Goal: Information Seeking & Learning: Compare options

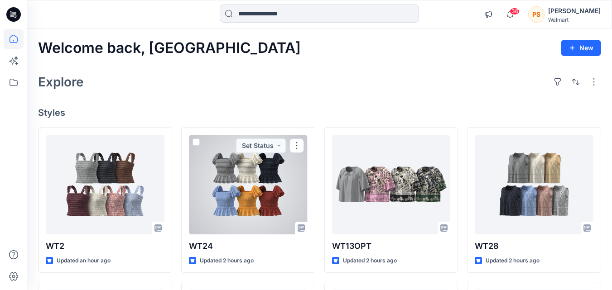
drag, startPoint x: 0, startPoint y: 0, endPoint x: 250, endPoint y: 184, distance: 310.9
click at [250, 184] on div at bounding box center [248, 185] width 119 height 100
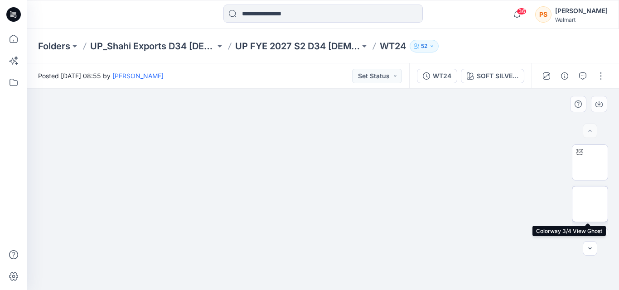
click at [590, 204] on img at bounding box center [590, 204] width 0 height 0
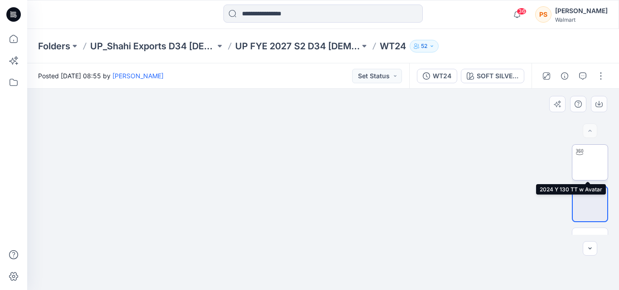
click at [590, 163] on img at bounding box center [590, 163] width 0 height 0
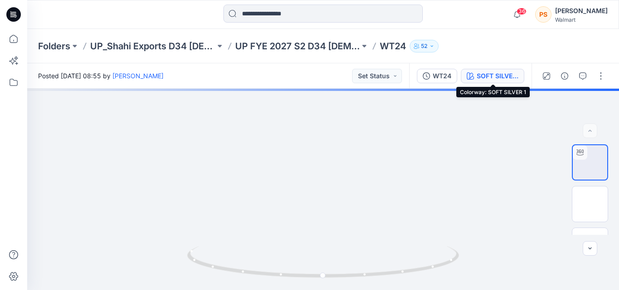
click at [495, 73] on div "SOFT SILVER 1" at bounding box center [497, 76] width 42 height 10
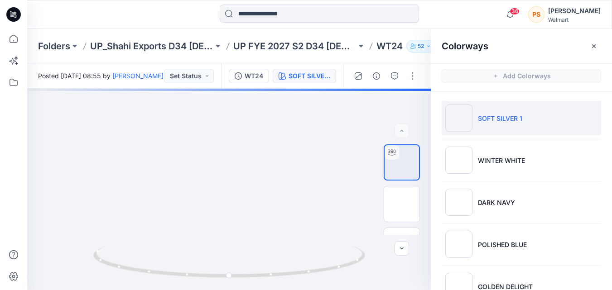
click at [489, 125] on li "SOFT SILVER 1" at bounding box center [521, 118] width 159 height 34
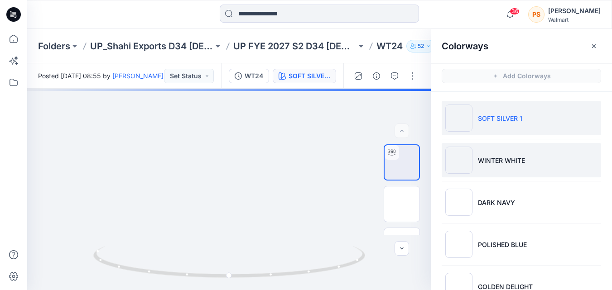
click at [487, 151] on li "WINTER WHITE" at bounding box center [521, 160] width 159 height 34
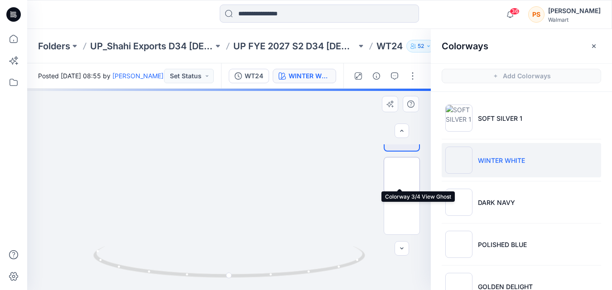
scroll to position [45, 0]
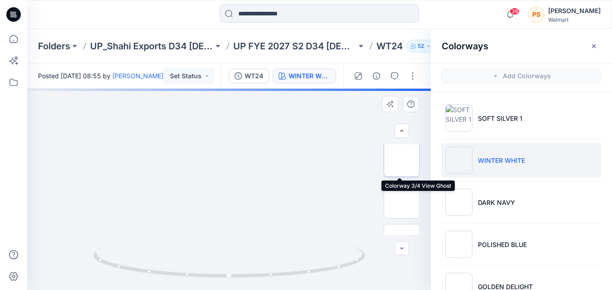
click at [402, 201] on img at bounding box center [402, 201] width 0 height 0
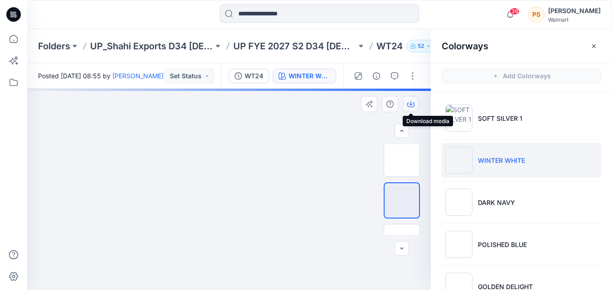
click at [408, 106] on icon "button" at bounding box center [410, 104] width 7 height 7
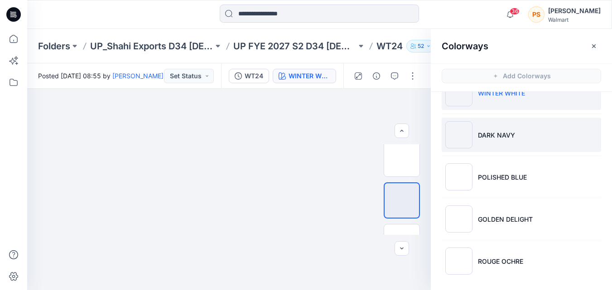
scroll to position [69, 0]
click at [582, 143] on li "DARK NAVY" at bounding box center [521, 133] width 159 height 34
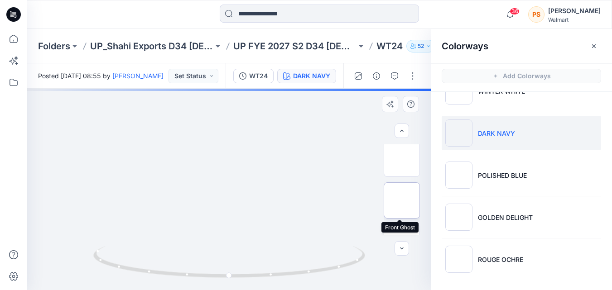
click at [402, 201] on img at bounding box center [402, 201] width 0 height 0
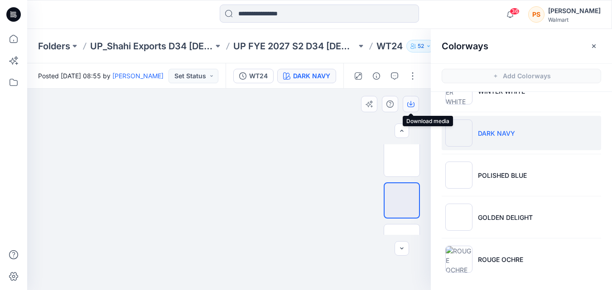
click at [408, 106] on icon "button" at bounding box center [410, 104] width 7 height 7
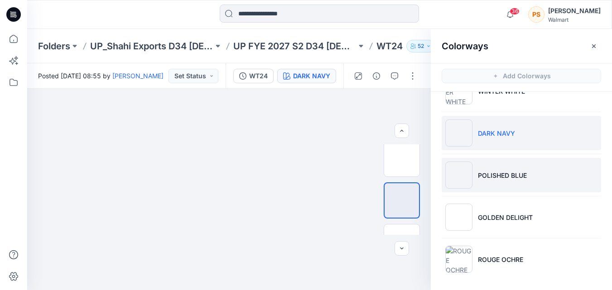
scroll to position [3, 0]
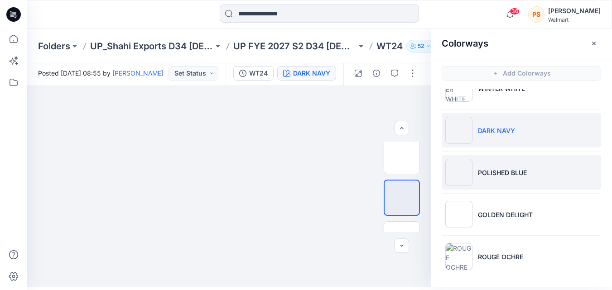
click at [493, 170] on p "POLISHED BLUE" at bounding box center [502, 173] width 49 height 10
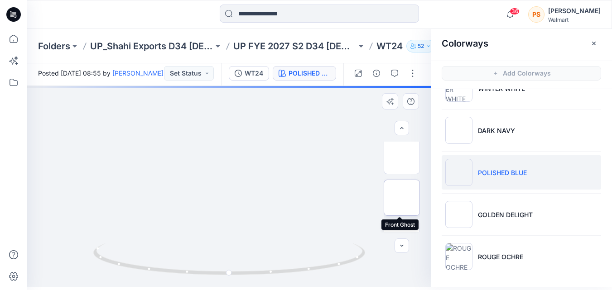
click at [402, 198] on img at bounding box center [402, 198] width 0 height 0
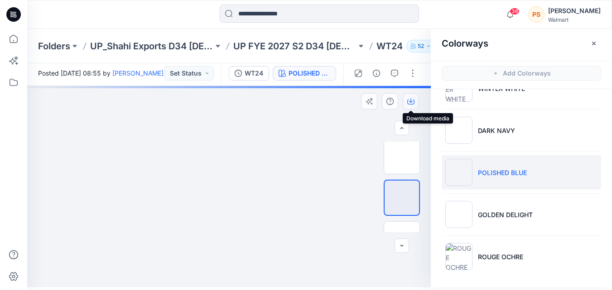
click at [413, 103] on icon "button" at bounding box center [410, 101] width 7 height 7
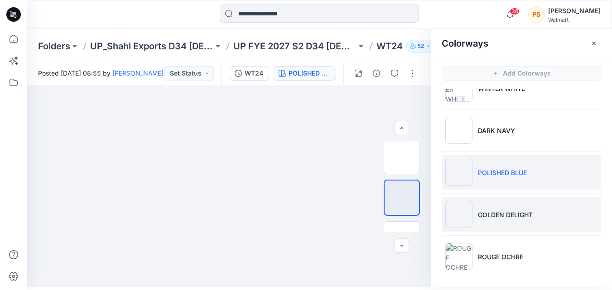
click at [484, 213] on p "GOLDEN DELIGHT" at bounding box center [505, 215] width 55 height 10
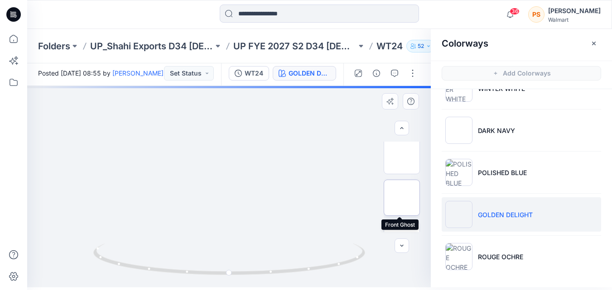
click at [402, 198] on img at bounding box center [402, 198] width 0 height 0
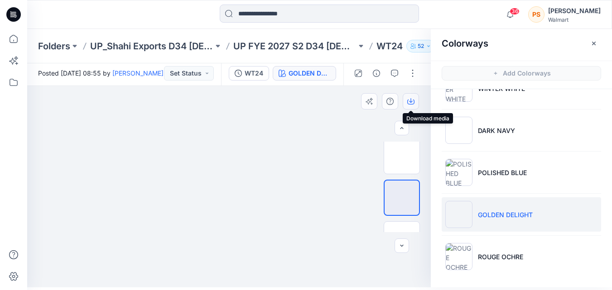
click at [409, 101] on icon "button" at bounding box center [411, 100] width 4 height 5
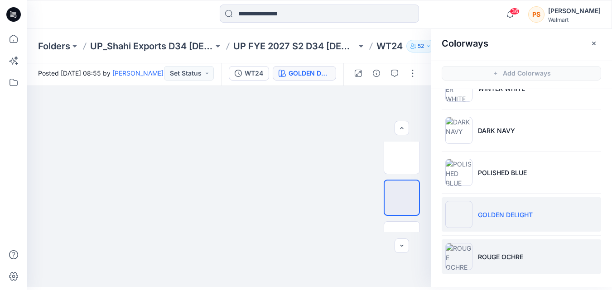
click at [485, 258] on p "ROUGE OCHRE" at bounding box center [500, 257] width 45 height 10
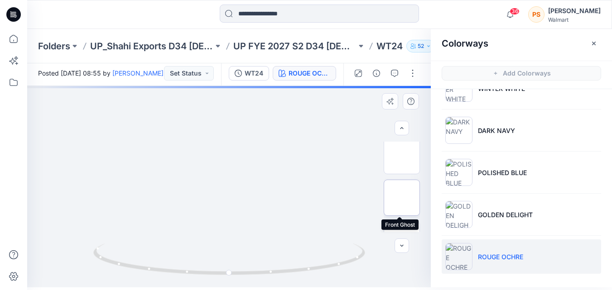
click at [402, 198] on img at bounding box center [402, 198] width 0 height 0
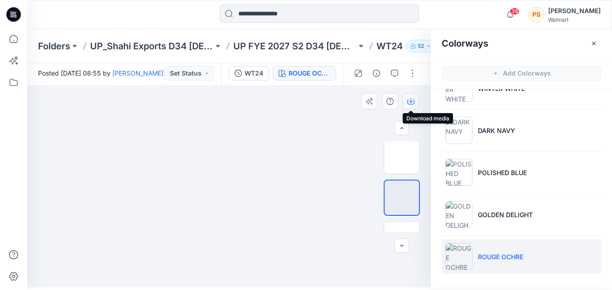
click at [411, 102] on icon "button" at bounding box center [411, 100] width 4 height 5
click at [241, 104] on img at bounding box center [229, 104] width 164 height 0
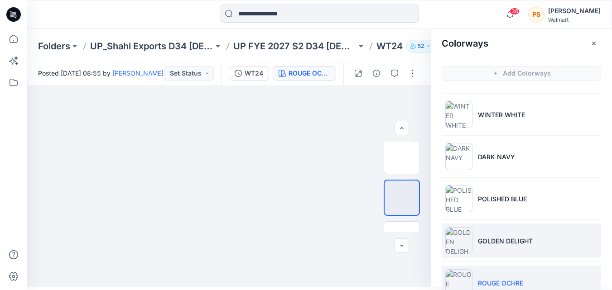
scroll to position [0, 0]
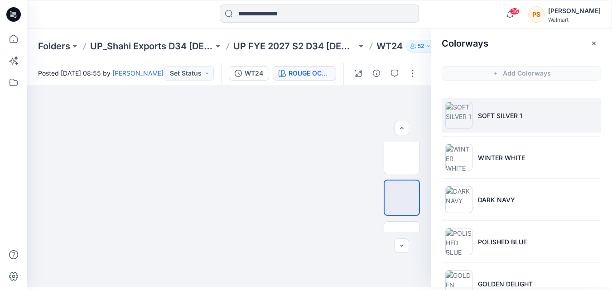
click at [497, 113] on p "SOFT SILVER 1" at bounding box center [500, 116] width 44 height 10
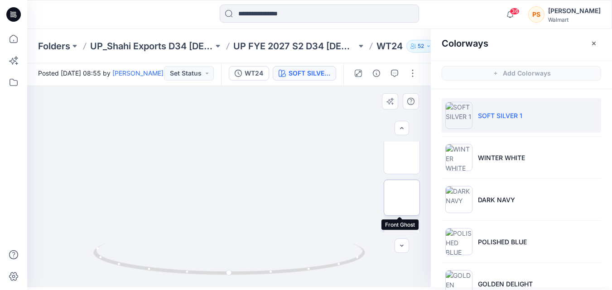
click at [402, 198] on img at bounding box center [402, 198] width 0 height 0
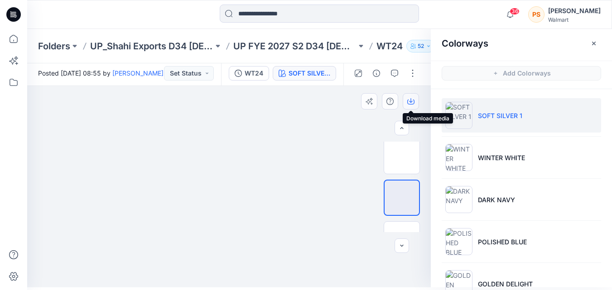
click at [408, 101] on icon "button" at bounding box center [410, 102] width 7 height 5
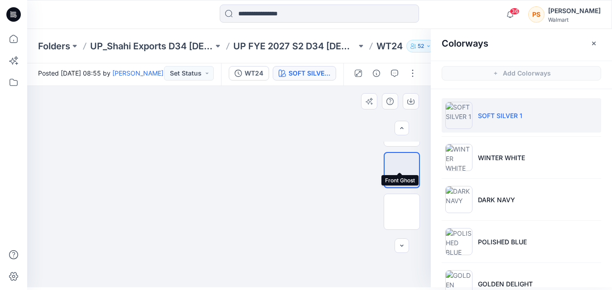
scroll to position [91, 0]
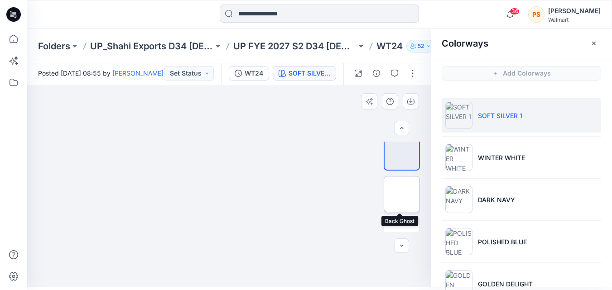
click at [402, 194] on img at bounding box center [402, 194] width 0 height 0
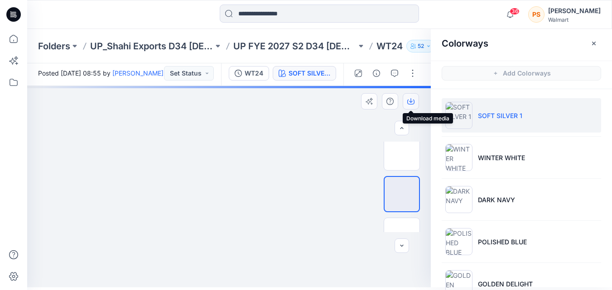
click at [407, 100] on button "button" at bounding box center [411, 101] width 16 height 16
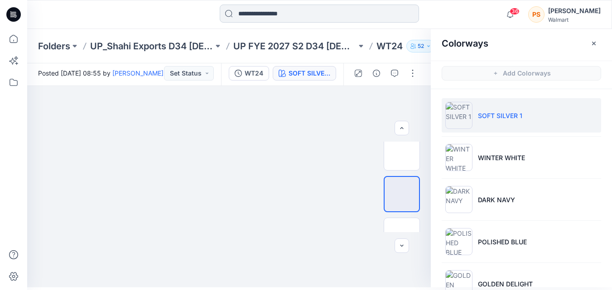
click at [279, 16] on input at bounding box center [319, 14] width 199 height 18
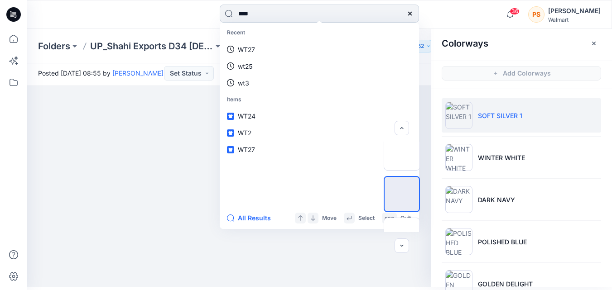
type input "****"
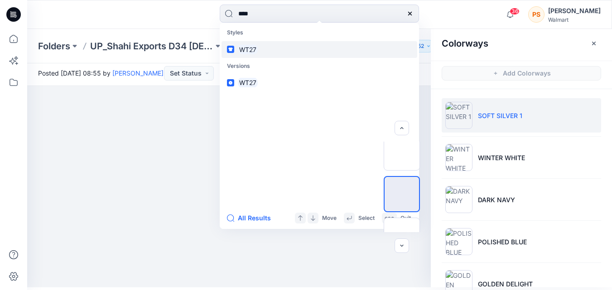
click at [279, 45] on link "WT27" at bounding box center [319, 49] width 196 height 17
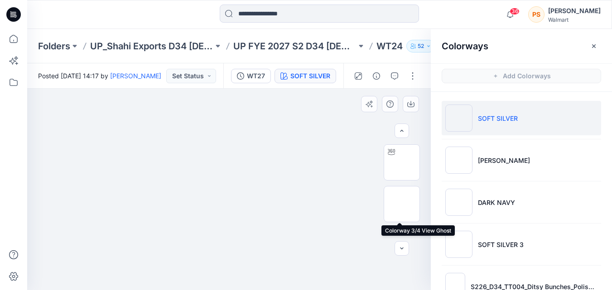
scroll to position [45, 0]
click at [402, 201] on img at bounding box center [402, 201] width 0 height 0
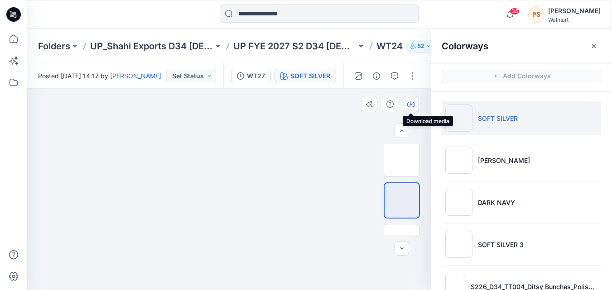
click at [408, 104] on icon "button" at bounding box center [410, 104] width 7 height 7
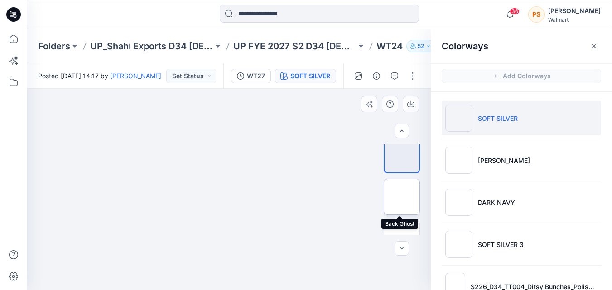
drag, startPoint x: 404, startPoint y: 207, endPoint x: 403, endPoint y: 200, distance: 6.9
click at [402, 197] on img at bounding box center [402, 197] width 0 height 0
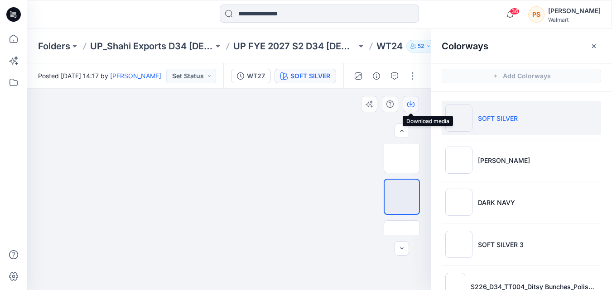
click at [408, 105] on icon "button" at bounding box center [410, 104] width 7 height 7
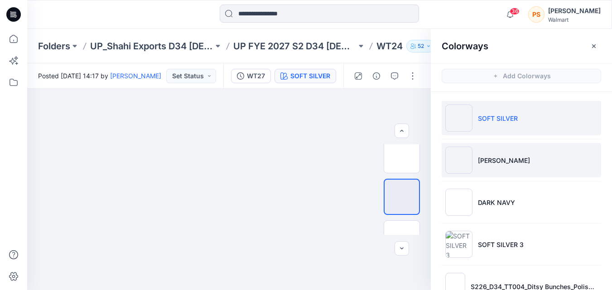
click at [511, 167] on li "ROSE D FLAMANT" at bounding box center [521, 160] width 159 height 34
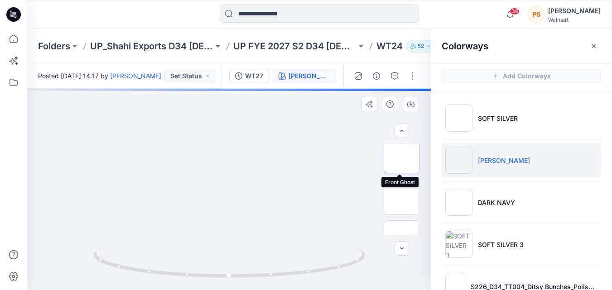
click at [402, 155] on img at bounding box center [402, 155] width 0 height 0
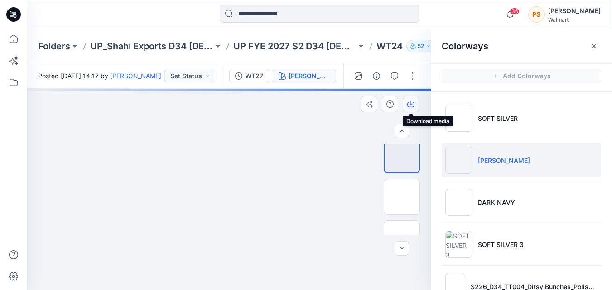
click at [413, 104] on icon "button" at bounding box center [410, 104] width 7 height 7
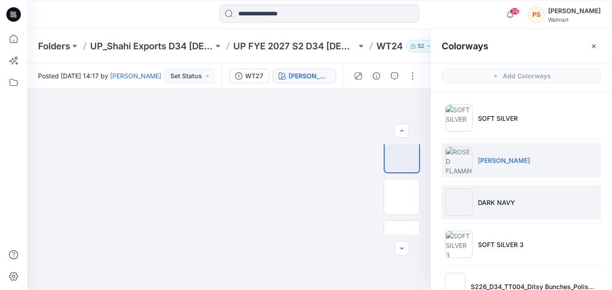
click at [498, 206] on p "DARK NAVY" at bounding box center [496, 203] width 37 height 10
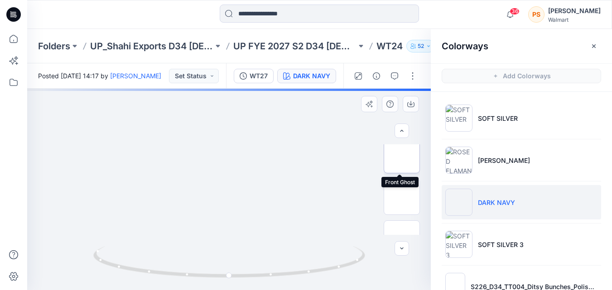
click at [402, 155] on img at bounding box center [402, 155] width 0 height 0
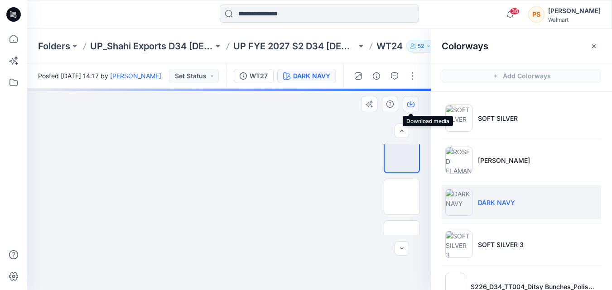
click at [412, 106] on icon "button" at bounding box center [410, 104] width 7 height 7
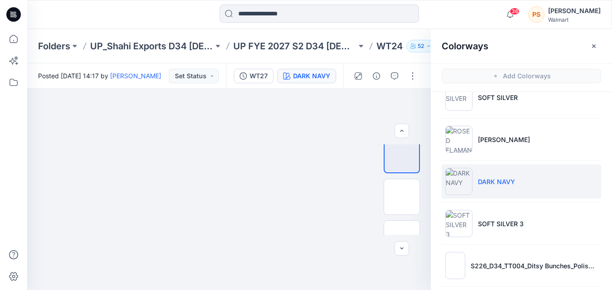
scroll to position [45, 0]
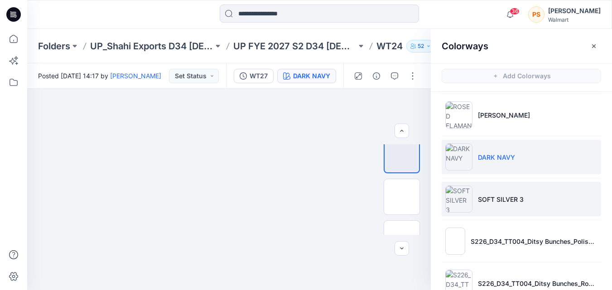
click at [497, 199] on p "SOFT SILVER 3" at bounding box center [501, 200] width 46 height 10
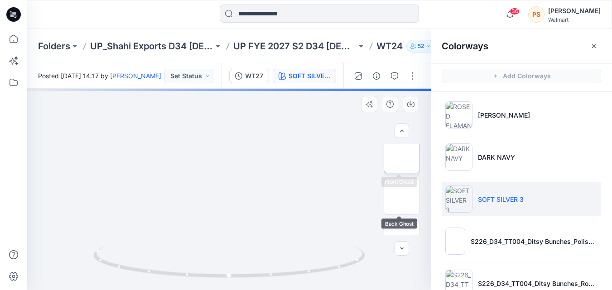
click at [402, 155] on img at bounding box center [402, 155] width 0 height 0
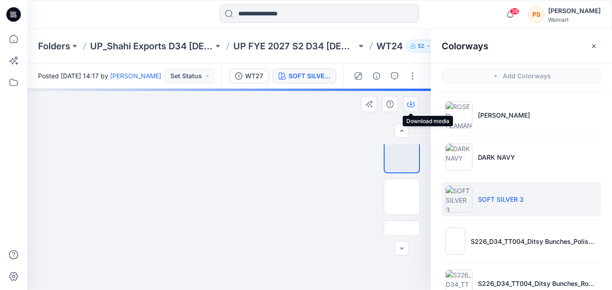
click at [413, 106] on icon "button" at bounding box center [410, 104] width 7 height 7
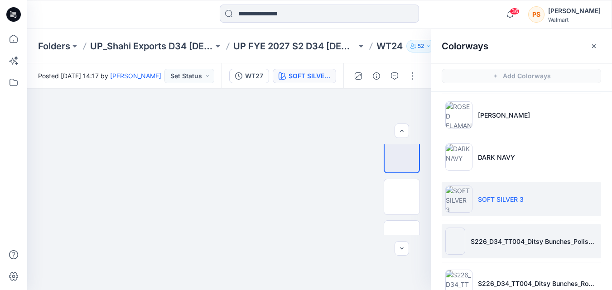
click at [550, 252] on li "S226_D34_TT004_Ditsy Bunches_Polished Blue_7.11cm.tif" at bounding box center [521, 241] width 159 height 34
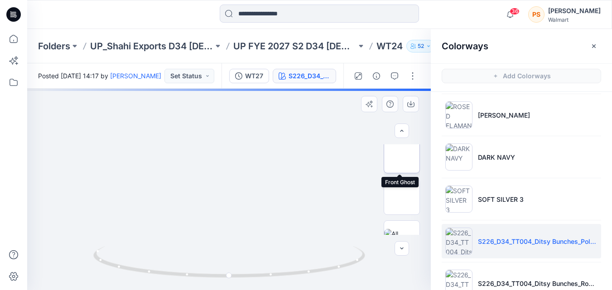
click at [402, 155] on img at bounding box center [402, 155] width 0 height 0
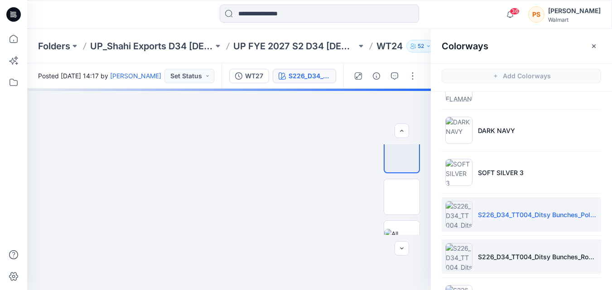
scroll to position [91, 0]
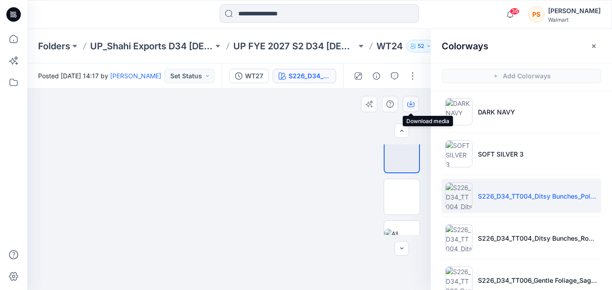
click at [411, 106] on icon "button" at bounding box center [411, 103] width 4 height 5
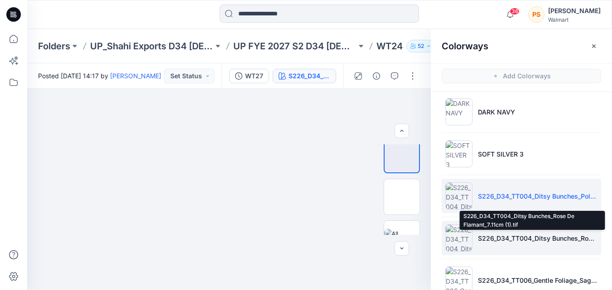
click at [522, 236] on p "S226_D34_TT004_Ditsy Bunches_Rose De Flamant_7.11cm (1).tif" at bounding box center [538, 239] width 120 height 10
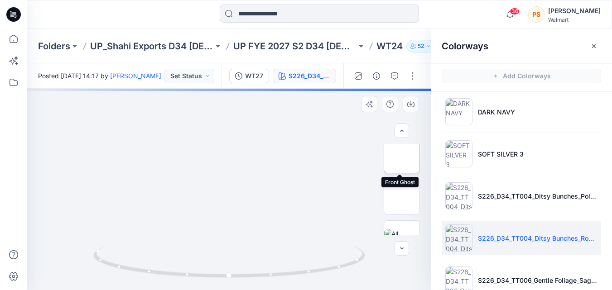
click at [402, 155] on img at bounding box center [402, 155] width 0 height 0
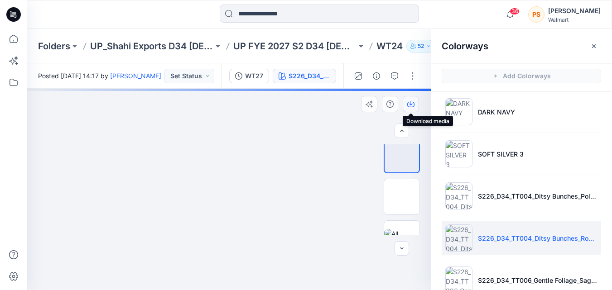
click at [413, 102] on icon "button" at bounding box center [410, 104] width 7 height 5
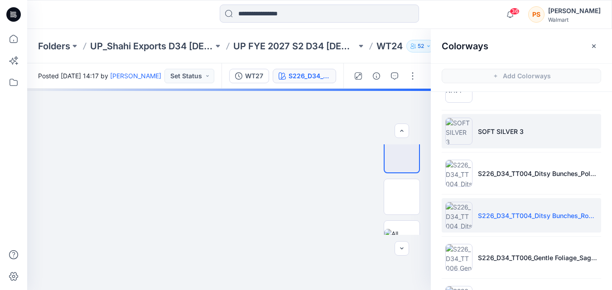
scroll to position [136, 0]
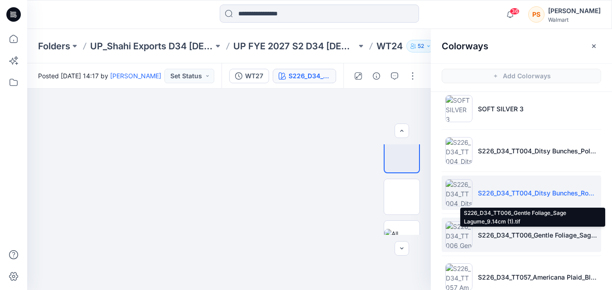
click at [530, 238] on p "S226_D34_TT006_Gentle Foliage_Sage Lagume_9.14cm (1).tif" at bounding box center [538, 236] width 120 height 10
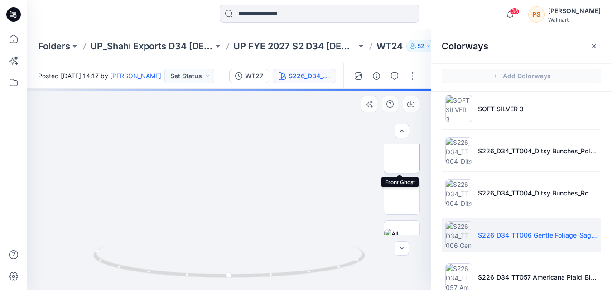
click at [402, 155] on img at bounding box center [402, 155] width 0 height 0
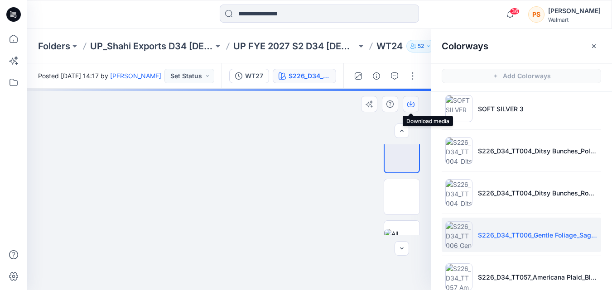
click at [412, 105] on icon "button" at bounding box center [410, 104] width 7 height 7
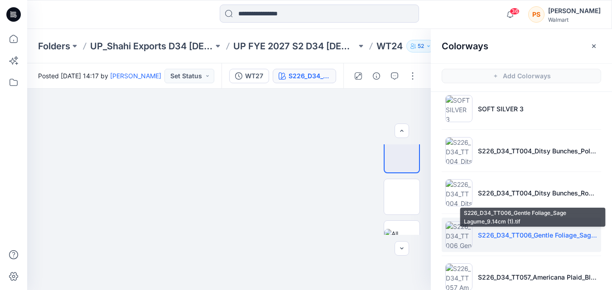
scroll to position [181, 0]
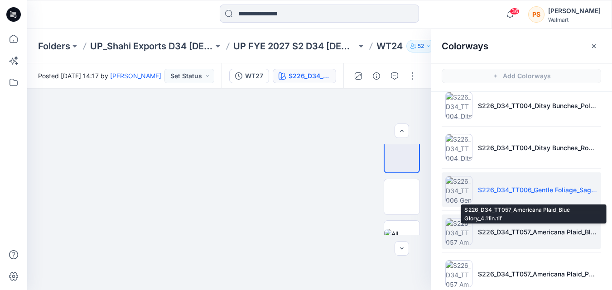
click at [524, 229] on p "S226_D34_TT057_Americana Plaid_Blue Glory_4.11in.tif" at bounding box center [538, 232] width 120 height 10
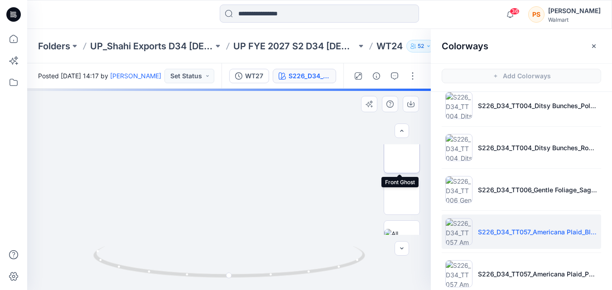
click at [402, 155] on img at bounding box center [402, 155] width 0 height 0
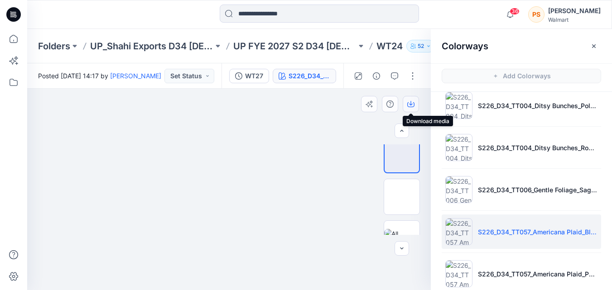
click at [409, 104] on icon "button" at bounding box center [410, 104] width 7 height 7
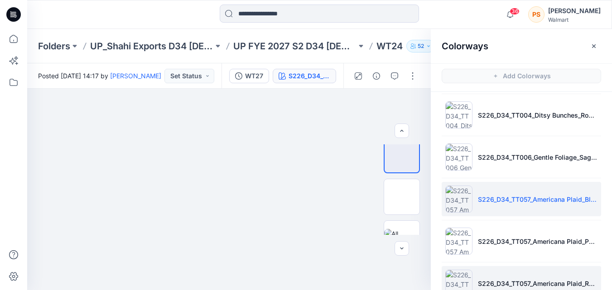
scroll to position [226, 0]
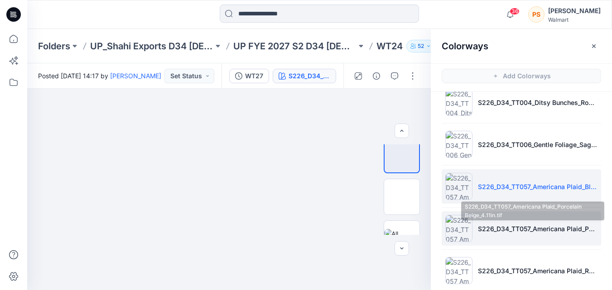
click at [499, 231] on p "S226_D34_TT057_Americana Plaid_Porcelain Beige_4.11in.tif" at bounding box center [538, 229] width 120 height 10
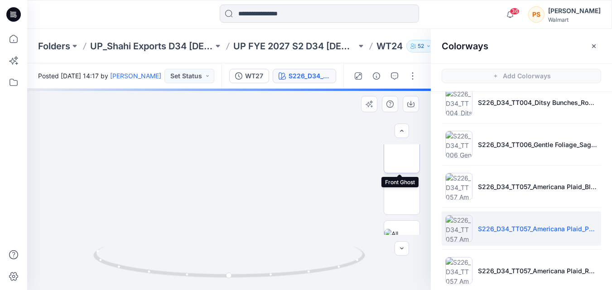
click at [402, 155] on img at bounding box center [402, 155] width 0 height 0
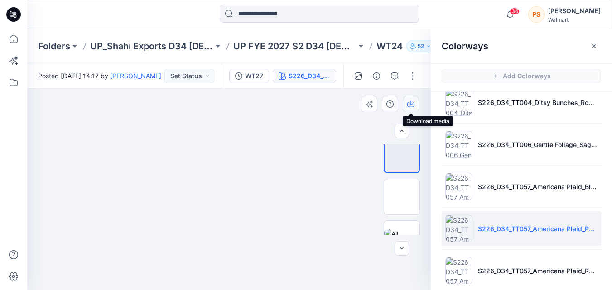
click at [414, 102] on icon "button" at bounding box center [410, 104] width 7 height 7
click at [413, 103] on icon "button" at bounding box center [410, 104] width 7 height 7
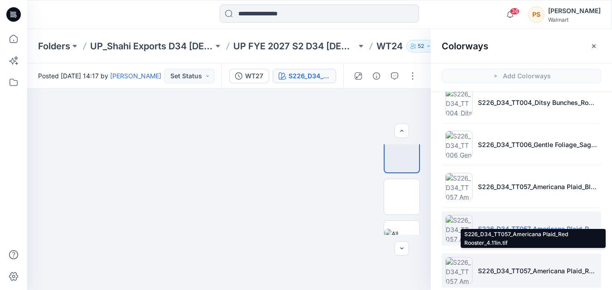
scroll to position [272, 0]
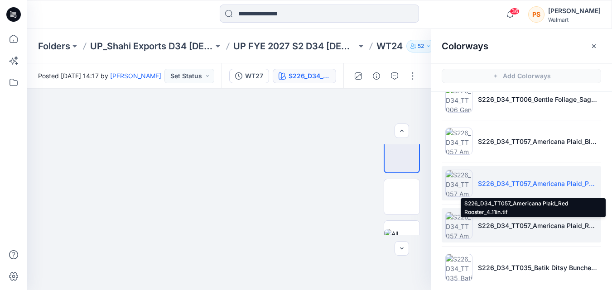
click at [565, 223] on p "S226_D34_TT057_Americana Plaid_Red Rooster_4.11in.tif" at bounding box center [538, 226] width 120 height 10
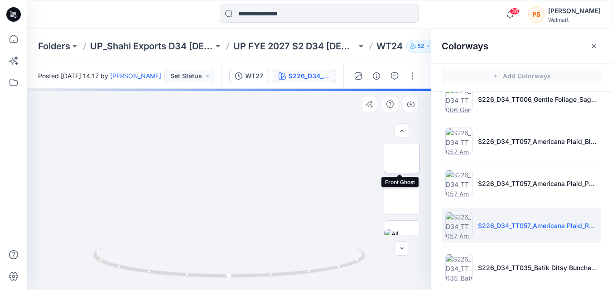
click at [402, 155] on img at bounding box center [402, 155] width 0 height 0
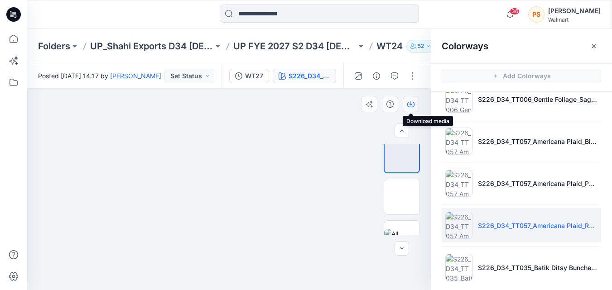
click at [410, 106] on icon "button" at bounding box center [410, 104] width 7 height 7
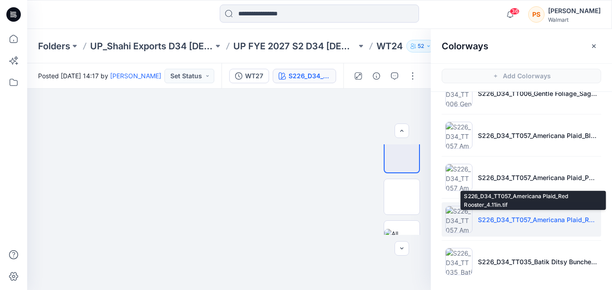
scroll to position [280, 0]
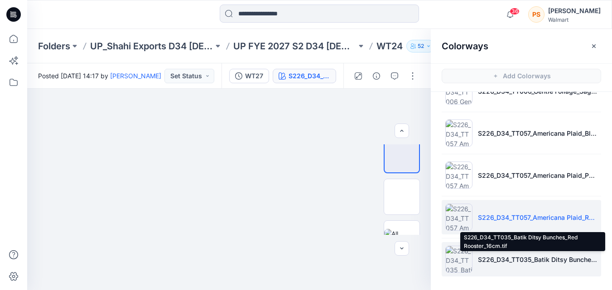
click at [481, 259] on p "S226_D34_TT035_Batik Ditsy Bunches_Red Rooster_16cm.tif" at bounding box center [538, 260] width 120 height 10
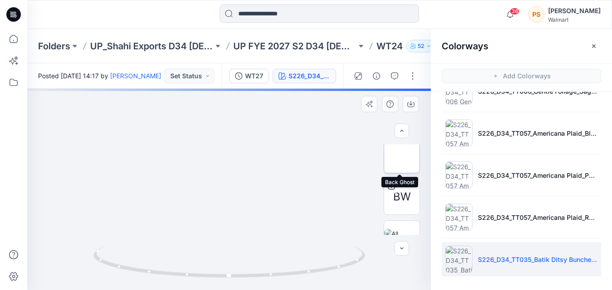
scroll to position [87, 0]
click at [402, 159] on img at bounding box center [402, 159] width 0 height 0
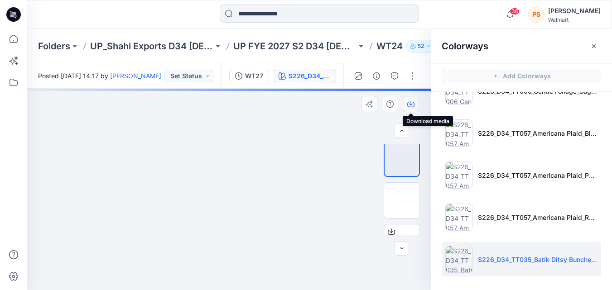
click at [411, 104] on icon "button" at bounding box center [411, 103] width 4 height 5
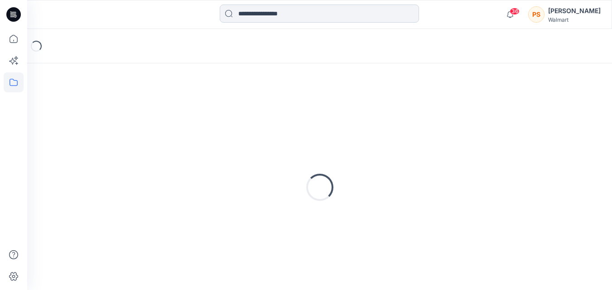
click at [286, 15] on input at bounding box center [319, 14] width 199 height 18
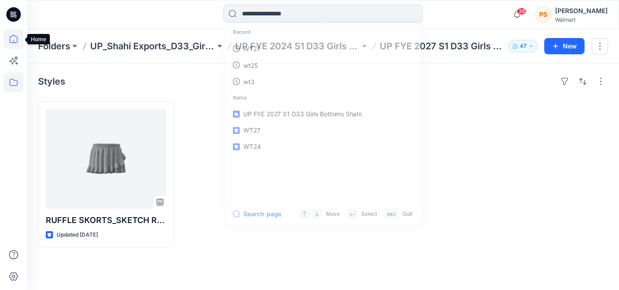
click at [10, 39] on icon at bounding box center [14, 39] width 20 height 20
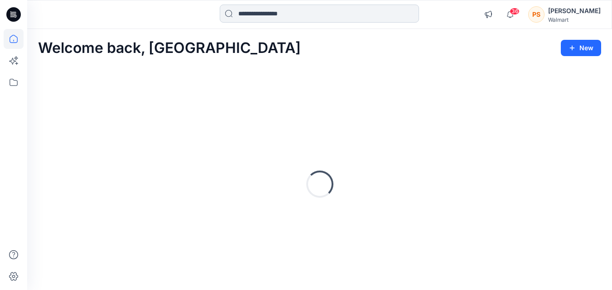
click at [280, 15] on input at bounding box center [319, 14] width 199 height 18
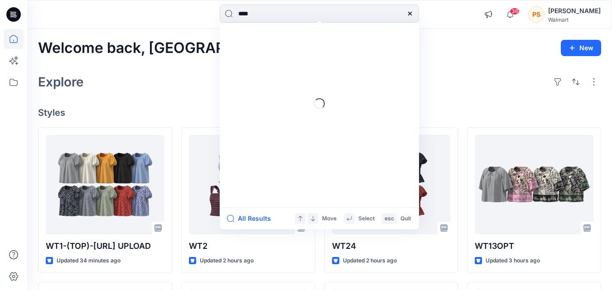
type input "****"
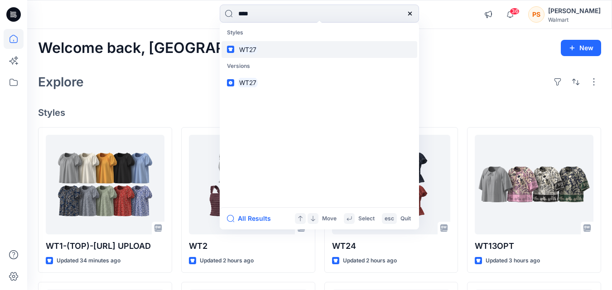
click at [260, 45] on link "WT27" at bounding box center [319, 49] width 196 height 17
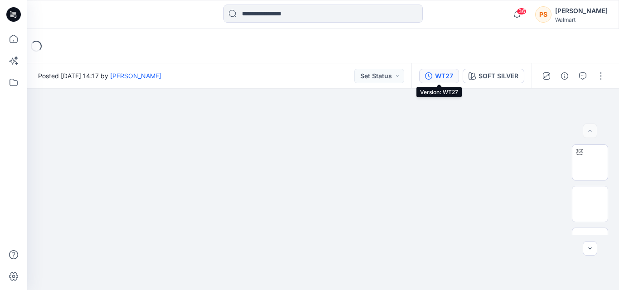
click at [436, 77] on div "WT27" at bounding box center [444, 76] width 18 height 10
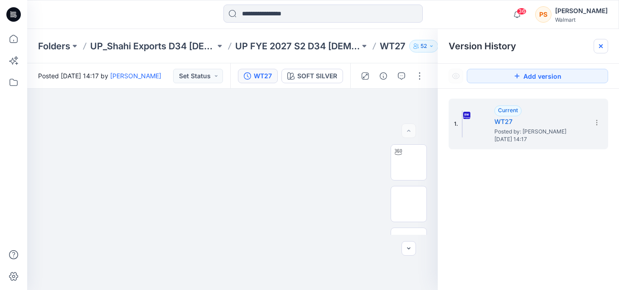
click at [603, 48] on icon at bounding box center [600, 46] width 7 height 7
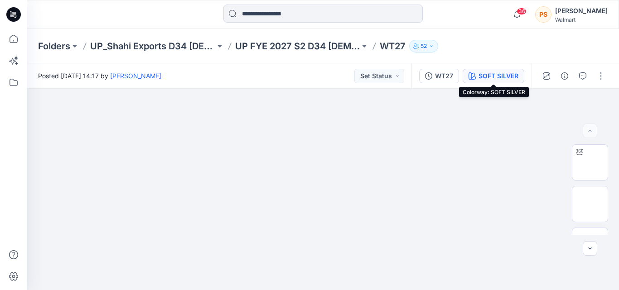
click at [493, 77] on div "SOFT SILVER" at bounding box center [498, 76] width 40 height 10
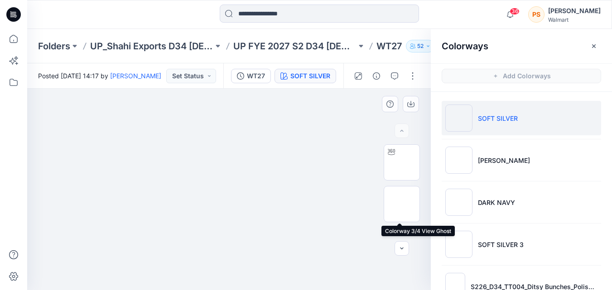
scroll to position [45, 0]
click at [402, 201] on img at bounding box center [402, 201] width 0 height 0
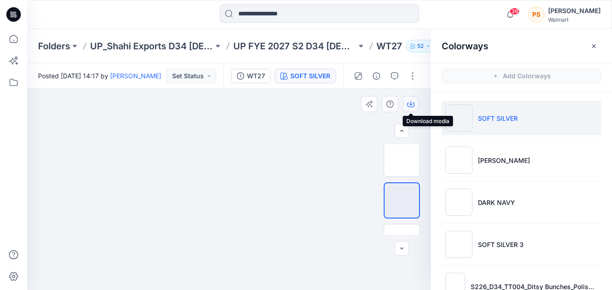
click at [410, 104] on icon "button" at bounding box center [411, 103] width 4 height 5
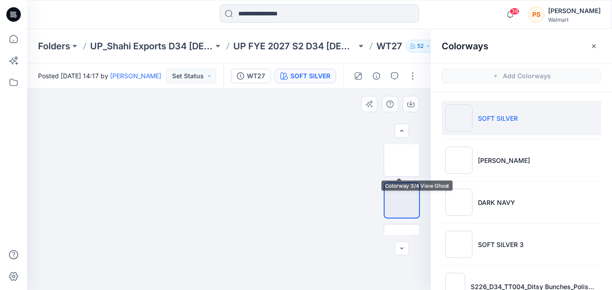
scroll to position [91, 0]
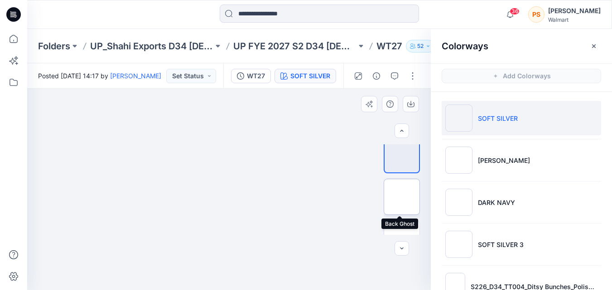
click at [402, 197] on img at bounding box center [402, 197] width 0 height 0
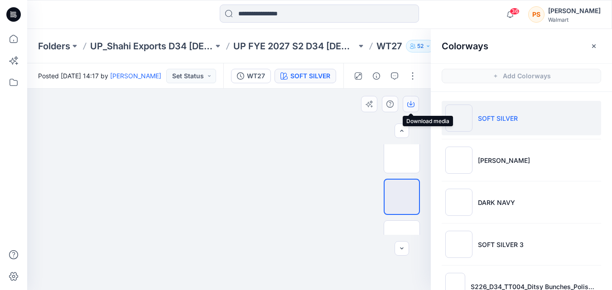
click at [412, 106] on icon "button" at bounding box center [410, 104] width 7 height 7
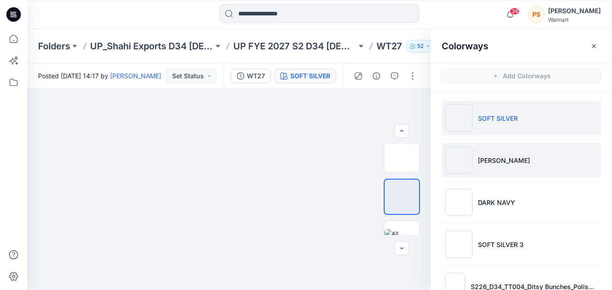
click at [478, 156] on p "[PERSON_NAME]" at bounding box center [504, 161] width 52 height 10
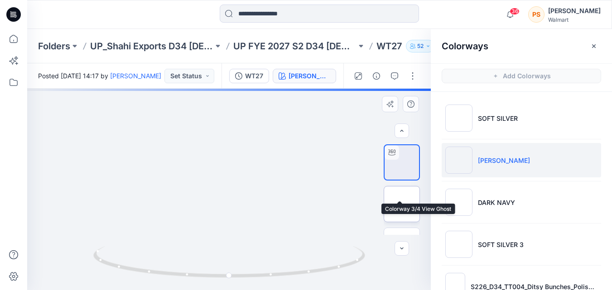
scroll to position [45, 0]
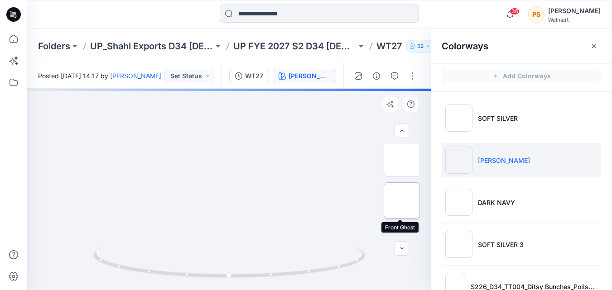
click at [402, 201] on img at bounding box center [402, 201] width 0 height 0
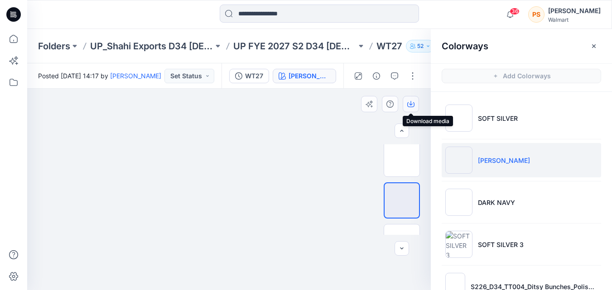
click at [413, 103] on icon "button" at bounding box center [410, 104] width 7 height 7
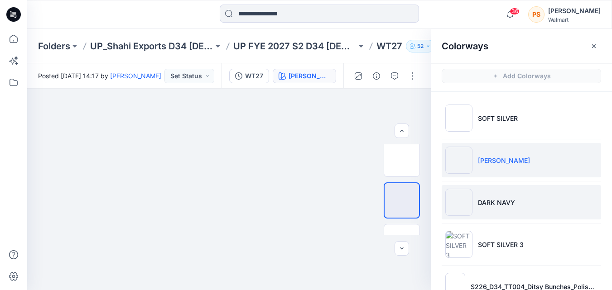
click at [495, 202] on p "DARK NAVY" at bounding box center [496, 203] width 37 height 10
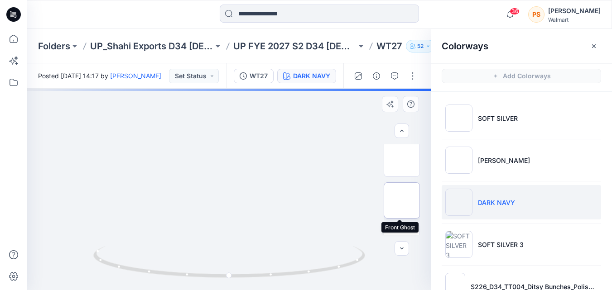
click at [402, 201] on img at bounding box center [402, 201] width 0 height 0
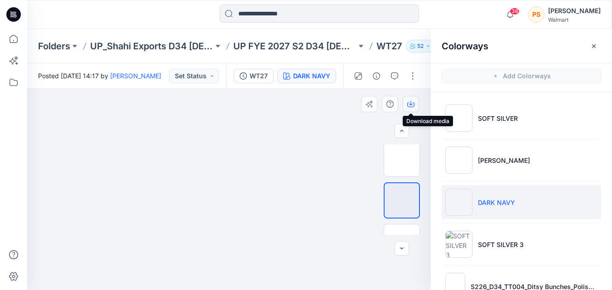
click at [408, 103] on icon "button" at bounding box center [410, 104] width 7 height 5
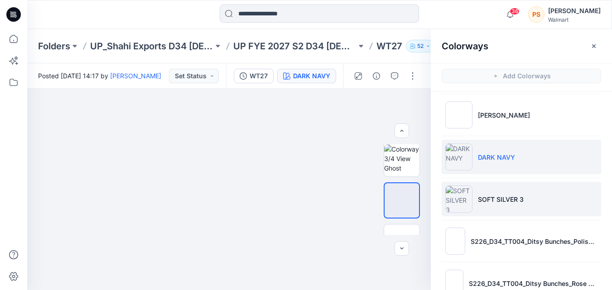
click at [473, 199] on li "SOFT SILVER 3" at bounding box center [521, 199] width 159 height 34
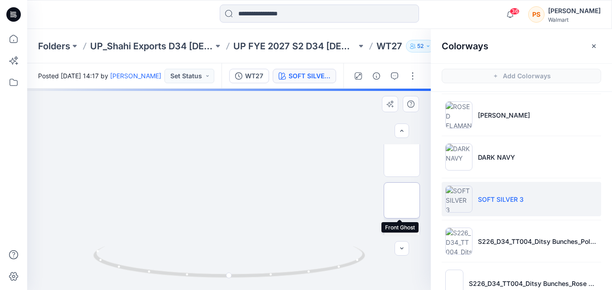
click at [402, 201] on img at bounding box center [402, 201] width 0 height 0
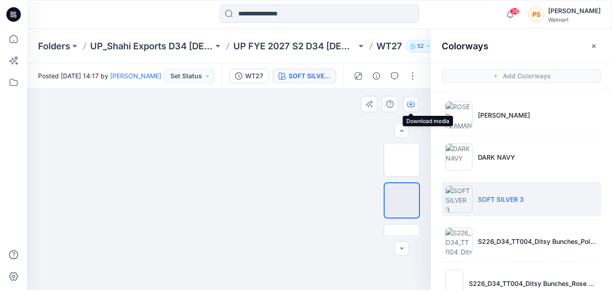
click at [410, 103] on icon "button" at bounding box center [410, 104] width 7 height 7
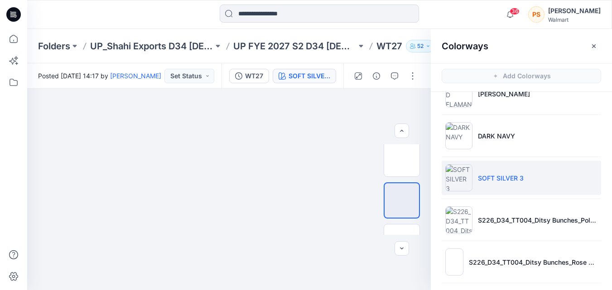
scroll to position [91, 0]
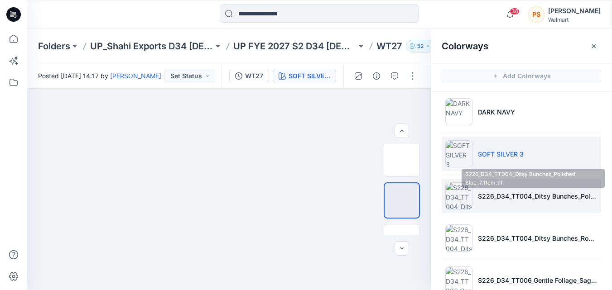
click at [490, 197] on p "S226_D34_TT004_Ditsy Bunches_Polished Blue_7.11cm.tif" at bounding box center [538, 197] width 120 height 10
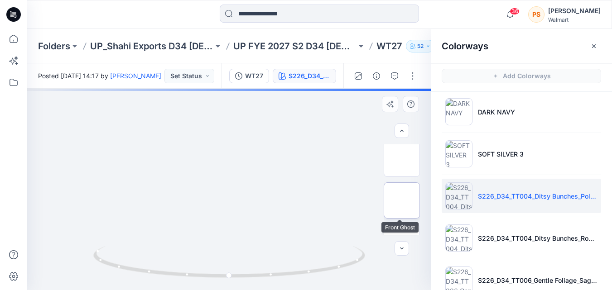
click at [402, 201] on img at bounding box center [402, 201] width 0 height 0
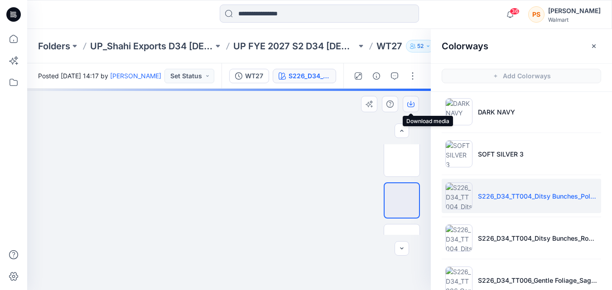
click at [410, 106] on icon "button" at bounding box center [410, 104] width 7 height 7
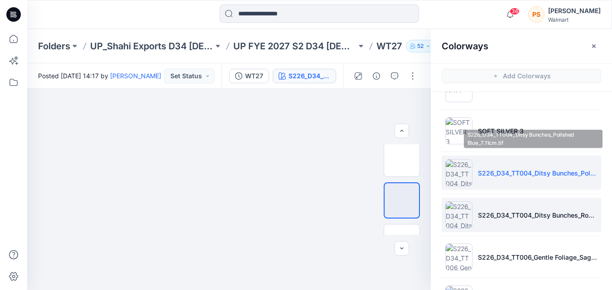
scroll to position [136, 0]
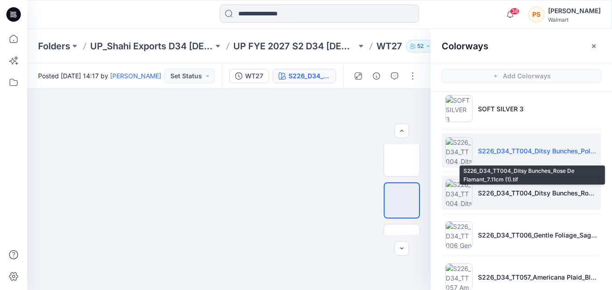
click at [485, 197] on p "S226_D34_TT004_Ditsy Bunches_Rose De Flamant_7.11cm (1).tif" at bounding box center [538, 193] width 120 height 10
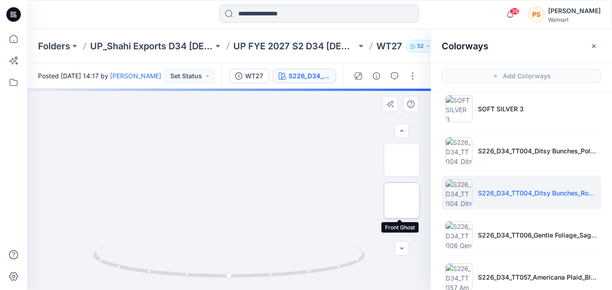
click at [402, 201] on img at bounding box center [402, 201] width 0 height 0
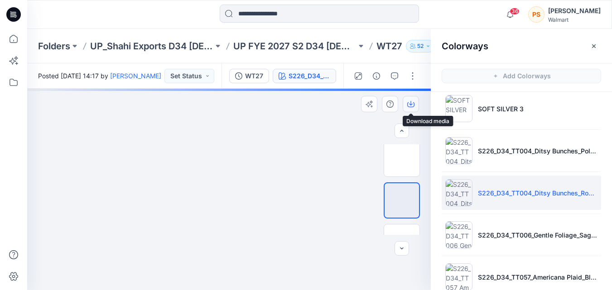
click at [415, 107] on button "button" at bounding box center [411, 104] width 16 height 16
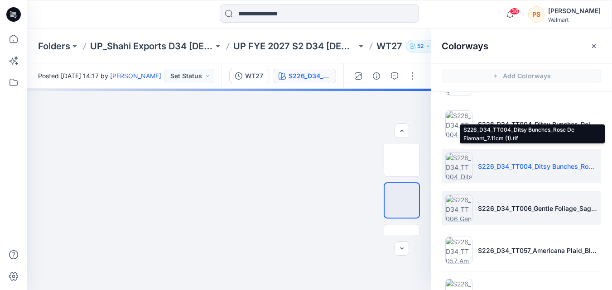
scroll to position [181, 0]
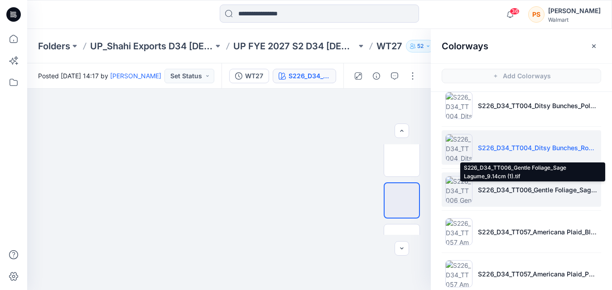
click at [570, 188] on p "S226_D34_TT006_Gentle Foliage_Sage Lagume_9.14cm (1).tif" at bounding box center [538, 190] width 120 height 10
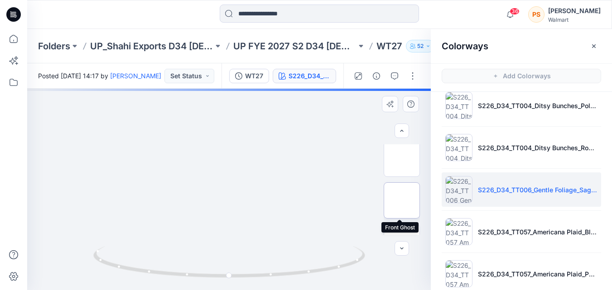
click at [402, 201] on img at bounding box center [402, 201] width 0 height 0
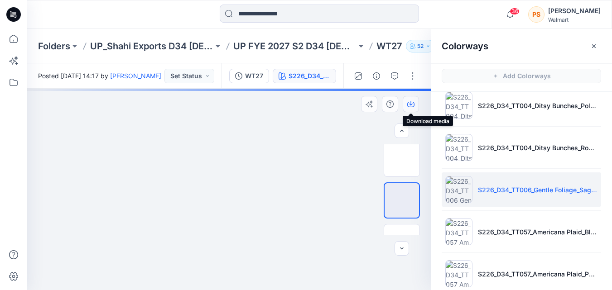
click at [412, 104] on icon "button" at bounding box center [410, 104] width 7 height 7
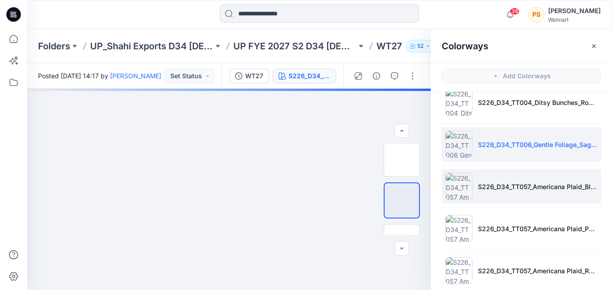
click at [493, 194] on li "S226_D34_TT057_Americana Plaid_Blue Glory_4.11in.tif" at bounding box center [521, 186] width 159 height 34
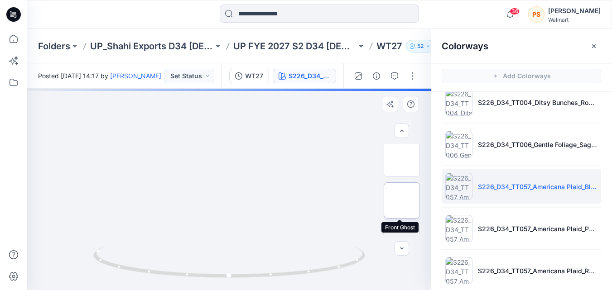
click at [402, 201] on img at bounding box center [402, 201] width 0 height 0
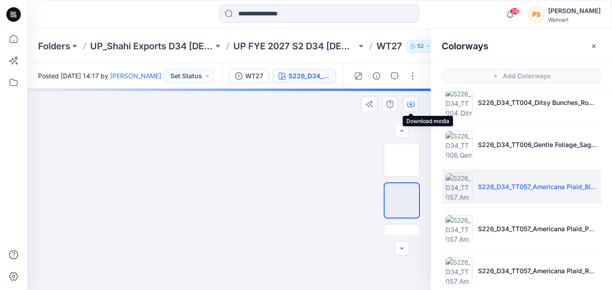
click at [408, 104] on icon "button" at bounding box center [410, 104] width 7 height 7
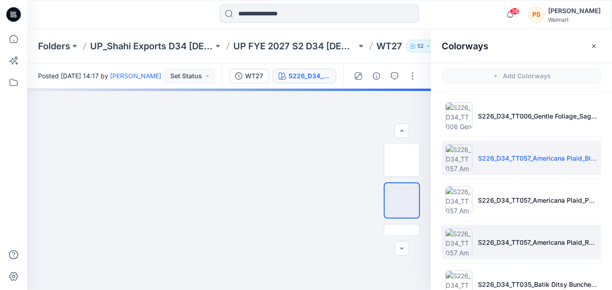
scroll to position [272, 0]
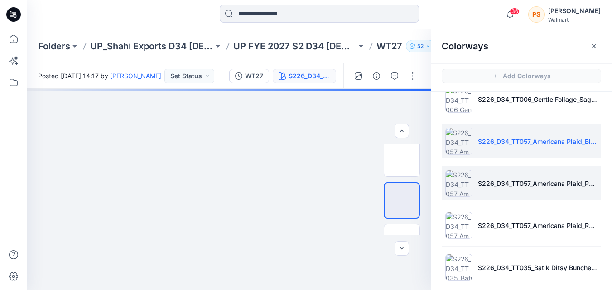
click at [478, 189] on li "S226_D34_TT057_Americana Plaid_Porcelain Beige_4.11in.tif" at bounding box center [521, 183] width 159 height 34
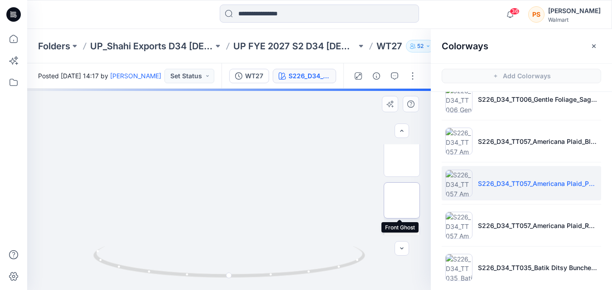
click at [402, 201] on img at bounding box center [402, 201] width 0 height 0
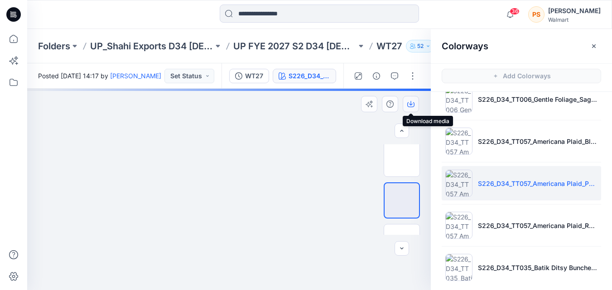
click at [410, 101] on icon "button" at bounding box center [410, 104] width 7 height 7
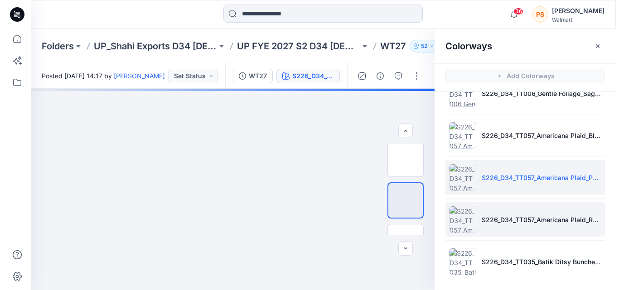
scroll to position [280, 0]
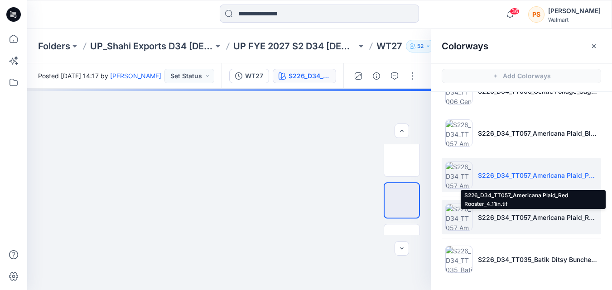
click at [516, 214] on p "S226_D34_TT057_Americana Plaid_Red Rooster_4.11in.tif" at bounding box center [538, 218] width 120 height 10
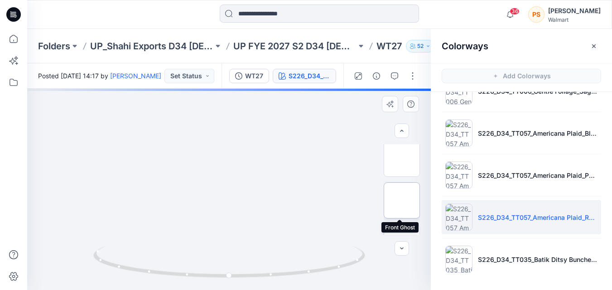
click at [402, 201] on img at bounding box center [402, 201] width 0 height 0
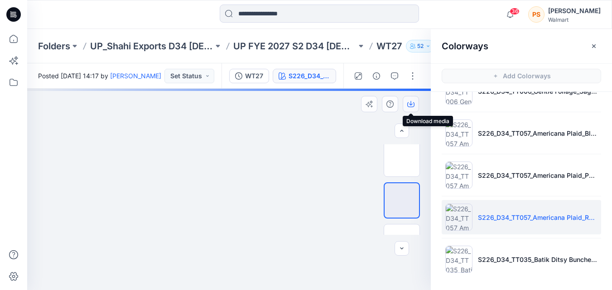
click at [409, 106] on icon "button" at bounding box center [410, 104] width 7 height 7
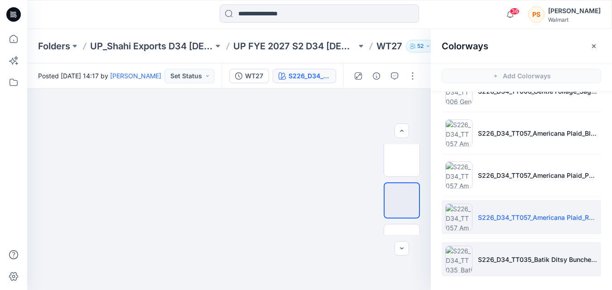
click at [474, 252] on li "S226_D34_TT035_Batik Ditsy Bunches_Red Rooster_16cm.tif" at bounding box center [521, 259] width 159 height 34
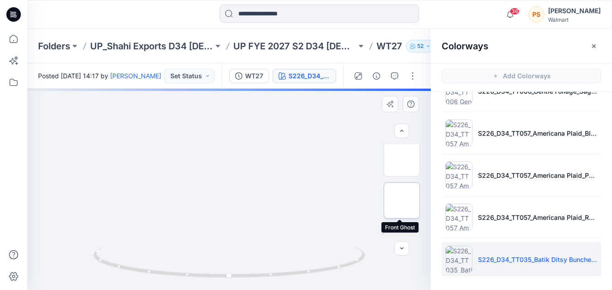
click at [402, 201] on img at bounding box center [402, 201] width 0 height 0
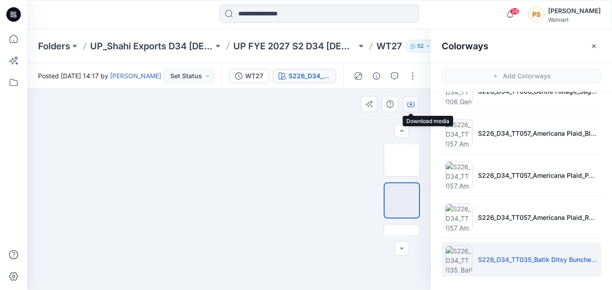
click at [407, 104] on button "button" at bounding box center [411, 104] width 16 height 16
click at [275, 15] on input at bounding box center [319, 14] width 199 height 18
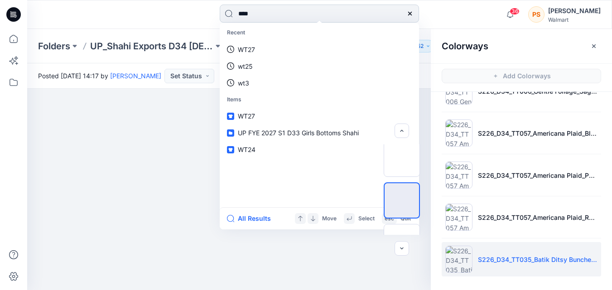
type input "****"
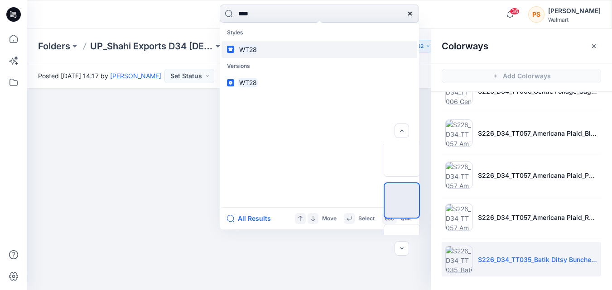
click at [260, 55] on link "WT28" at bounding box center [319, 49] width 196 height 17
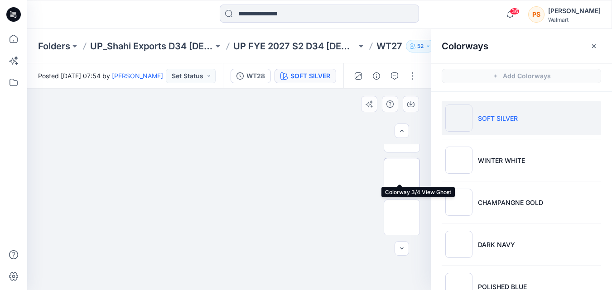
scroll to position [45, 0]
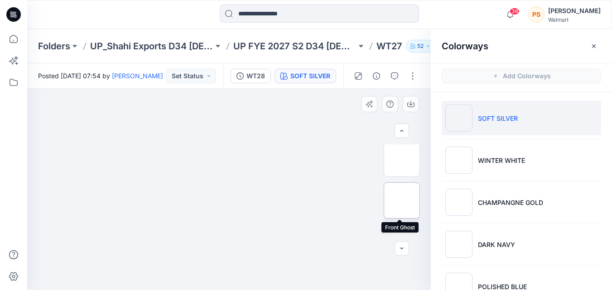
click at [402, 201] on img at bounding box center [402, 201] width 0 height 0
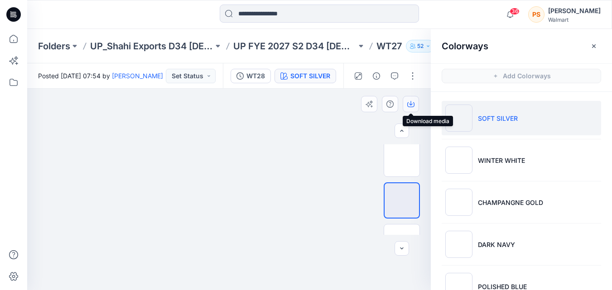
click at [412, 101] on icon "button" at bounding box center [410, 104] width 7 height 7
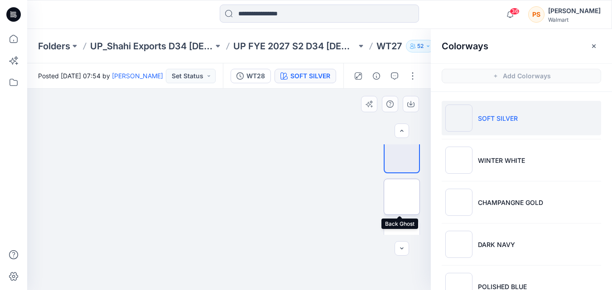
click at [402, 197] on img at bounding box center [402, 197] width 0 height 0
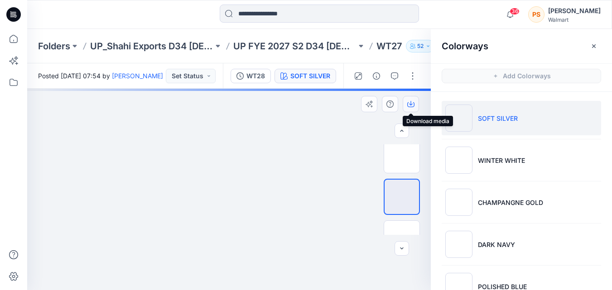
click at [412, 101] on icon "button" at bounding box center [410, 104] width 7 height 7
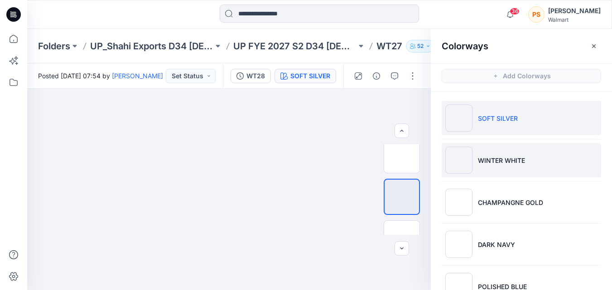
click at [494, 164] on p "WINTER WHITE" at bounding box center [501, 161] width 47 height 10
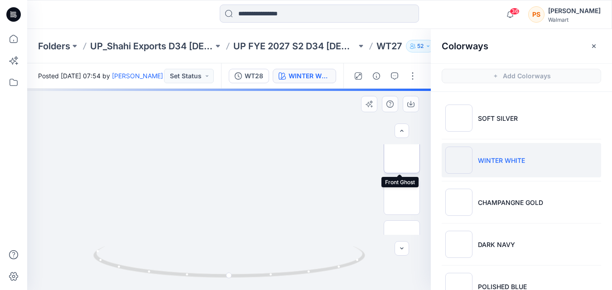
click at [402, 155] on img at bounding box center [402, 155] width 0 height 0
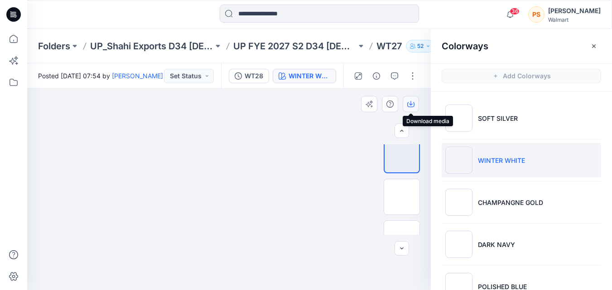
click at [413, 105] on icon "button" at bounding box center [410, 104] width 7 height 7
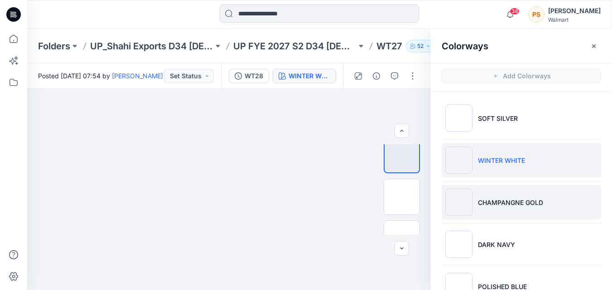
scroll to position [45, 0]
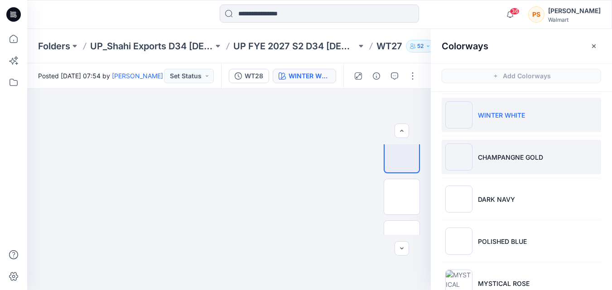
click at [505, 168] on li "CHAMPANGNE GOLD" at bounding box center [521, 157] width 159 height 34
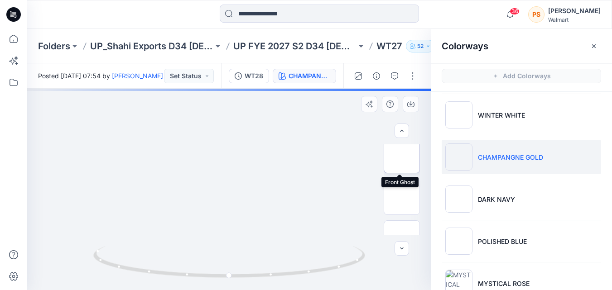
click at [402, 155] on img at bounding box center [402, 155] width 0 height 0
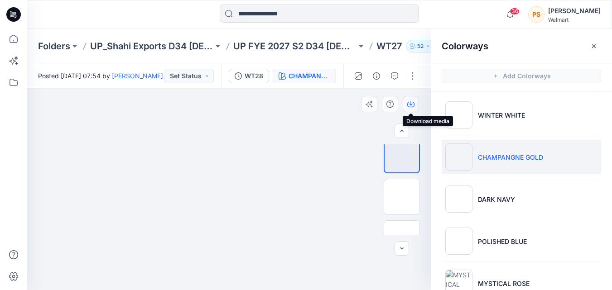
click at [410, 108] on button "button" at bounding box center [411, 104] width 16 height 16
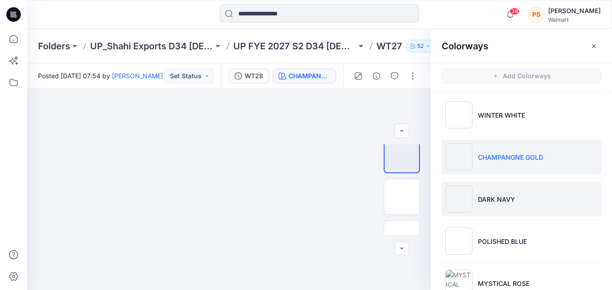
click at [480, 207] on li "DARK NAVY" at bounding box center [521, 199] width 159 height 34
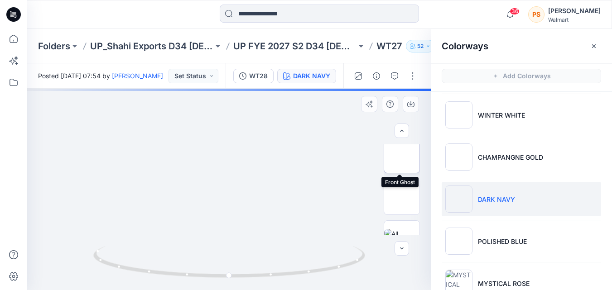
click at [402, 155] on img at bounding box center [402, 155] width 0 height 0
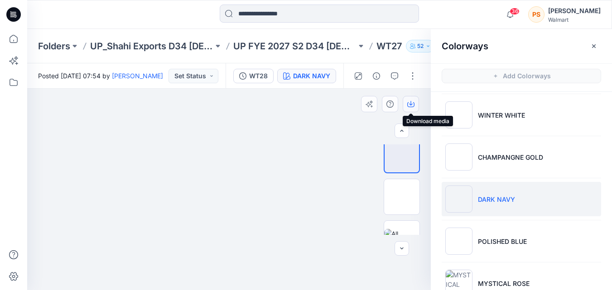
click at [412, 104] on icon "button" at bounding box center [411, 103] width 4 height 5
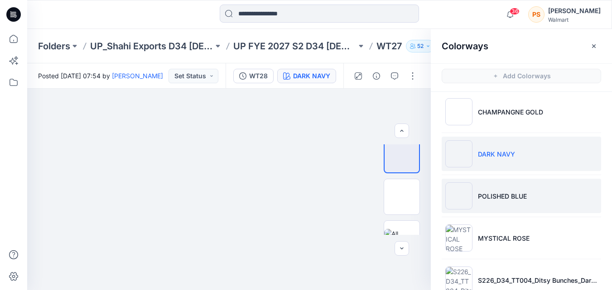
click at [569, 197] on li "POLISHED BLUE" at bounding box center [521, 196] width 159 height 34
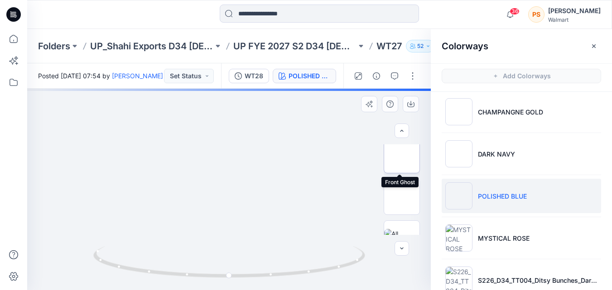
click at [402, 155] on img at bounding box center [402, 155] width 0 height 0
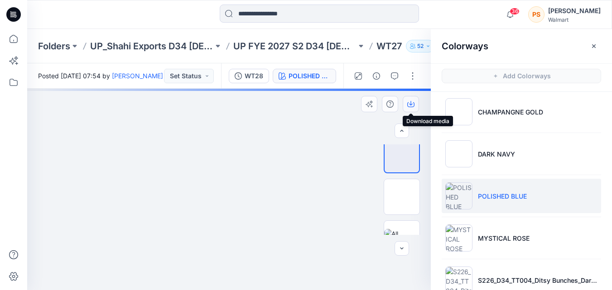
click at [408, 105] on icon "button" at bounding box center [410, 104] width 7 height 7
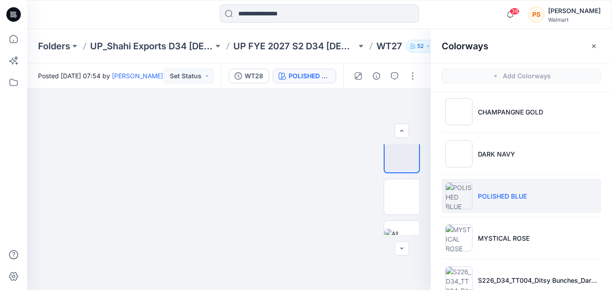
scroll to position [111, 0]
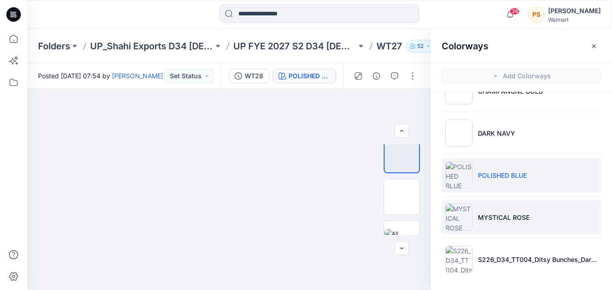
click at [509, 221] on p "MYSTICAL ROSE" at bounding box center [504, 218] width 52 height 10
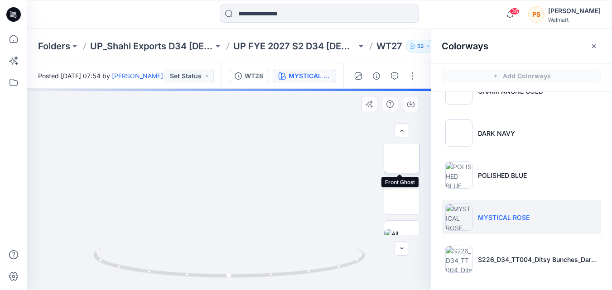
click at [402, 155] on img at bounding box center [402, 155] width 0 height 0
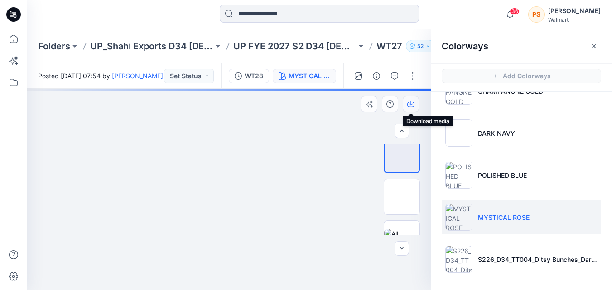
click at [411, 104] on icon "button" at bounding box center [410, 104] width 7 height 7
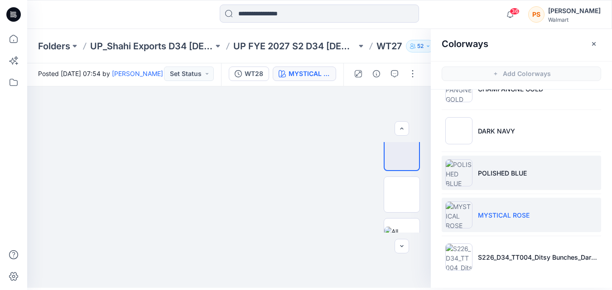
scroll to position [3, 0]
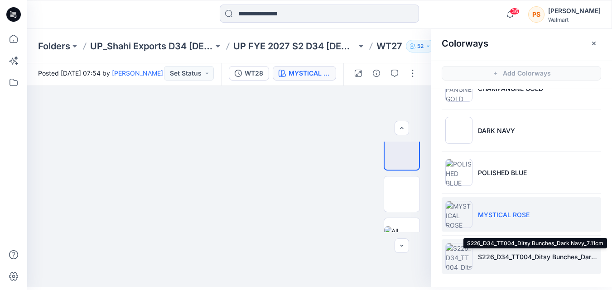
click at [514, 257] on p "S226_D34_TT004_Ditsy Bunches_Dark Navy_7.11cm" at bounding box center [538, 257] width 120 height 10
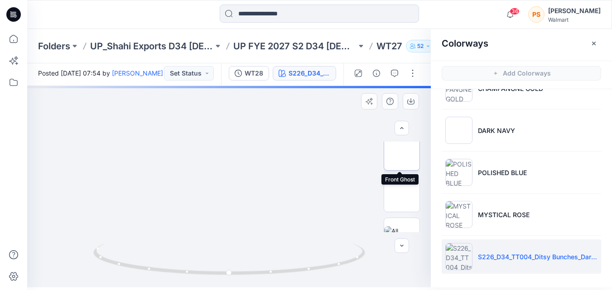
click at [402, 153] on img at bounding box center [402, 153] width 0 height 0
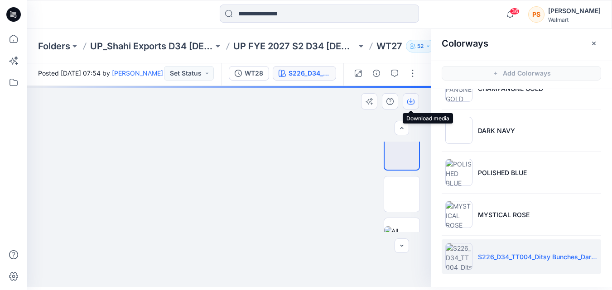
click at [411, 101] on icon "button" at bounding box center [411, 100] width 4 height 5
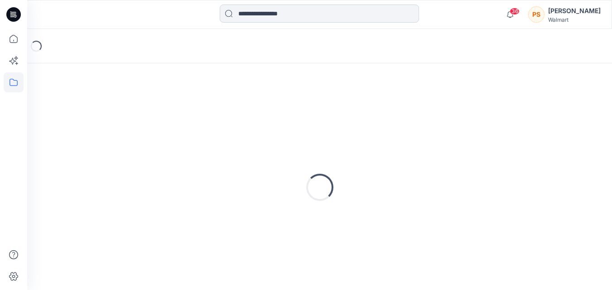
click at [269, 14] on input at bounding box center [319, 14] width 199 height 18
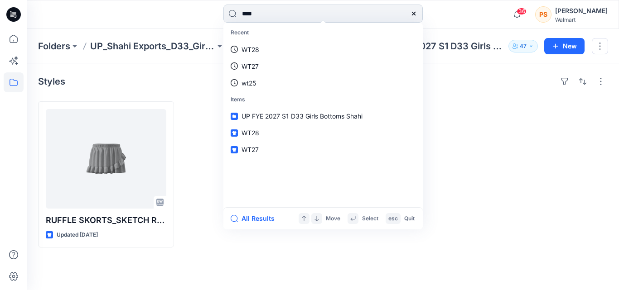
type input "****"
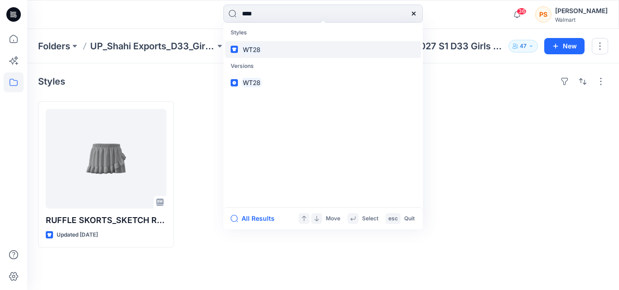
click at [262, 48] on mark "WT28" at bounding box center [251, 49] width 20 height 10
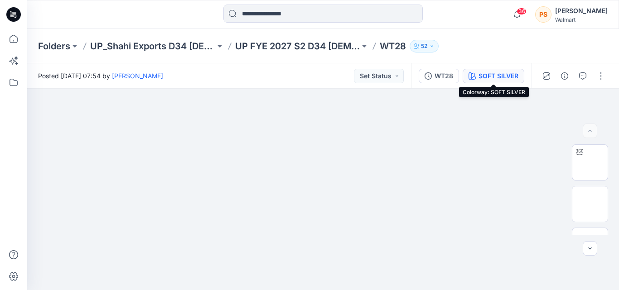
click at [480, 73] on div "SOFT SILVER" at bounding box center [498, 76] width 40 height 10
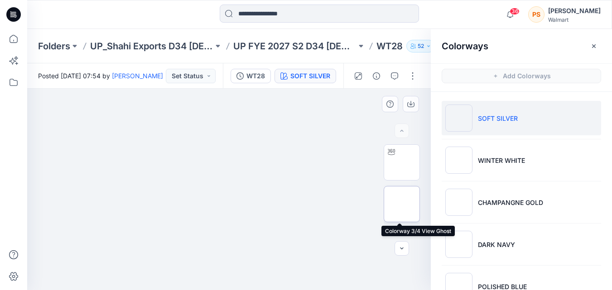
scroll to position [45, 0]
click at [402, 201] on img at bounding box center [402, 201] width 0 height 0
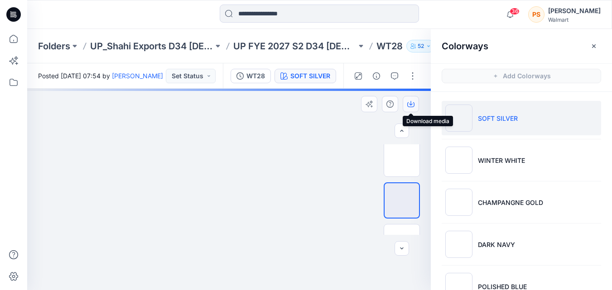
click at [408, 106] on icon "button" at bounding box center [410, 104] width 7 height 5
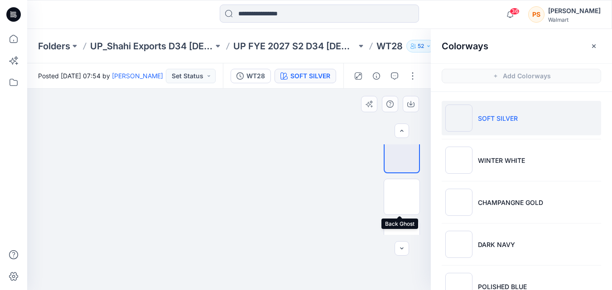
drag, startPoint x: 403, startPoint y: 196, endPoint x: 422, endPoint y: 147, distance: 52.2
click at [402, 197] on img at bounding box center [402, 197] width 0 height 0
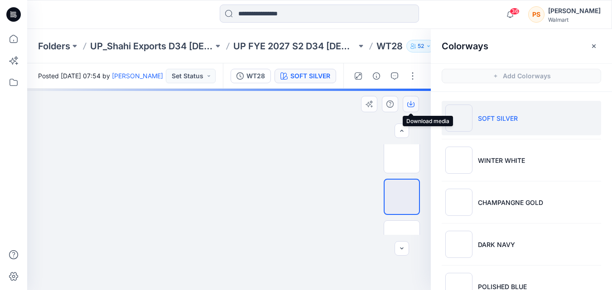
click at [413, 106] on icon "button" at bounding box center [410, 104] width 7 height 7
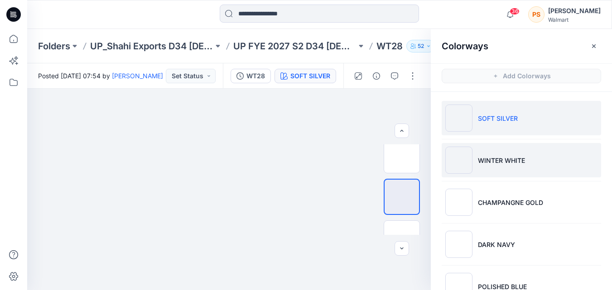
click at [501, 166] on li "WINTER WHITE" at bounding box center [521, 160] width 159 height 34
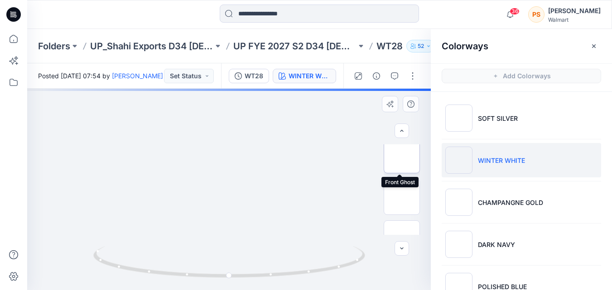
click at [402, 155] on img at bounding box center [402, 155] width 0 height 0
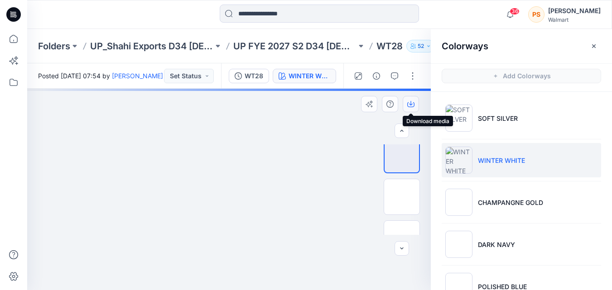
click at [413, 108] on button "button" at bounding box center [411, 104] width 16 height 16
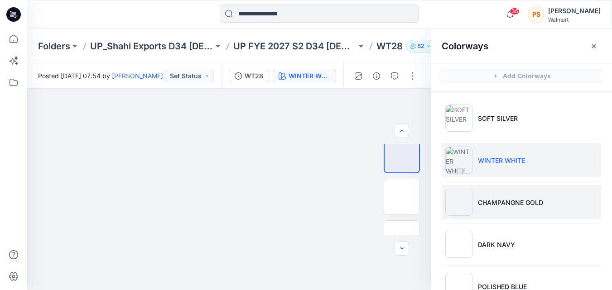
click at [504, 209] on li "CHAMPANGNE GOLD" at bounding box center [521, 202] width 159 height 34
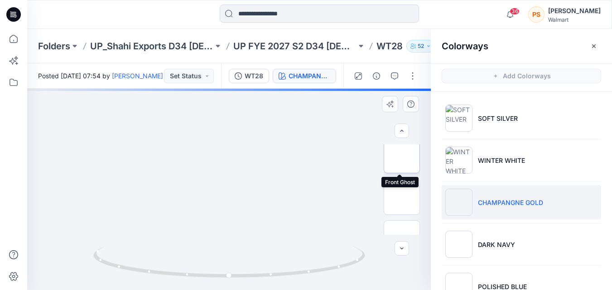
click at [402, 155] on img at bounding box center [402, 155] width 0 height 0
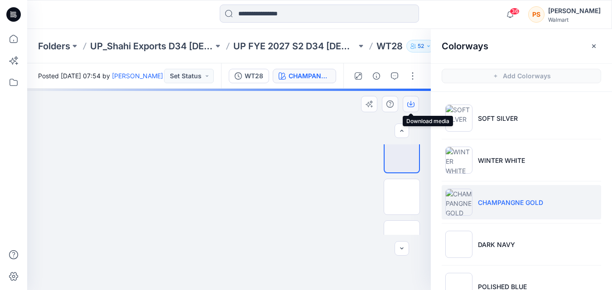
click at [410, 106] on icon "button" at bounding box center [410, 104] width 7 height 7
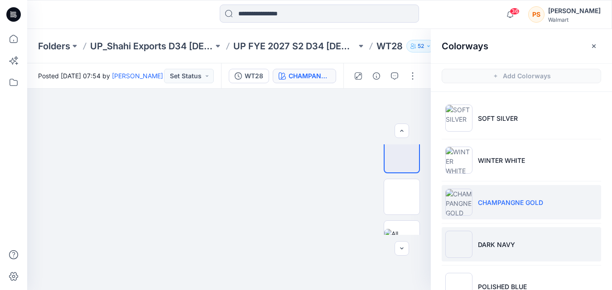
click at [483, 235] on li "DARK NAVY" at bounding box center [521, 244] width 159 height 34
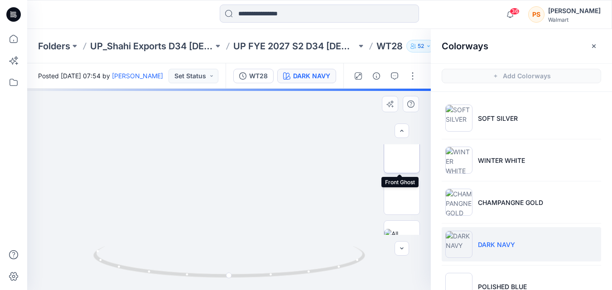
click at [402, 155] on img at bounding box center [402, 155] width 0 height 0
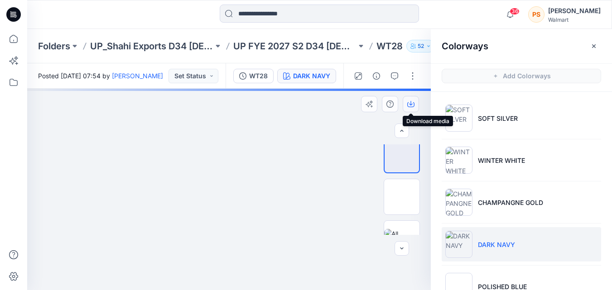
click at [409, 109] on button "button" at bounding box center [411, 104] width 16 height 16
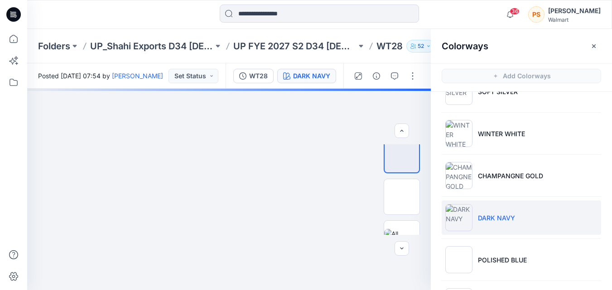
scroll to position [45, 0]
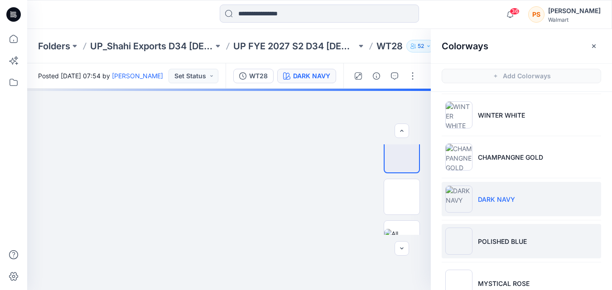
click at [502, 237] on p "POLISHED BLUE" at bounding box center [502, 242] width 49 height 10
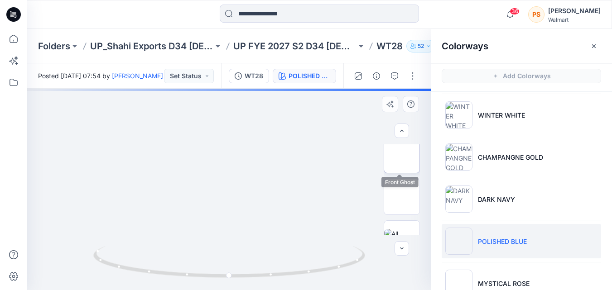
click at [402, 155] on img at bounding box center [402, 155] width 0 height 0
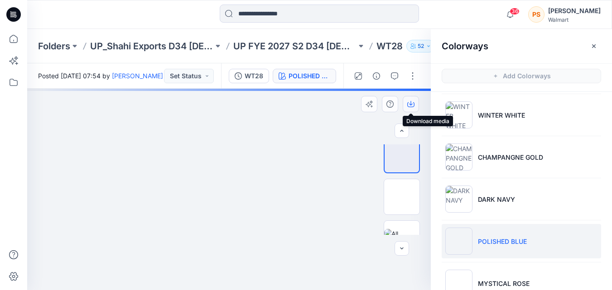
click at [410, 105] on icon "button" at bounding box center [411, 103] width 4 height 5
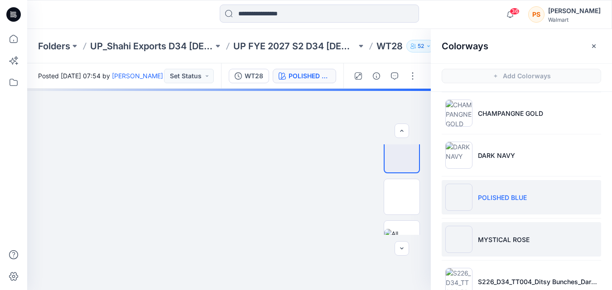
scroll to position [91, 0]
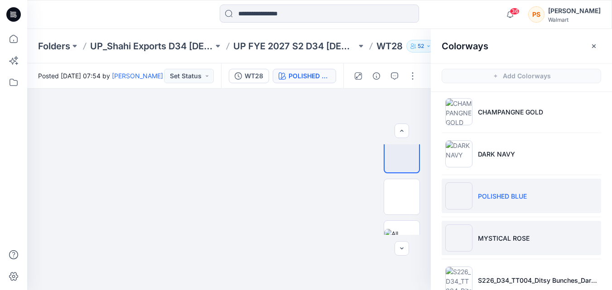
click at [489, 236] on p "MYSTICAL ROSE" at bounding box center [504, 239] width 52 height 10
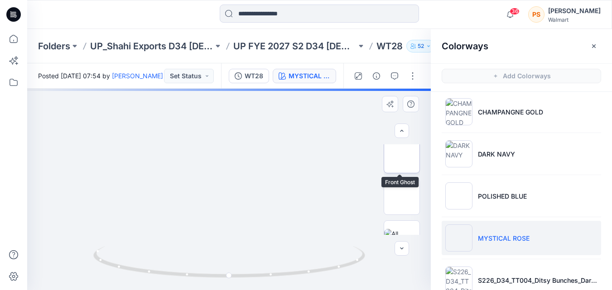
click at [402, 155] on img at bounding box center [402, 155] width 0 height 0
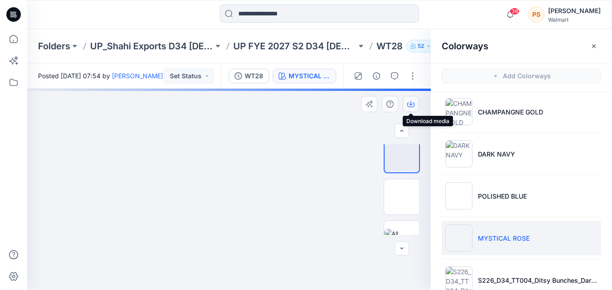
click at [409, 105] on icon "button" at bounding box center [410, 104] width 7 height 7
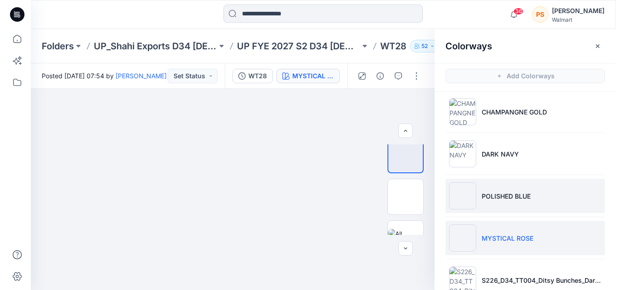
scroll to position [111, 0]
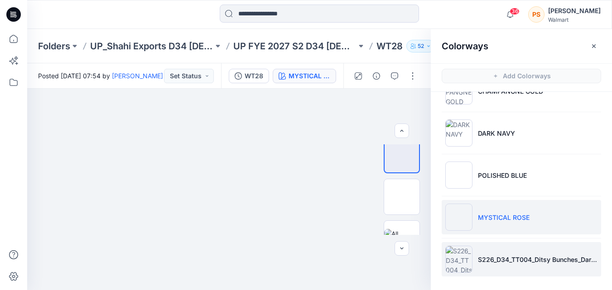
click at [486, 265] on li "S226_D34_TT004_Ditsy Bunches_Dark Navy_7.11cm" at bounding box center [521, 259] width 159 height 34
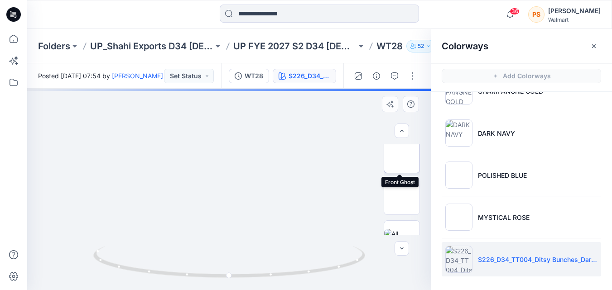
click at [402, 155] on img at bounding box center [402, 155] width 0 height 0
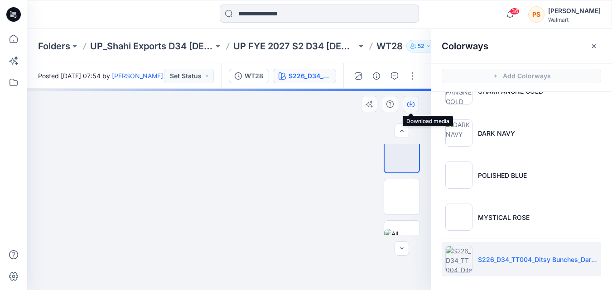
click at [409, 105] on icon "button" at bounding box center [410, 104] width 7 height 7
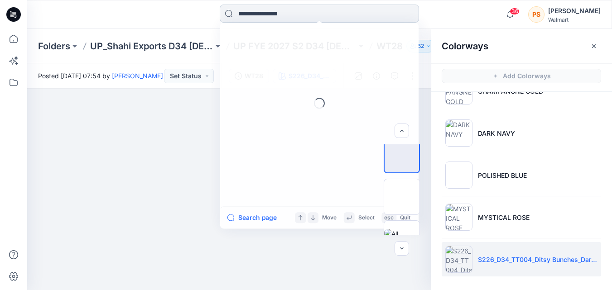
click at [275, 13] on input at bounding box center [319, 14] width 199 height 18
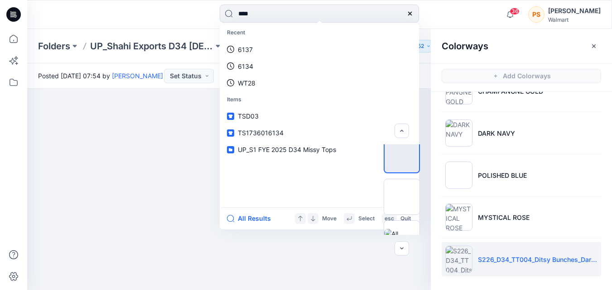
type input "****"
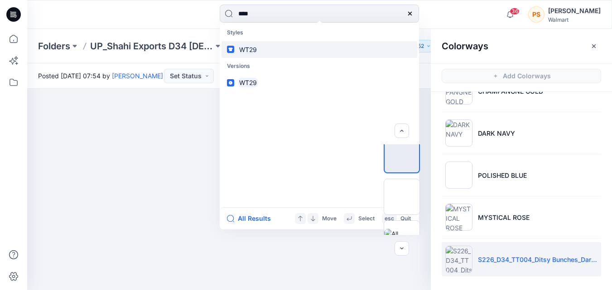
click at [288, 45] on link "WT29" at bounding box center [319, 49] width 196 height 17
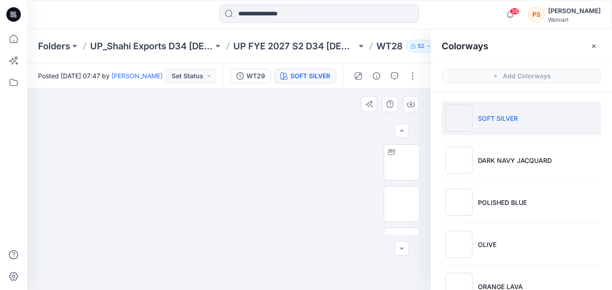
scroll to position [45, 0]
click at [402, 201] on img at bounding box center [402, 201] width 0 height 0
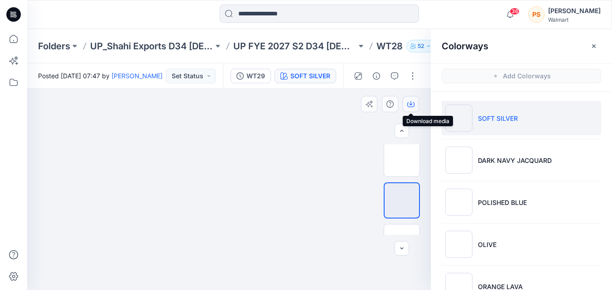
click at [413, 103] on icon "button" at bounding box center [410, 104] width 7 height 7
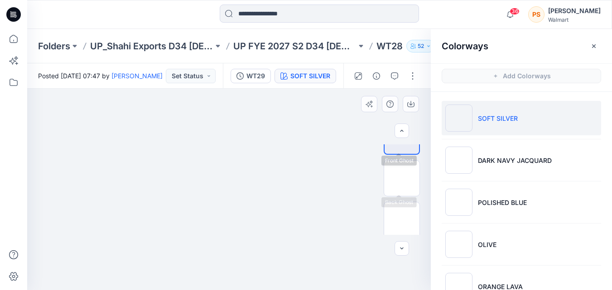
scroll to position [112, 0]
click at [402, 175] on img at bounding box center [402, 175] width 0 height 0
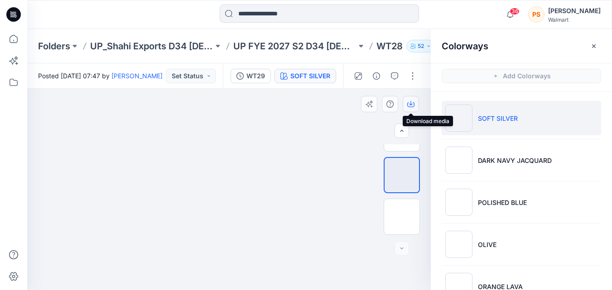
click at [411, 101] on icon "button" at bounding box center [410, 104] width 7 height 7
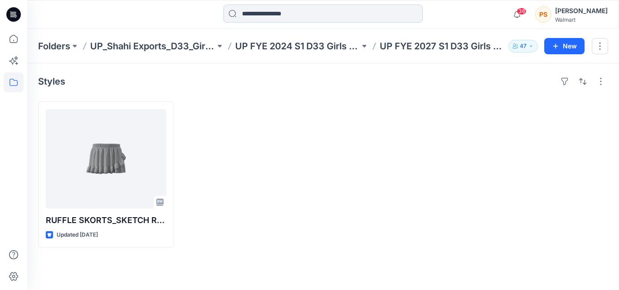
click at [257, 15] on input at bounding box center [322, 14] width 199 height 18
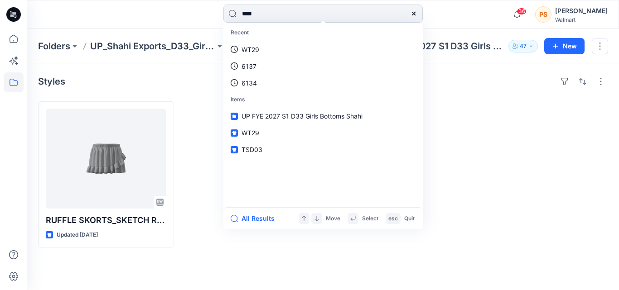
type input "****"
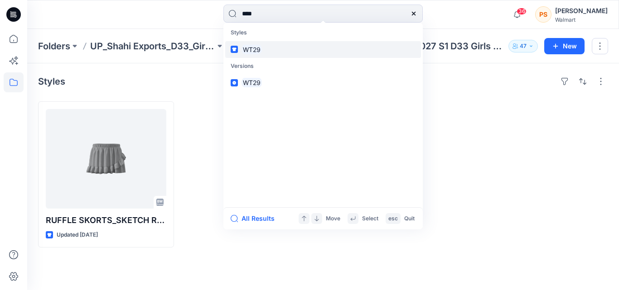
click at [298, 52] on link "WT29" at bounding box center [323, 49] width 196 height 17
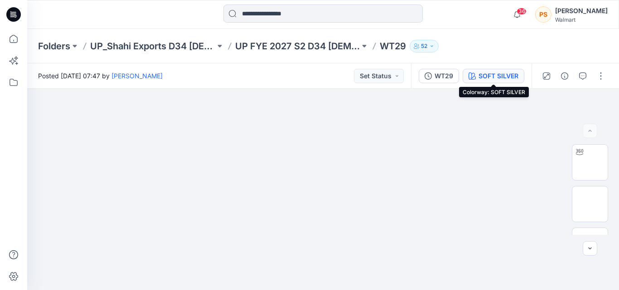
click at [491, 74] on div "SOFT SILVER" at bounding box center [498, 76] width 40 height 10
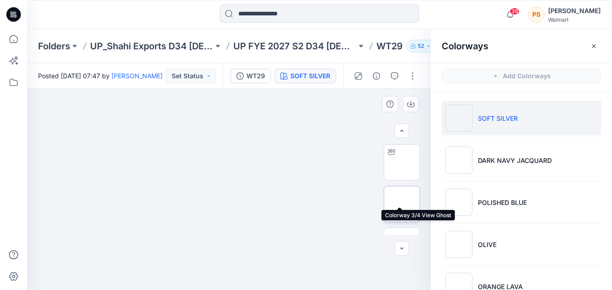
scroll to position [45, 0]
click at [402, 201] on img at bounding box center [402, 201] width 0 height 0
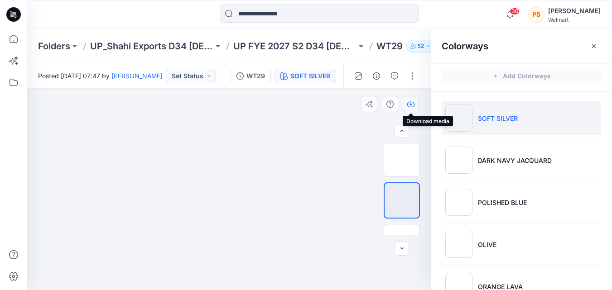
click at [414, 103] on icon "button" at bounding box center [410, 104] width 7 height 5
click at [402, 242] on img at bounding box center [402, 242] width 0 height 0
click at [410, 108] on button "button" at bounding box center [411, 104] width 16 height 16
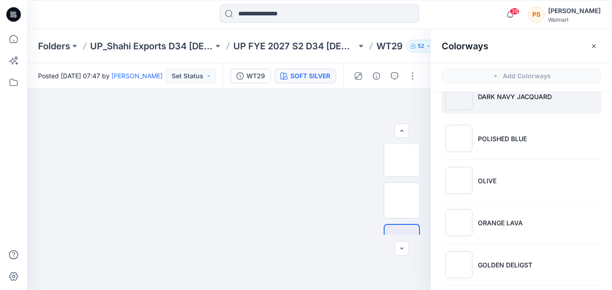
scroll to position [0, 0]
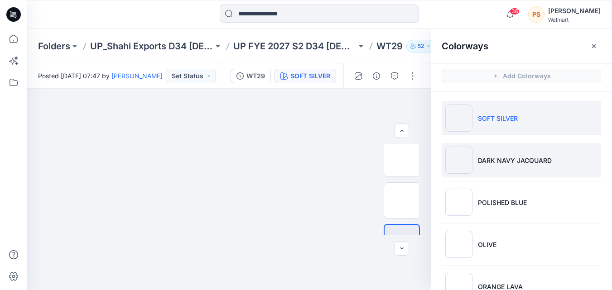
click at [485, 173] on li "DARK NAVY JACQUARD" at bounding box center [521, 160] width 159 height 34
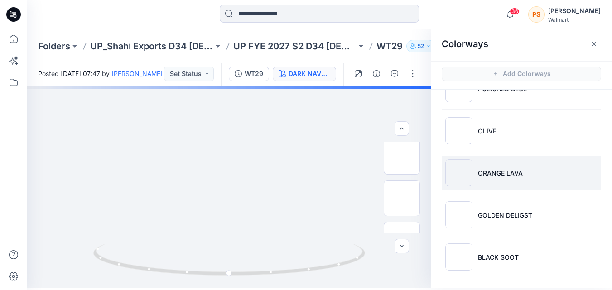
scroll to position [3, 0]
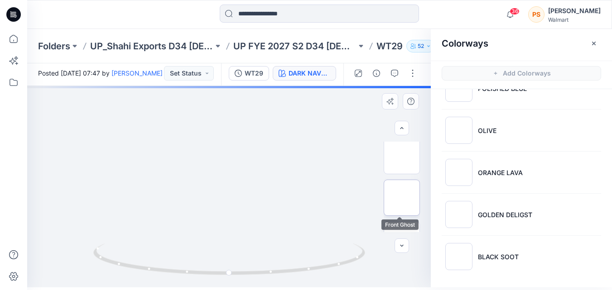
click at [402, 198] on img at bounding box center [402, 198] width 0 height 0
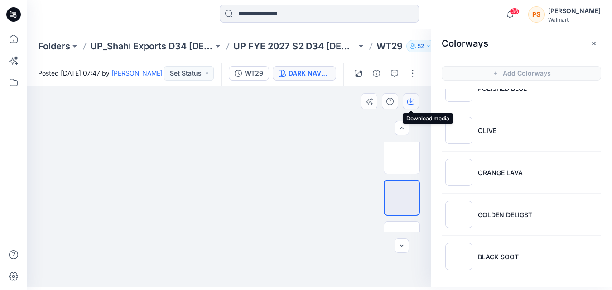
click at [406, 101] on button "button" at bounding box center [411, 101] width 16 height 16
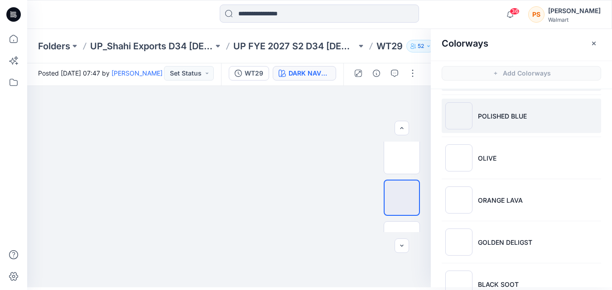
scroll to position [66, 0]
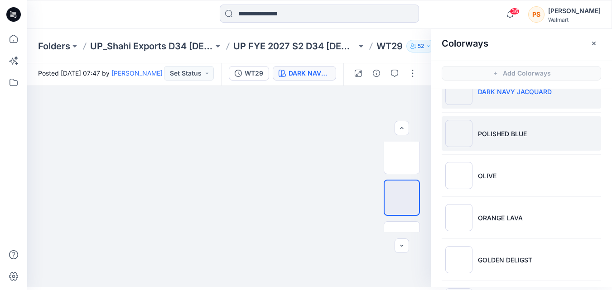
click at [499, 138] on p "POLISHED BLUE" at bounding box center [502, 134] width 49 height 10
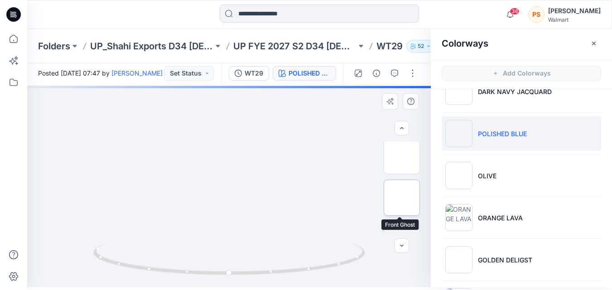
click at [402, 198] on img at bounding box center [402, 198] width 0 height 0
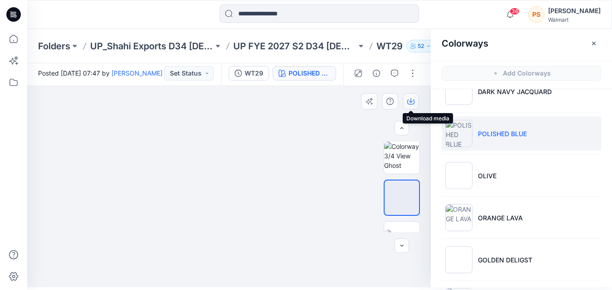
click at [413, 104] on icon "button" at bounding box center [410, 102] width 7 height 5
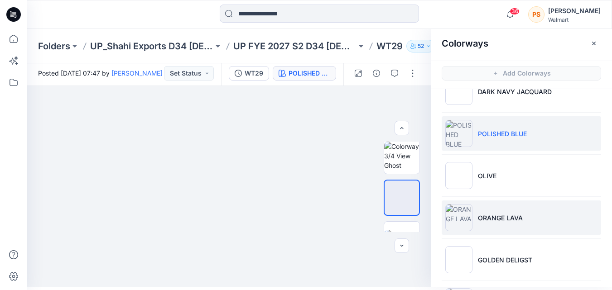
click at [490, 220] on p "ORANGE LAVA" at bounding box center [500, 218] width 45 height 10
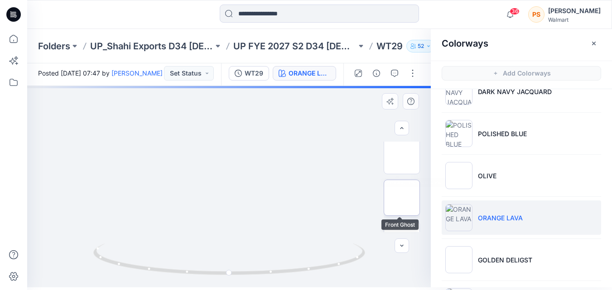
click at [402, 198] on img at bounding box center [402, 198] width 0 height 0
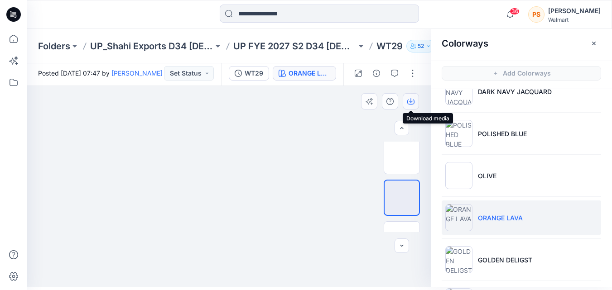
click at [409, 101] on icon "button" at bounding box center [410, 101] width 7 height 7
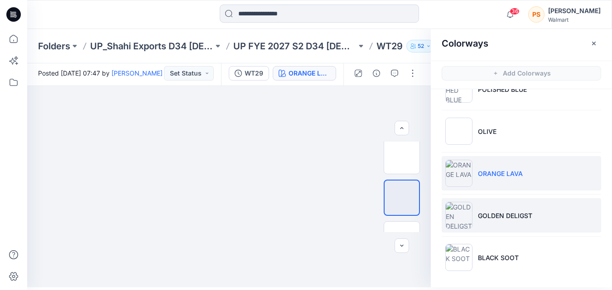
scroll to position [111, 0]
click at [500, 222] on li "GOLDEN DELIGST" at bounding box center [521, 214] width 159 height 34
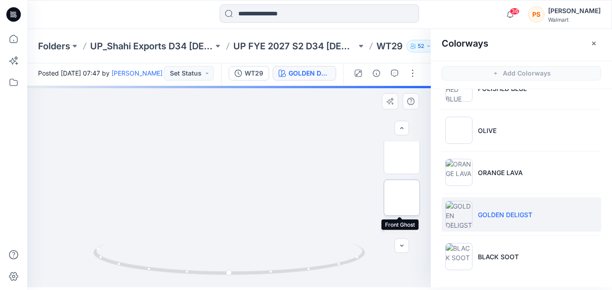
click at [402, 198] on img at bounding box center [402, 198] width 0 height 0
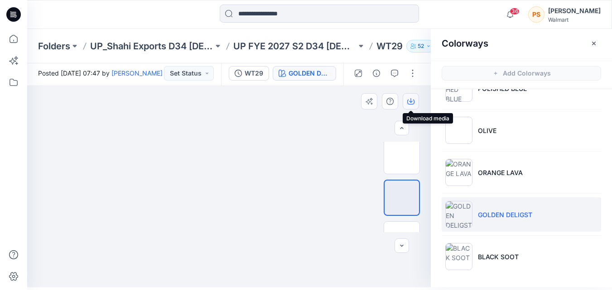
click at [411, 101] on icon "button" at bounding box center [410, 101] width 7 height 7
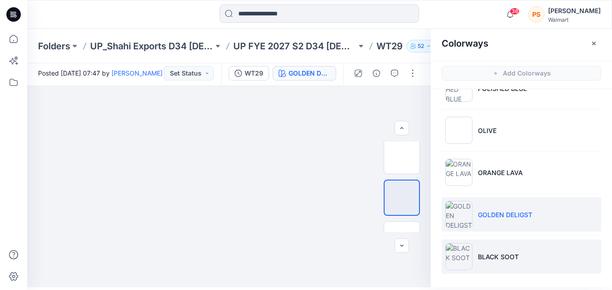
click at [480, 251] on li "BLACK SOOT" at bounding box center [521, 257] width 159 height 34
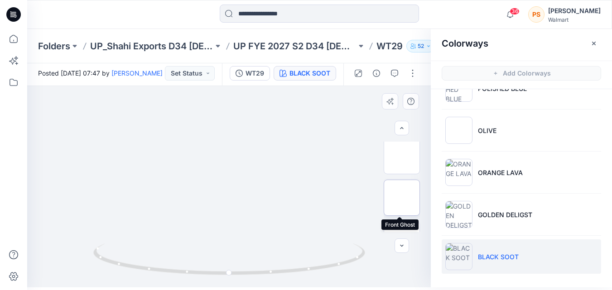
click at [402, 198] on img at bounding box center [402, 198] width 0 height 0
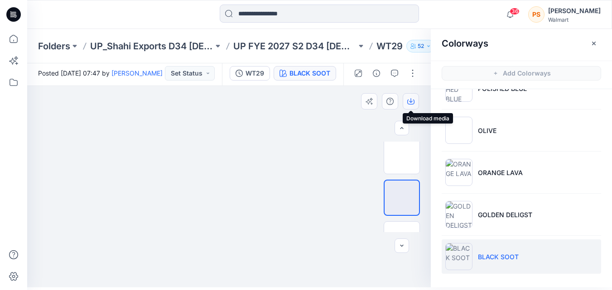
click at [412, 102] on icon "button" at bounding box center [410, 101] width 7 height 7
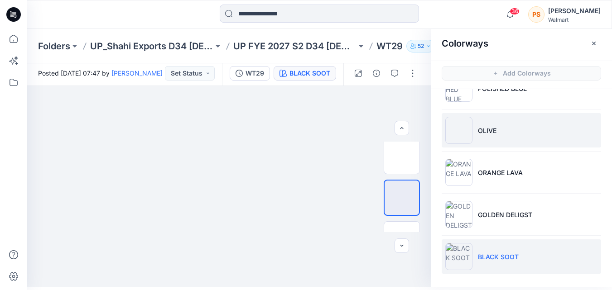
click at [519, 140] on li "OLIVE" at bounding box center [521, 130] width 159 height 34
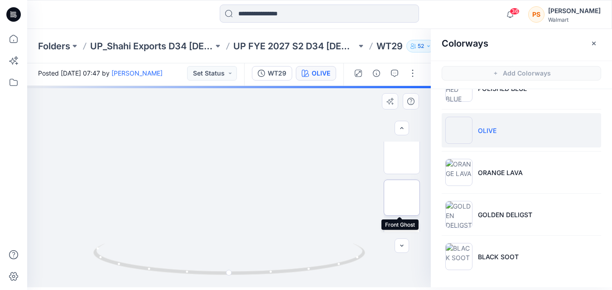
click at [402, 198] on img at bounding box center [402, 198] width 0 height 0
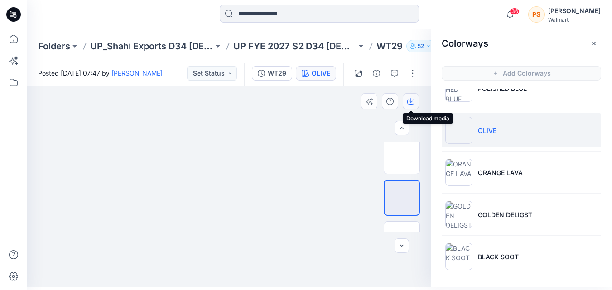
click at [410, 103] on icon "button" at bounding box center [410, 101] width 7 height 7
click at [247, 16] on input at bounding box center [319, 14] width 199 height 18
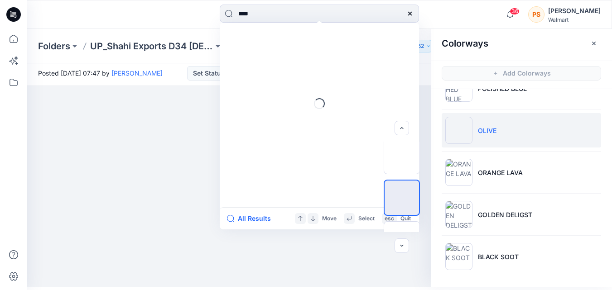
type input "****"
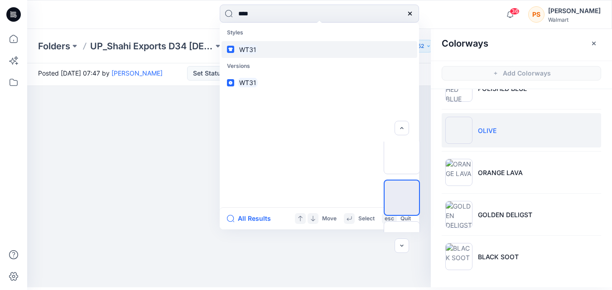
click at [249, 52] on mark "WT31" at bounding box center [248, 49] width 20 height 10
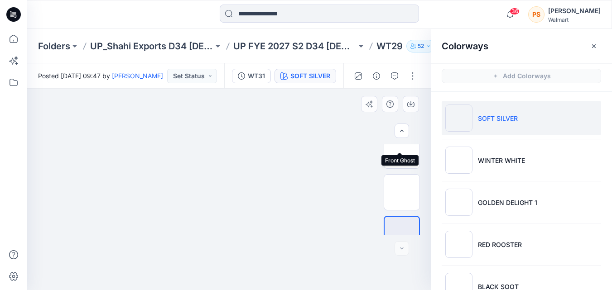
scroll to position [112, 0]
click at [402, 134] on img at bounding box center [402, 134] width 0 height 0
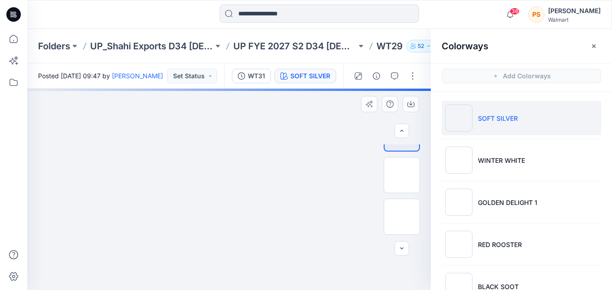
scroll to position [67, 0]
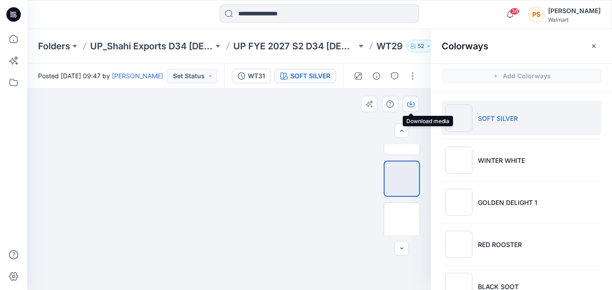
click at [416, 109] on button "button" at bounding box center [411, 104] width 16 height 16
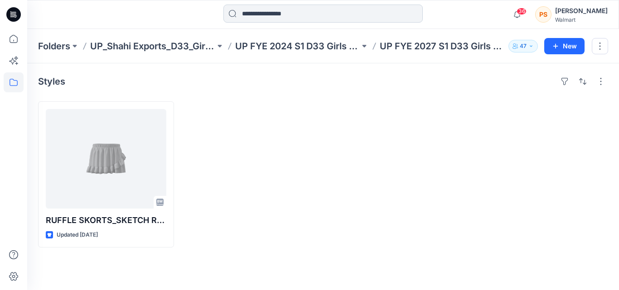
click at [307, 16] on input at bounding box center [322, 14] width 199 height 18
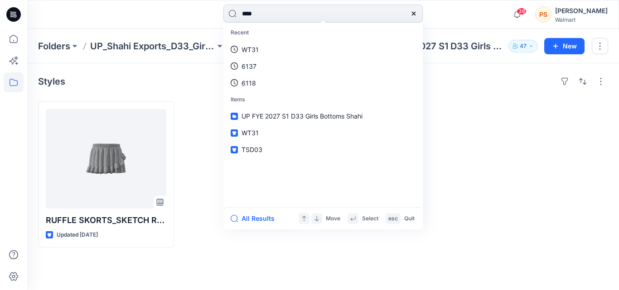
type input "****"
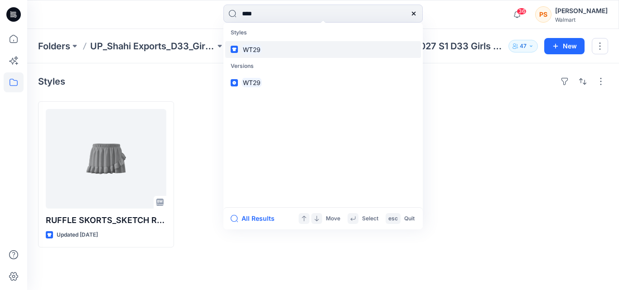
click at [336, 47] on link "WT29" at bounding box center [323, 49] width 196 height 17
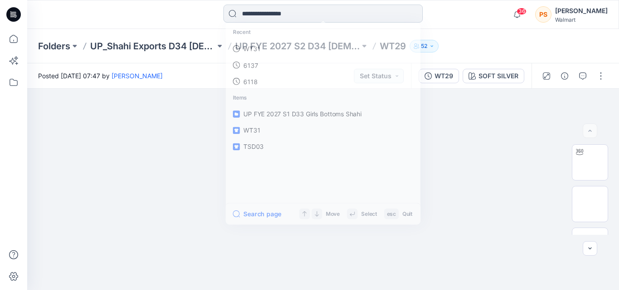
click at [299, 14] on input at bounding box center [322, 14] width 199 height 18
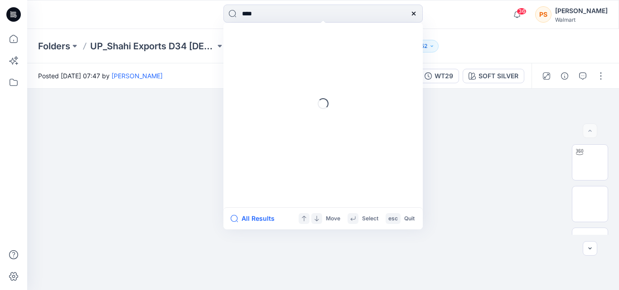
type input "****"
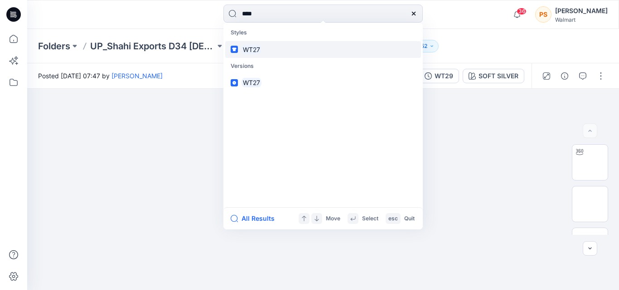
click at [288, 44] on link "WT27" at bounding box center [323, 49] width 196 height 17
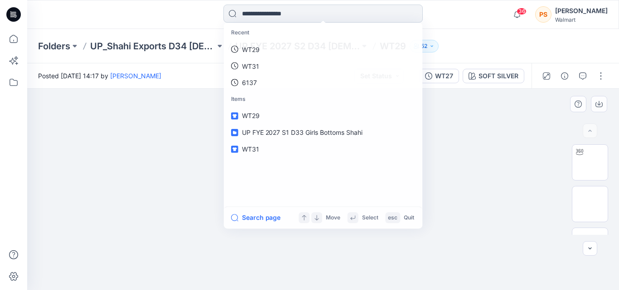
click at [294, 17] on input at bounding box center [322, 14] width 199 height 18
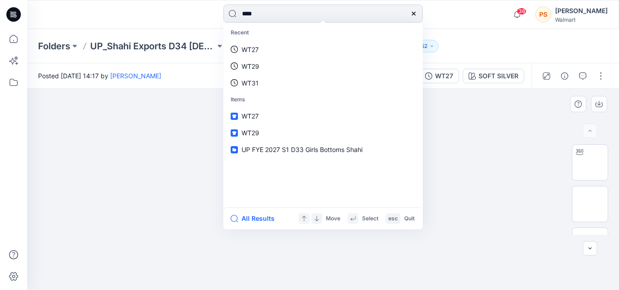
type input "****"
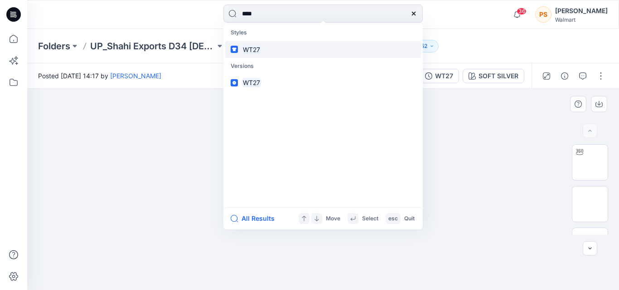
click at [275, 56] on link "WT27" at bounding box center [323, 49] width 196 height 17
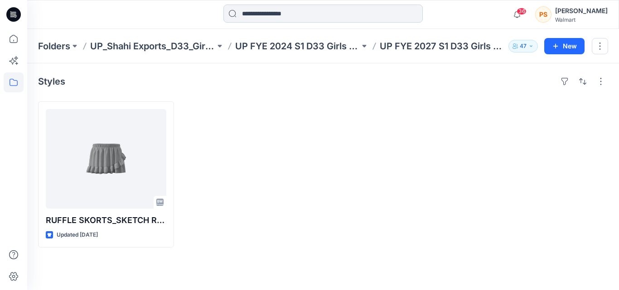
click at [258, 15] on input at bounding box center [322, 14] width 199 height 18
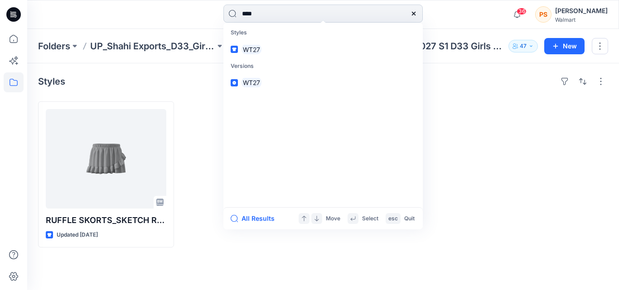
type input "****"
click at [258, 48] on mark "WT27" at bounding box center [251, 49] width 20 height 10
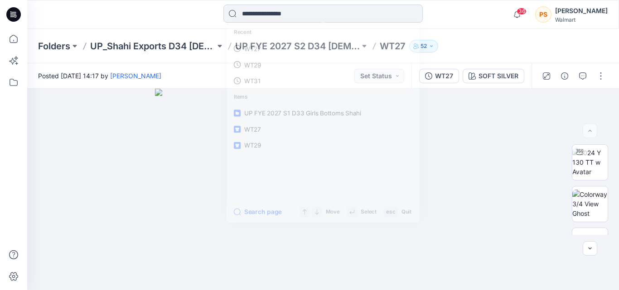
click at [260, 14] on input at bounding box center [322, 14] width 199 height 18
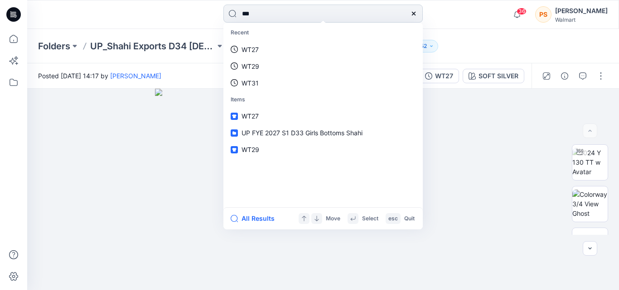
type input "****"
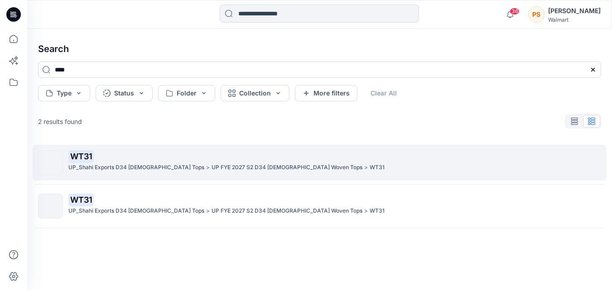
click at [157, 166] on p "UP_Shahi Exports D34 [DEMOGRAPHIC_DATA] Tops" at bounding box center [136, 168] width 136 height 10
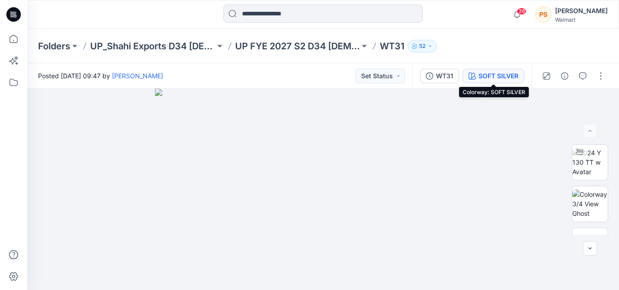
click at [482, 74] on div "SOFT SILVER" at bounding box center [498, 76] width 40 height 10
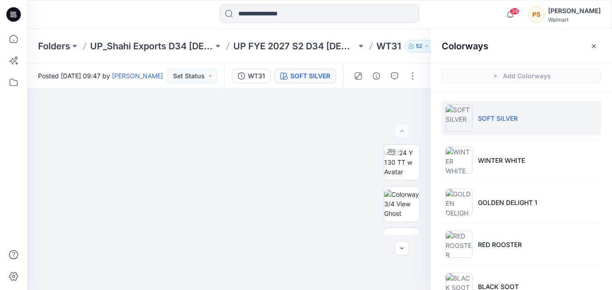
click at [499, 121] on p "SOFT SILVER" at bounding box center [498, 119] width 40 height 10
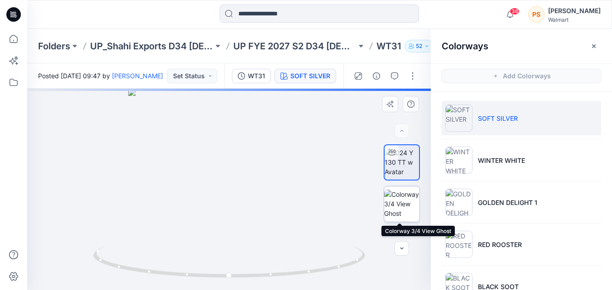
scroll to position [45, 0]
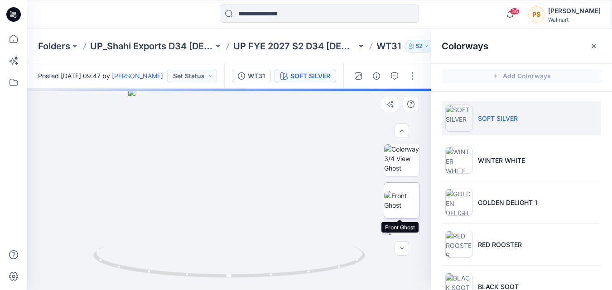
click at [405, 202] on img at bounding box center [401, 200] width 35 height 19
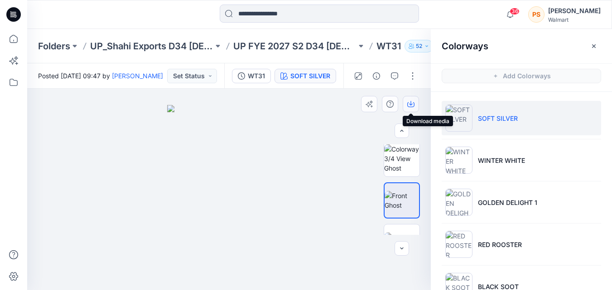
click at [408, 107] on icon "button" at bounding box center [410, 104] width 7 height 5
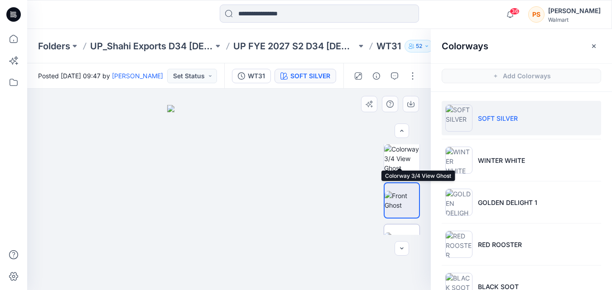
scroll to position [91, 0]
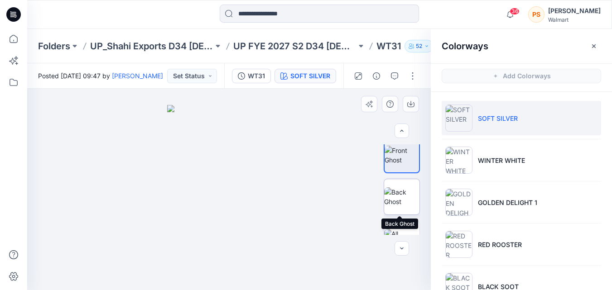
click at [403, 204] on img at bounding box center [401, 196] width 35 height 19
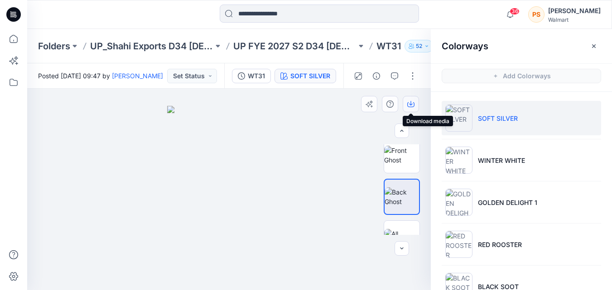
click at [409, 106] on icon "button" at bounding box center [410, 104] width 7 height 7
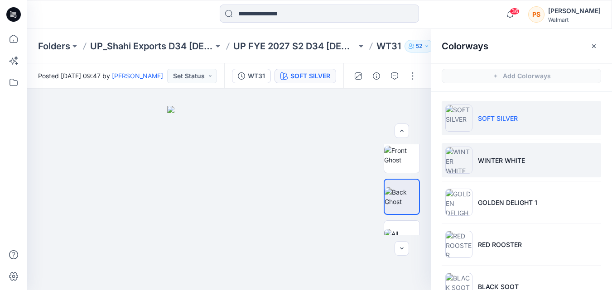
click at [481, 151] on li "WINTER WHITE" at bounding box center [521, 160] width 159 height 34
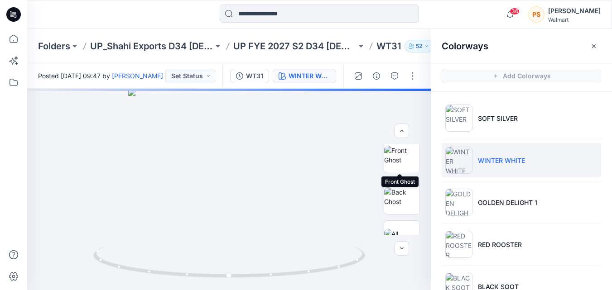
scroll to position [112, 0]
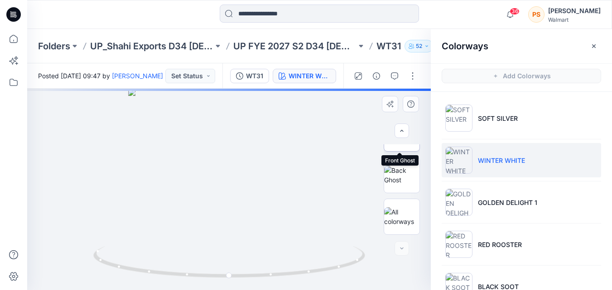
click at [407, 143] on img at bounding box center [401, 133] width 35 height 19
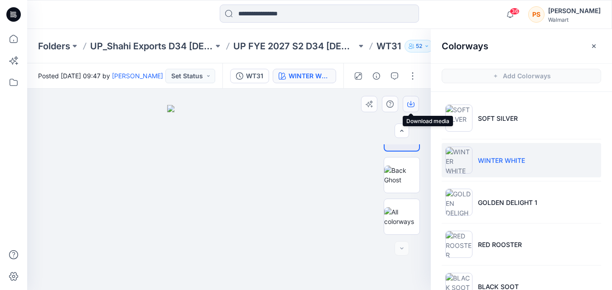
click at [411, 106] on icon "button" at bounding box center [411, 103] width 4 height 5
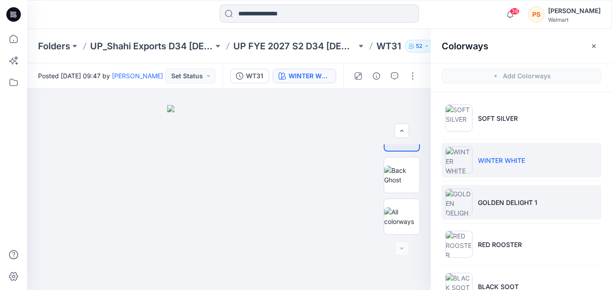
click at [503, 194] on li "GOLDEN DELIGHT 1" at bounding box center [521, 202] width 159 height 34
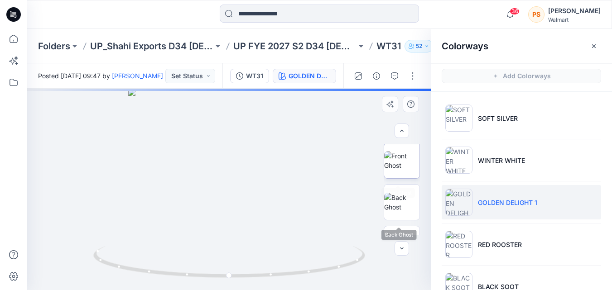
scroll to position [67, 0]
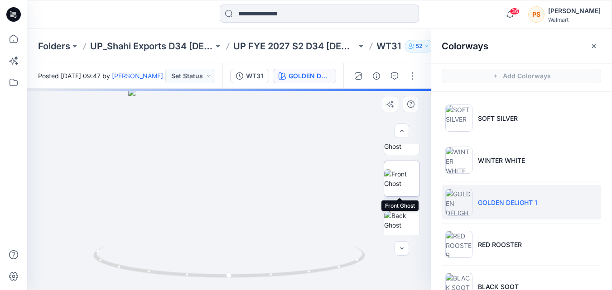
click at [400, 169] on img at bounding box center [401, 178] width 35 height 19
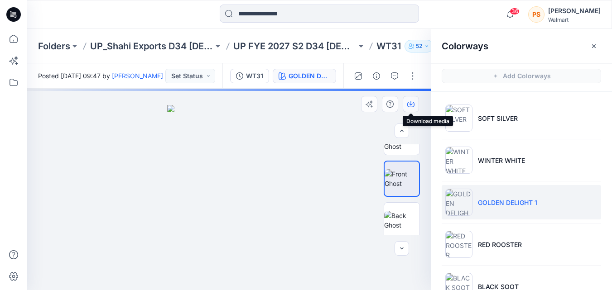
click at [410, 105] on icon "button" at bounding box center [411, 103] width 4 height 5
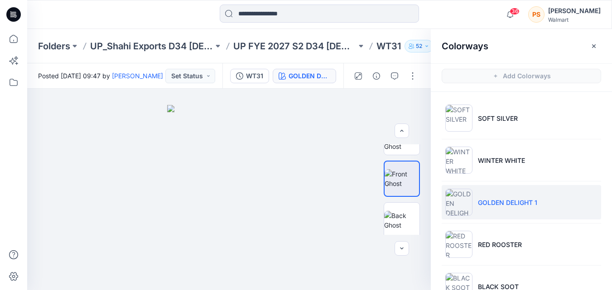
scroll to position [45, 0]
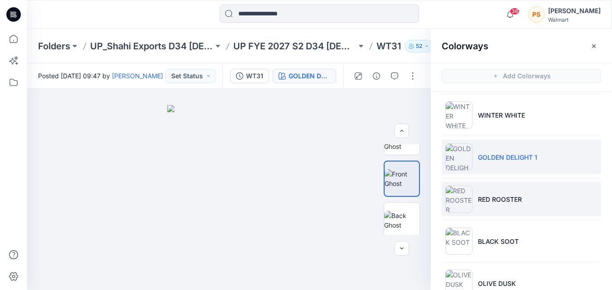
click at [476, 197] on li "RED ROOSTER" at bounding box center [521, 199] width 159 height 34
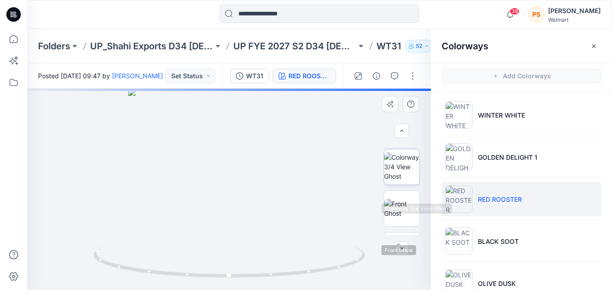
scroll to position [22, 0]
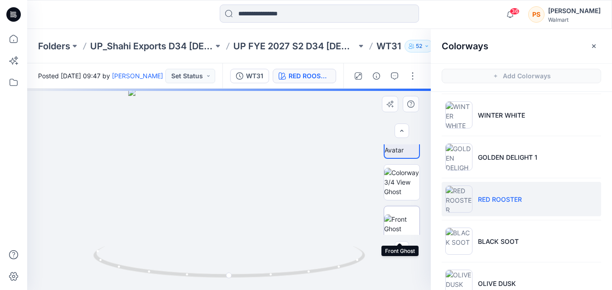
click at [407, 215] on img at bounding box center [401, 224] width 35 height 19
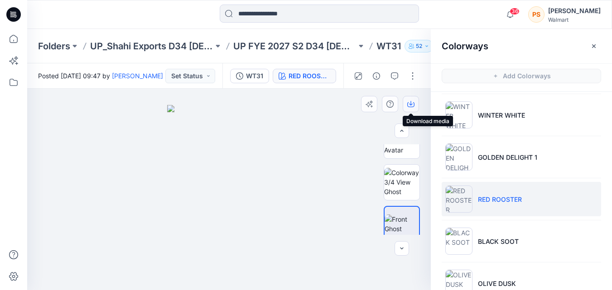
click at [409, 106] on icon "button" at bounding box center [410, 104] width 7 height 7
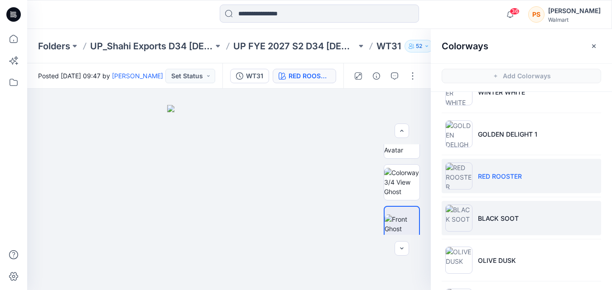
scroll to position [91, 0]
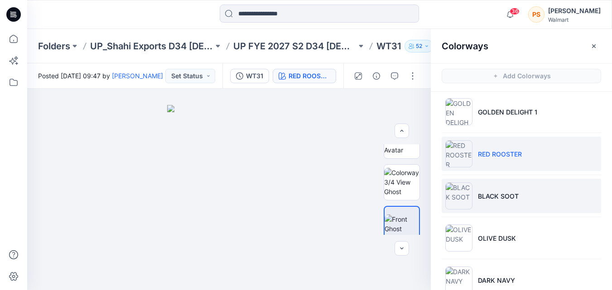
click at [508, 196] on p "BLACK SOOT" at bounding box center [498, 197] width 41 height 10
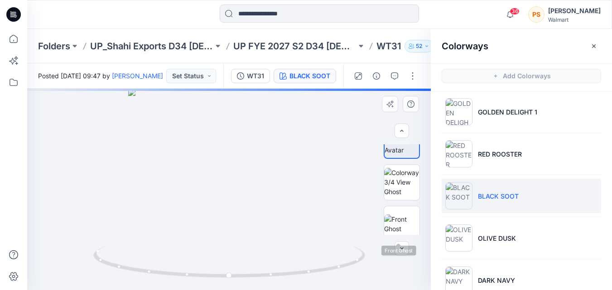
click at [408, 205] on div at bounding box center [402, 189] width 36 height 91
drag, startPoint x: 409, startPoint y: 212, endPoint x: 409, endPoint y: 192, distance: 19.5
click at [409, 215] on img at bounding box center [401, 224] width 35 height 19
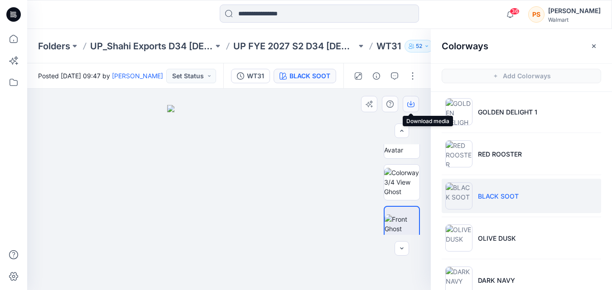
click at [411, 104] on icon "button" at bounding box center [410, 104] width 7 height 7
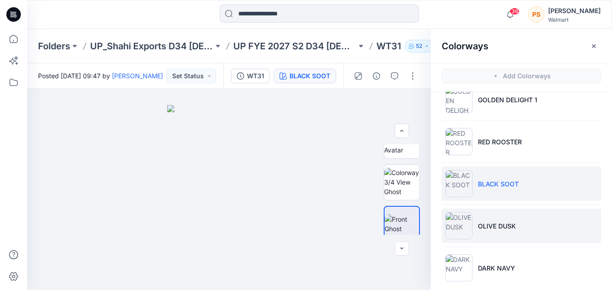
scroll to position [111, 0]
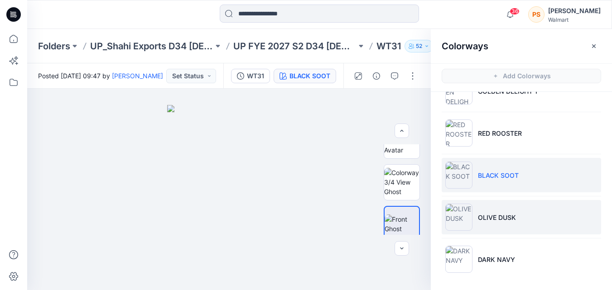
click at [500, 206] on li "OLIVE DUSK" at bounding box center [521, 217] width 159 height 34
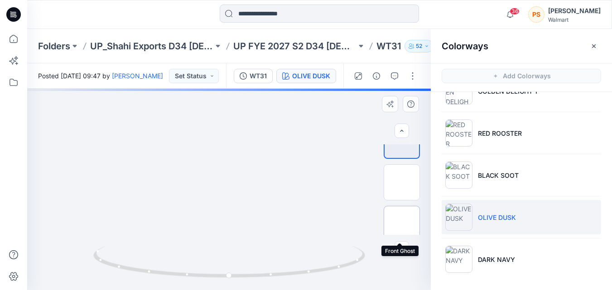
click at [401, 217] on img at bounding box center [401, 224] width 35 height 19
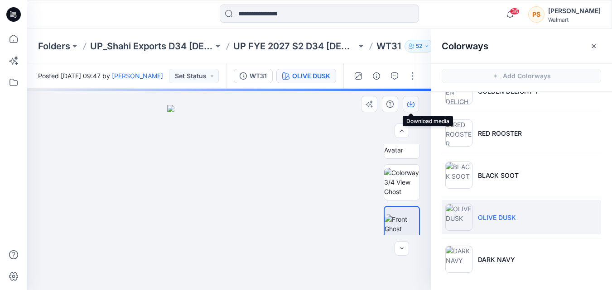
click at [410, 104] on icon "button" at bounding box center [410, 104] width 7 height 7
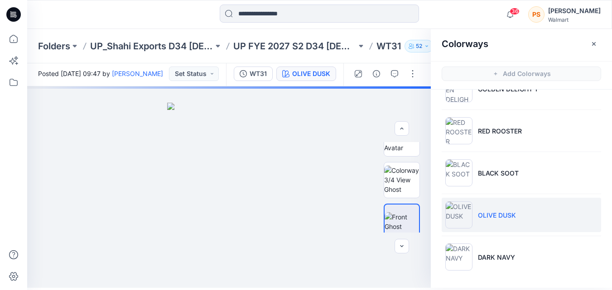
scroll to position [3, 0]
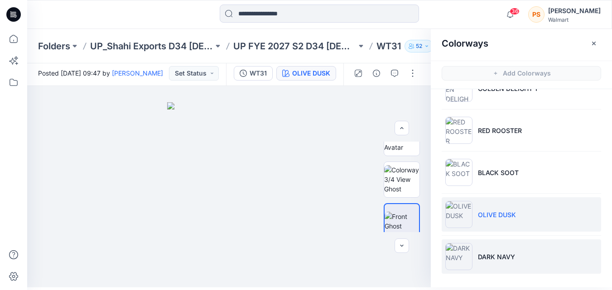
click at [501, 252] on p "DARK NAVY" at bounding box center [496, 257] width 37 height 10
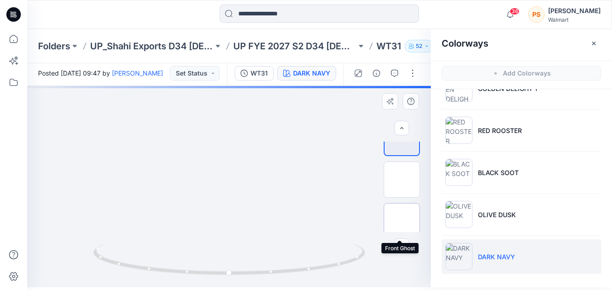
click at [394, 219] on img at bounding box center [401, 221] width 35 height 19
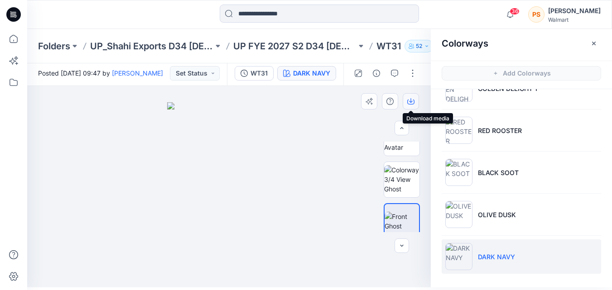
click at [411, 102] on icon "button" at bounding box center [411, 100] width 4 height 5
click at [293, 12] on input at bounding box center [319, 14] width 199 height 18
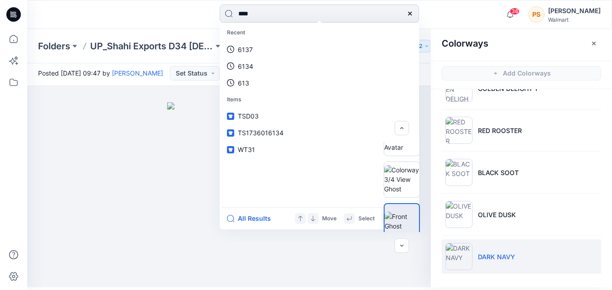
type input "****"
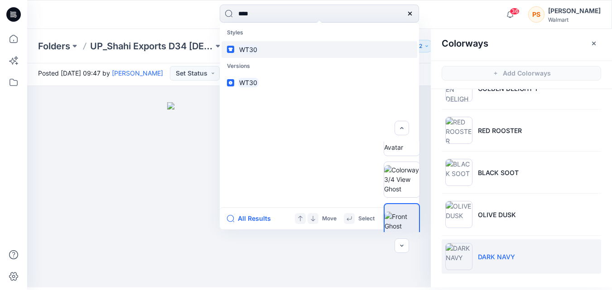
click at [282, 57] on link "WT30" at bounding box center [319, 49] width 196 height 17
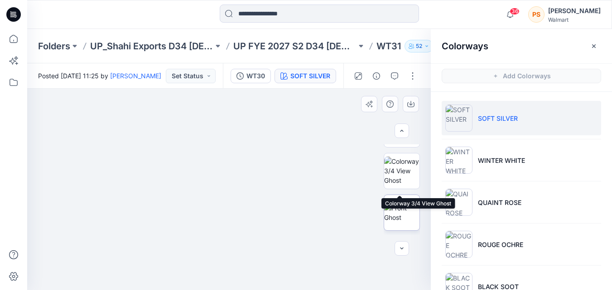
scroll to position [45, 0]
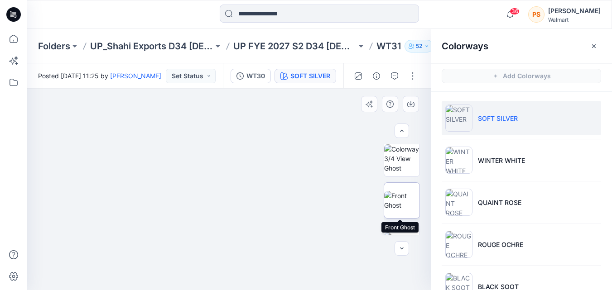
click at [400, 199] on img at bounding box center [401, 200] width 35 height 19
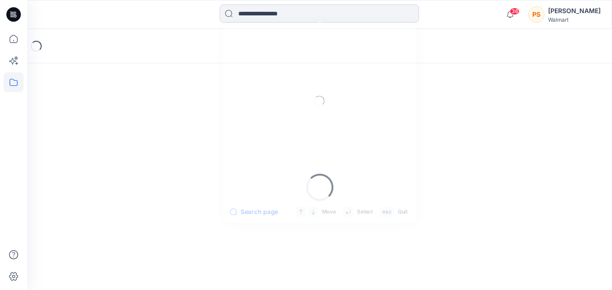
click at [266, 17] on input at bounding box center [319, 14] width 199 height 18
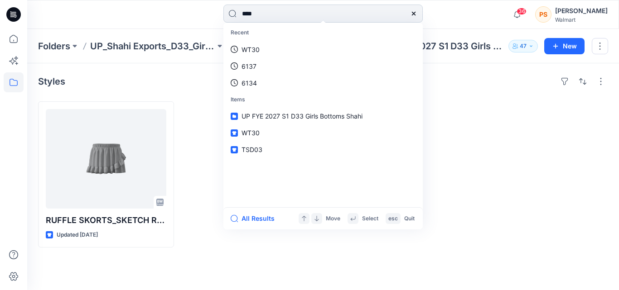
type input "****"
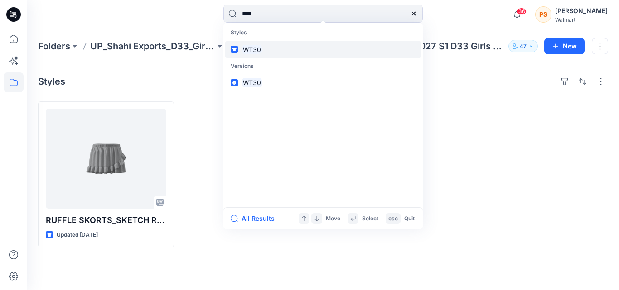
click at [279, 51] on link "WT30" at bounding box center [323, 49] width 196 height 17
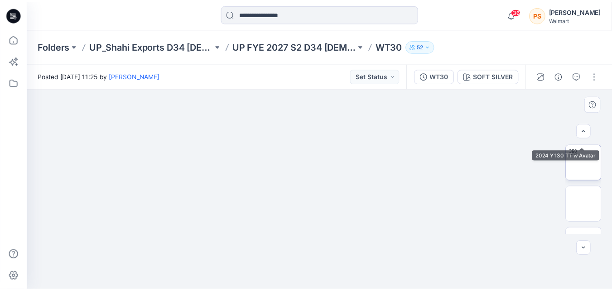
scroll to position [45, 0]
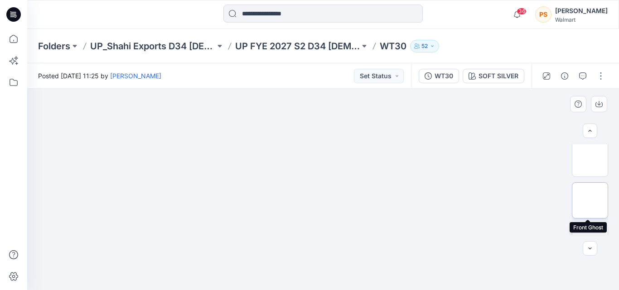
click at [590, 201] on img at bounding box center [590, 201] width 0 height 0
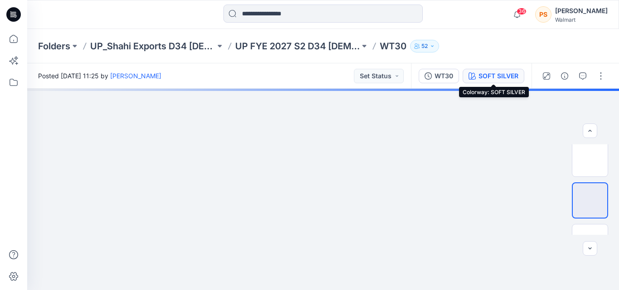
click at [481, 80] on div "SOFT SILVER" at bounding box center [498, 76] width 40 height 10
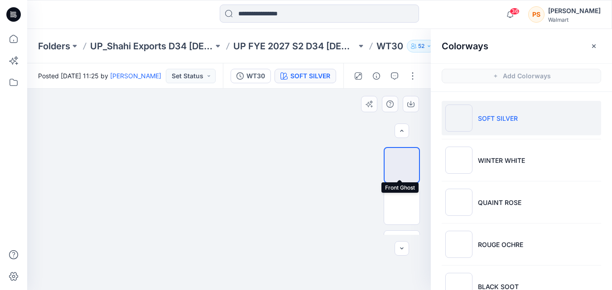
scroll to position [91, 0]
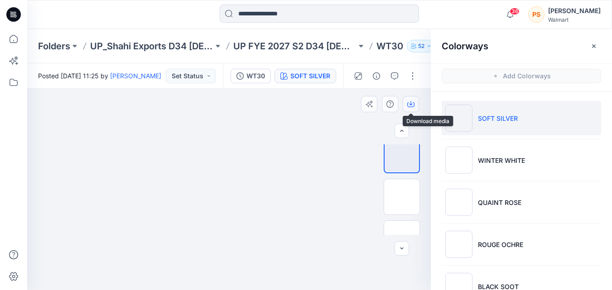
click at [411, 104] on icon "button" at bounding box center [410, 104] width 7 height 7
click at [402, 197] on img at bounding box center [402, 197] width 0 height 0
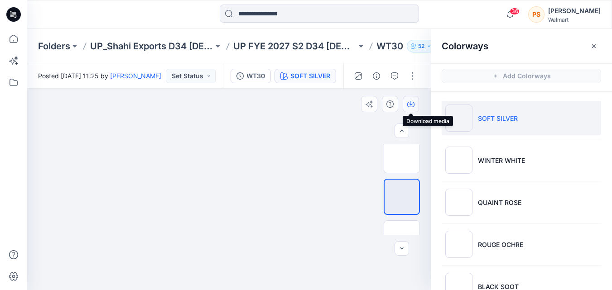
click at [414, 106] on button "button" at bounding box center [411, 104] width 16 height 16
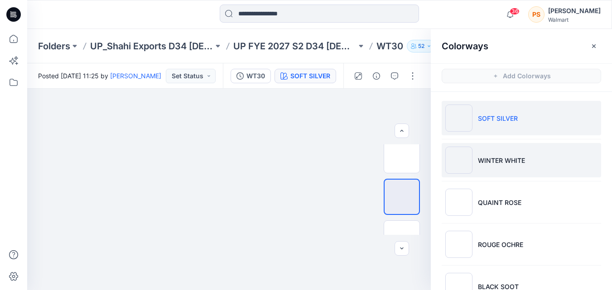
click at [476, 164] on li "WINTER WHITE" at bounding box center [521, 160] width 159 height 34
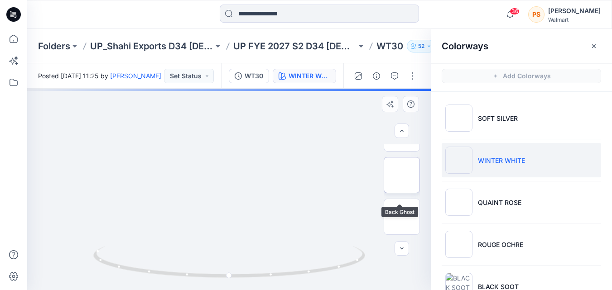
scroll to position [67, 0]
click at [402, 179] on img at bounding box center [402, 179] width 0 height 0
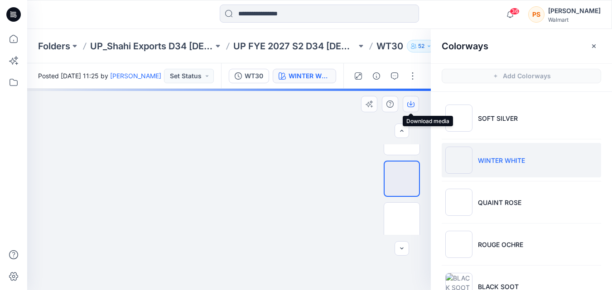
click at [412, 103] on icon "button" at bounding box center [410, 104] width 7 height 7
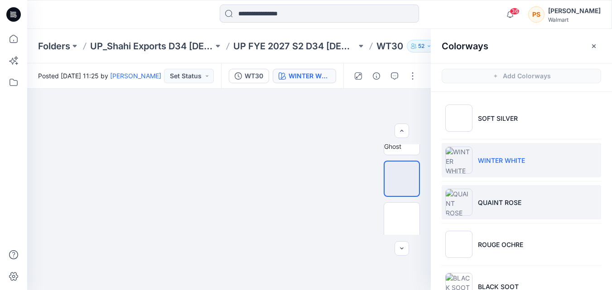
click at [495, 203] on p "QUAINT ROSE" at bounding box center [499, 203] width 43 height 10
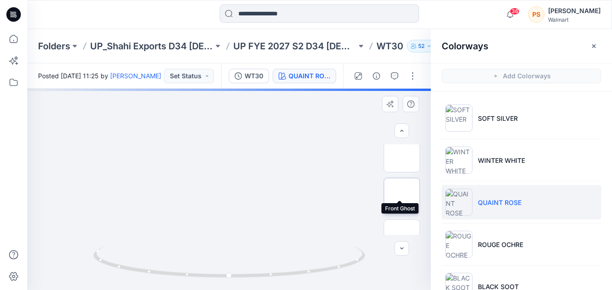
scroll to position [22, 0]
click at [402, 224] on img at bounding box center [402, 224] width 0 height 0
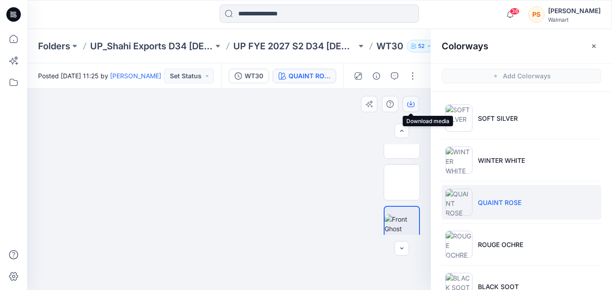
click at [408, 105] on icon "button" at bounding box center [410, 104] width 7 height 5
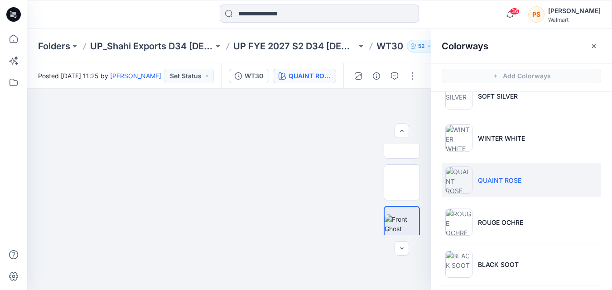
scroll to position [45, 0]
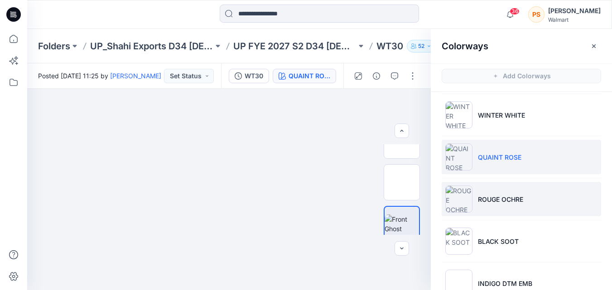
click at [485, 206] on li "ROUGE OCHRE" at bounding box center [521, 199] width 159 height 34
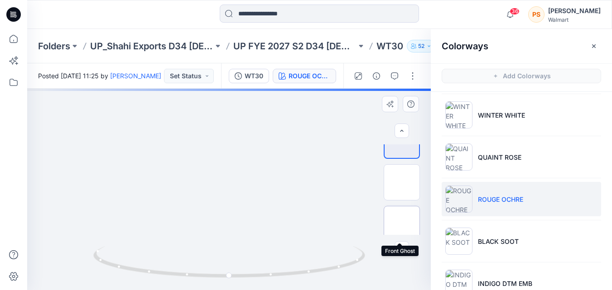
click at [402, 224] on img at bounding box center [402, 224] width 0 height 0
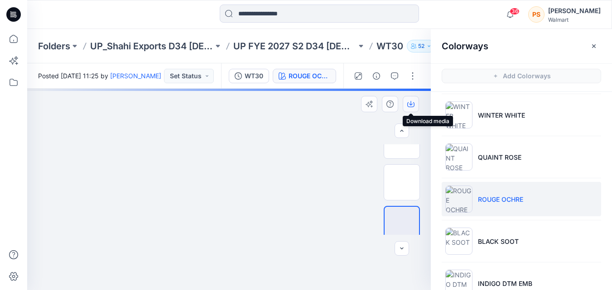
click at [412, 104] on icon "button" at bounding box center [410, 104] width 7 height 7
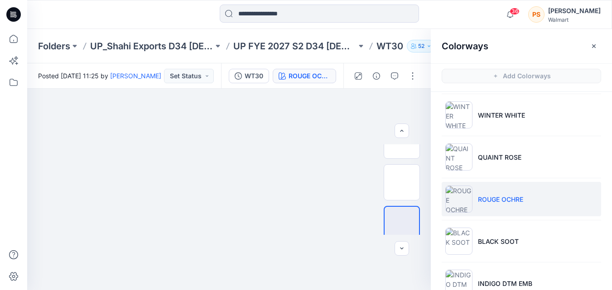
scroll to position [91, 0]
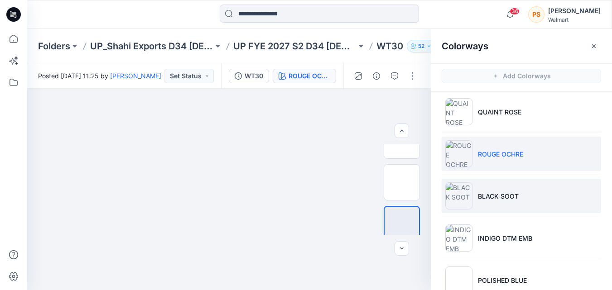
click at [504, 204] on li "BLACK SOOT" at bounding box center [521, 196] width 159 height 34
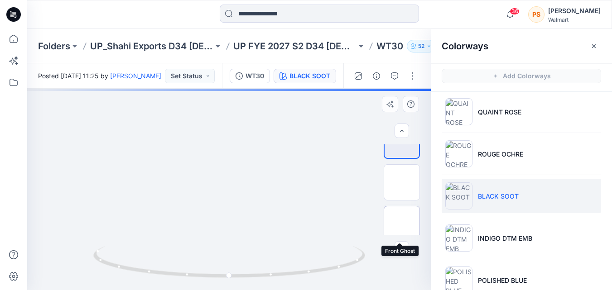
click at [402, 224] on img at bounding box center [402, 224] width 0 height 0
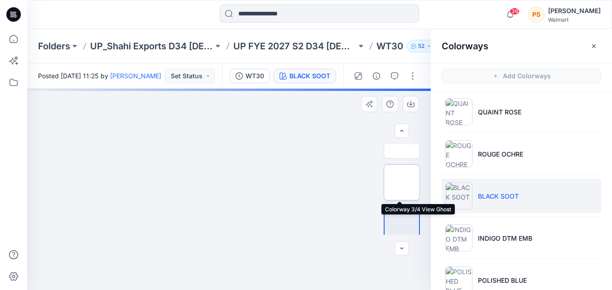
click at [402, 183] on img at bounding box center [402, 183] width 0 height 0
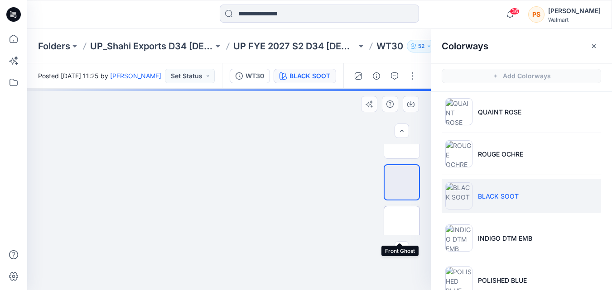
click at [402, 224] on img at bounding box center [402, 224] width 0 height 0
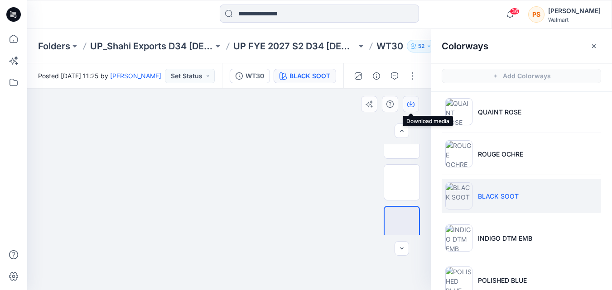
click at [410, 104] on icon "button" at bounding box center [410, 104] width 7 height 7
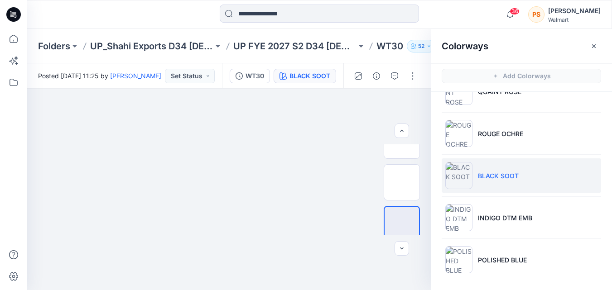
scroll to position [111, 0]
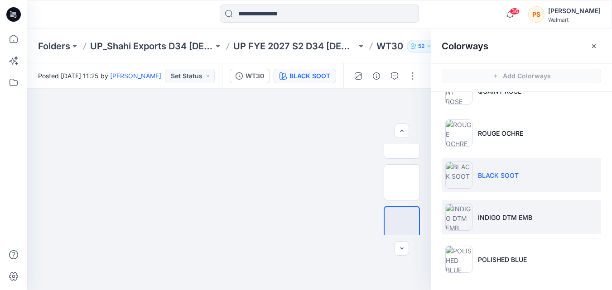
click at [500, 224] on li "INDIGO DTM EMB" at bounding box center [521, 217] width 159 height 34
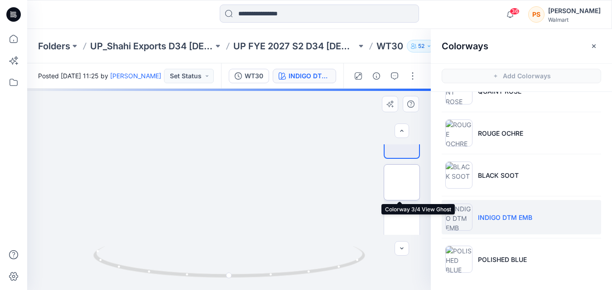
click at [402, 183] on img at bounding box center [402, 183] width 0 height 0
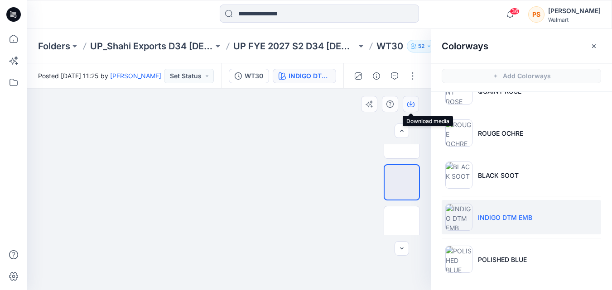
click at [413, 104] on icon "button" at bounding box center [410, 104] width 7 height 7
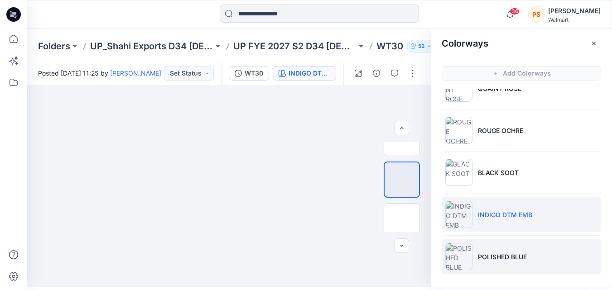
click at [538, 250] on li "POLISHED BLUE" at bounding box center [521, 257] width 159 height 34
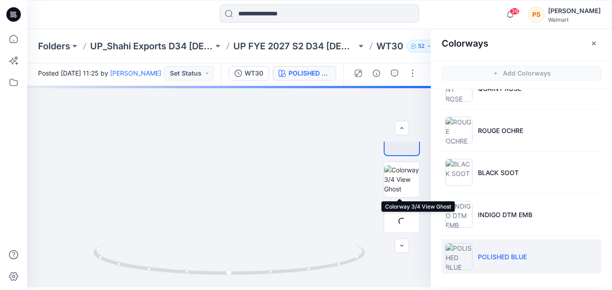
click at [403, 193] on img at bounding box center [401, 179] width 35 height 29
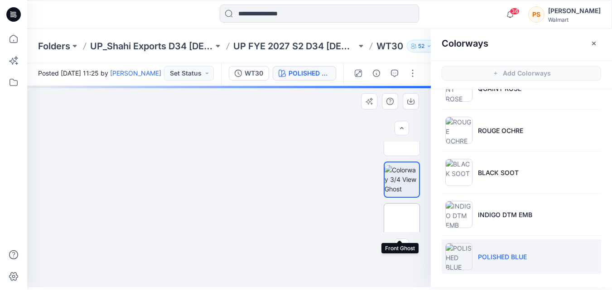
drag, startPoint x: 397, startPoint y: 221, endPoint x: 407, endPoint y: 162, distance: 60.5
click at [402, 221] on img at bounding box center [402, 221] width 0 height 0
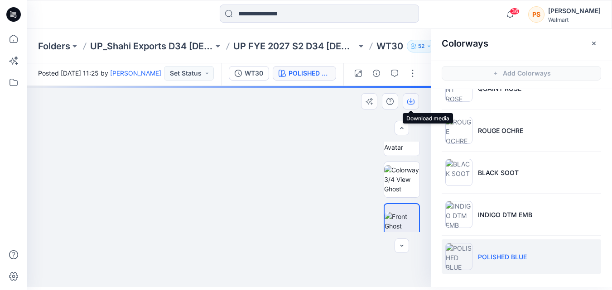
click at [408, 105] on icon "button" at bounding box center [410, 101] width 7 height 7
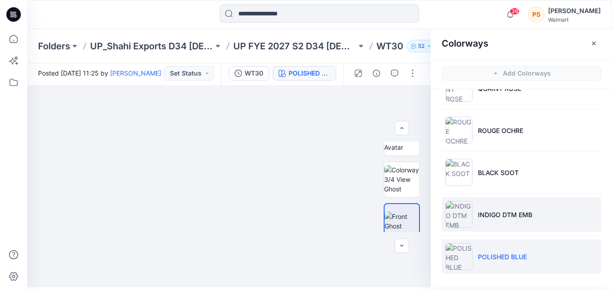
click at [475, 207] on li "INDIGO DTM EMB" at bounding box center [521, 214] width 159 height 34
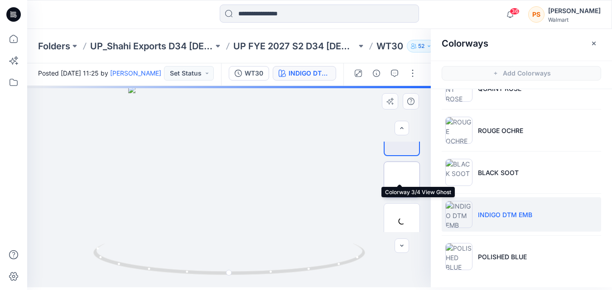
scroll to position [67, 0]
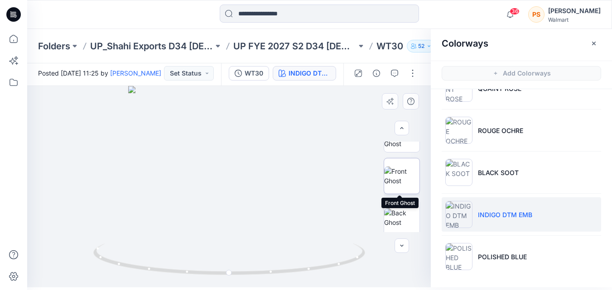
click at [402, 183] on img at bounding box center [401, 176] width 35 height 19
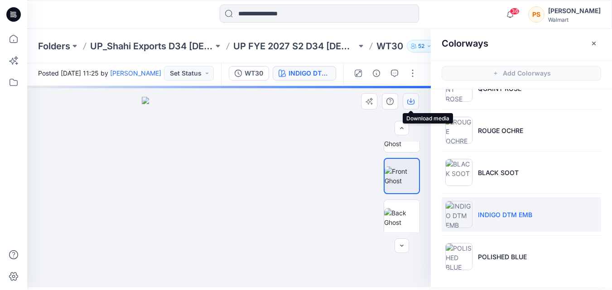
click at [413, 102] on icon "button" at bounding box center [410, 101] width 7 height 7
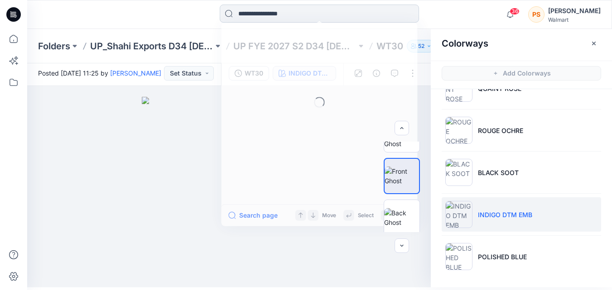
click at [253, 21] on input at bounding box center [319, 14] width 199 height 18
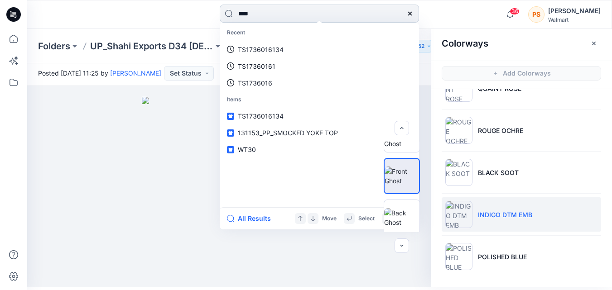
type input "****"
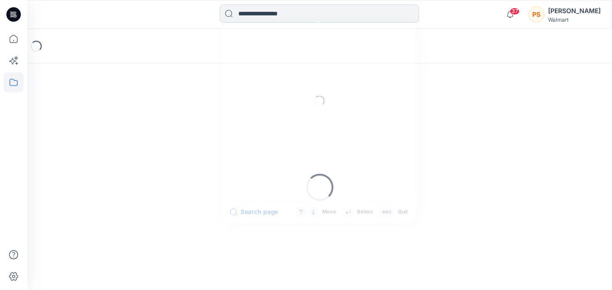
click at [264, 15] on input at bounding box center [319, 14] width 199 height 18
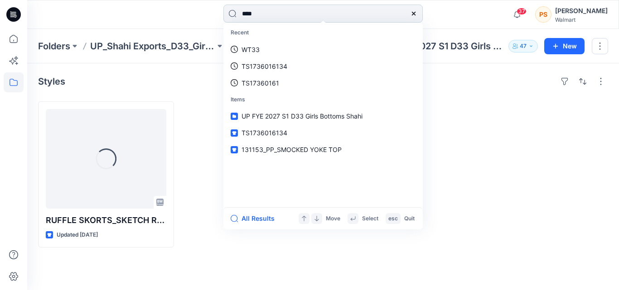
type input "****"
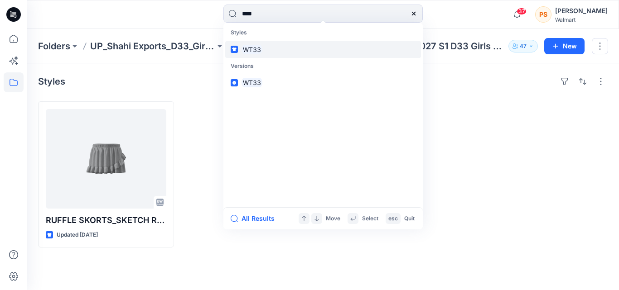
click at [266, 52] on link "WT33" at bounding box center [323, 49] width 196 height 17
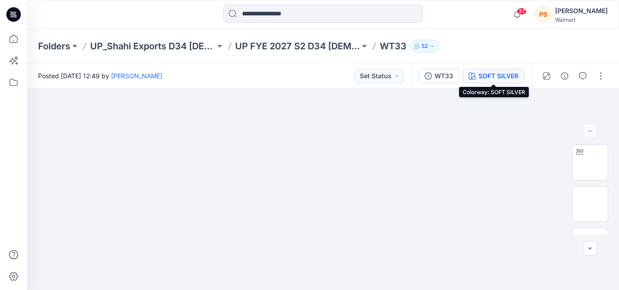
click at [500, 76] on div "SOFT SILVER" at bounding box center [498, 76] width 40 height 10
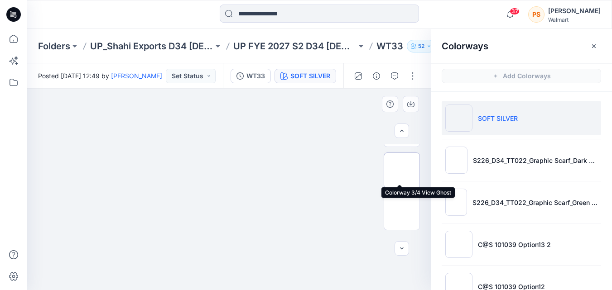
scroll to position [45, 0]
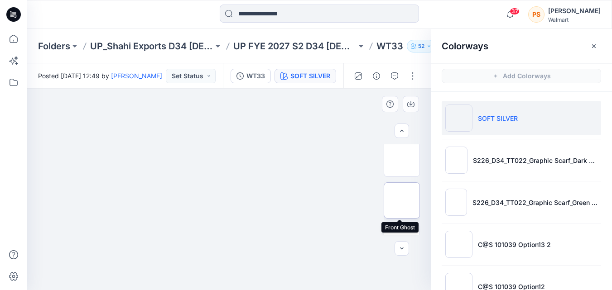
click at [402, 201] on img at bounding box center [402, 201] width 0 height 0
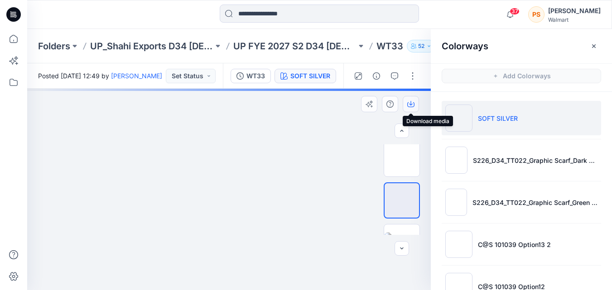
click at [410, 105] on icon "button" at bounding box center [411, 103] width 4 height 5
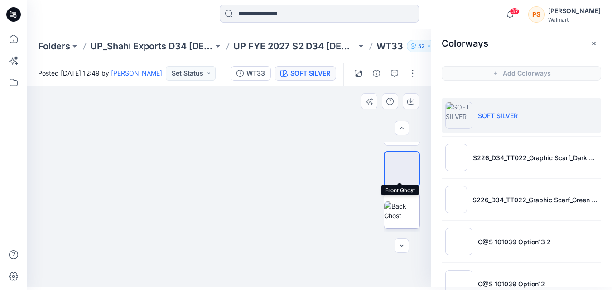
scroll to position [91, 0]
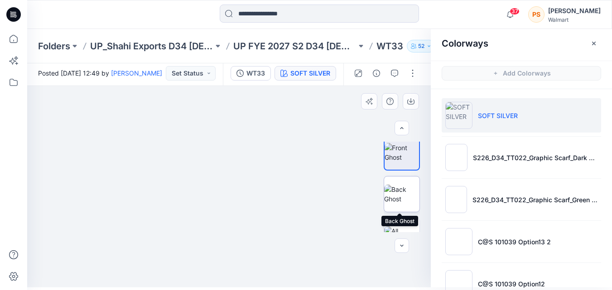
click at [400, 197] on img at bounding box center [401, 194] width 35 height 19
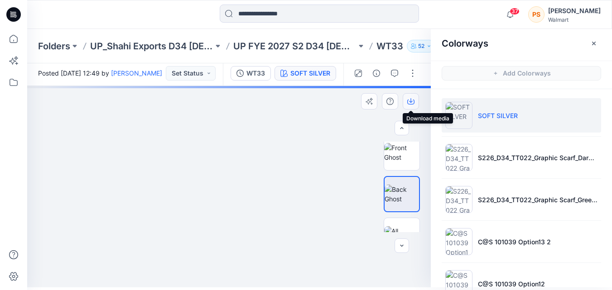
click at [412, 101] on icon "button" at bounding box center [411, 100] width 4 height 5
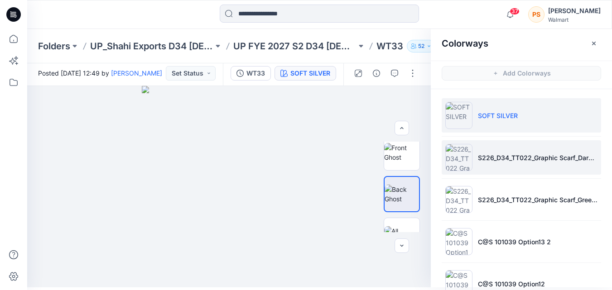
click at [517, 169] on li "S226_D34_TT022_Graphic Scarf_Dark Navy_64cm" at bounding box center [521, 157] width 159 height 34
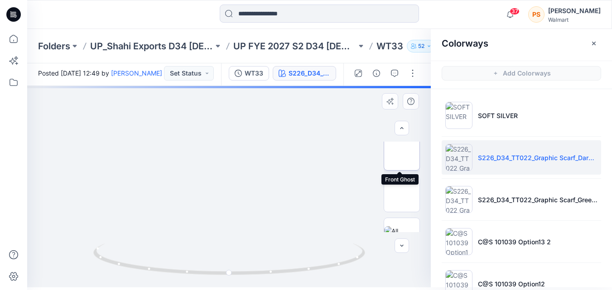
click at [402, 153] on img at bounding box center [402, 153] width 0 height 0
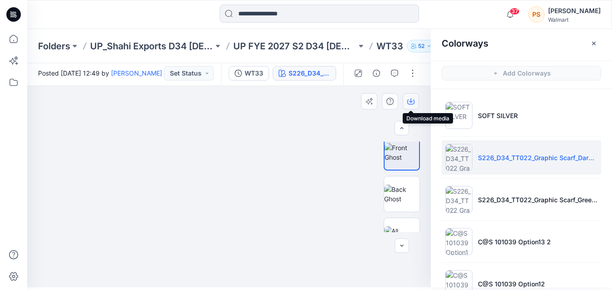
click at [411, 100] on icon "button" at bounding box center [411, 100] width 4 height 5
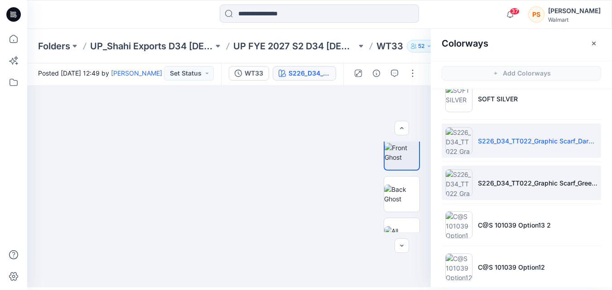
scroll to position [27, 0]
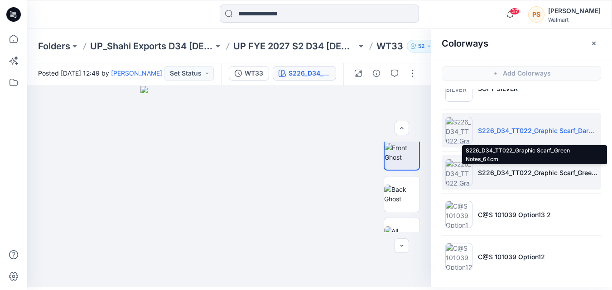
click at [519, 170] on p "S226_D34_TT022_Graphic Scarf_Green Notes_64cm" at bounding box center [538, 173] width 120 height 10
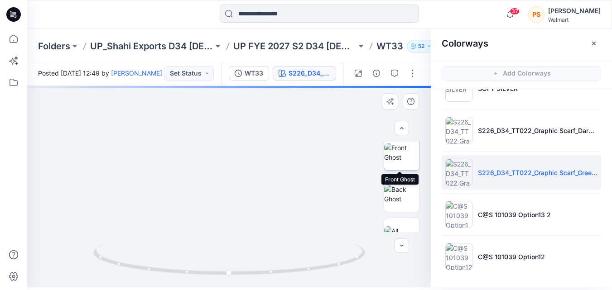
click at [397, 161] on img at bounding box center [401, 152] width 35 height 19
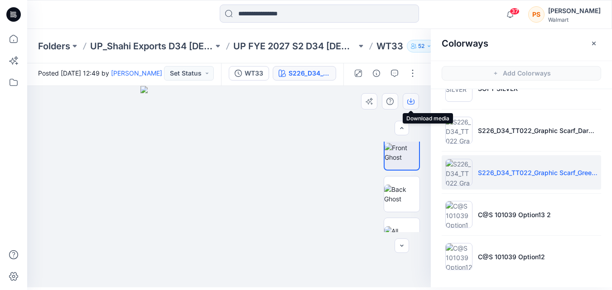
click at [412, 103] on icon "button" at bounding box center [410, 101] width 7 height 7
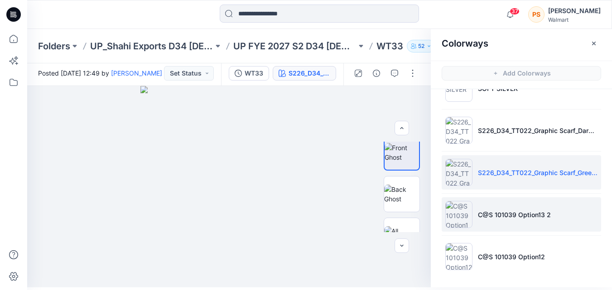
click at [495, 210] on p "C@S 101039 Option13 2" at bounding box center [514, 215] width 73 height 10
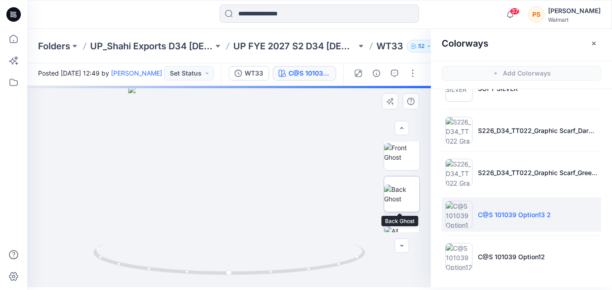
click at [404, 188] on img at bounding box center [401, 194] width 35 height 19
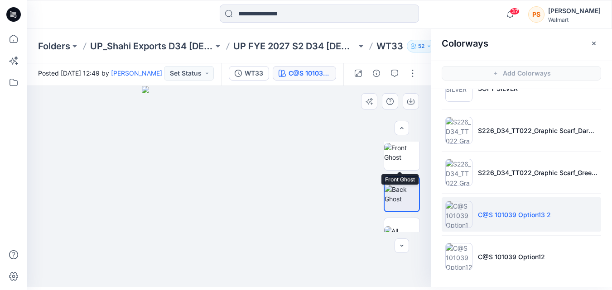
drag, startPoint x: 408, startPoint y: 102, endPoint x: 404, endPoint y: 191, distance: 88.9
click at [404, 191] on div "C@S 101039 Option13 2 Loading... Material Properties Loading..." at bounding box center [228, 187] width 403 height 202
click at [401, 156] on img at bounding box center [401, 152] width 35 height 19
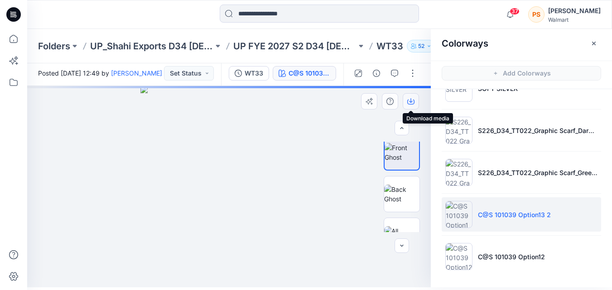
click at [413, 104] on icon "button" at bounding box center [410, 102] width 7 height 5
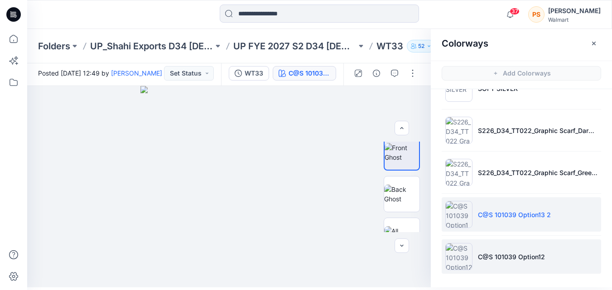
click at [538, 259] on p "C@S 101039 Option12" at bounding box center [511, 257] width 67 height 10
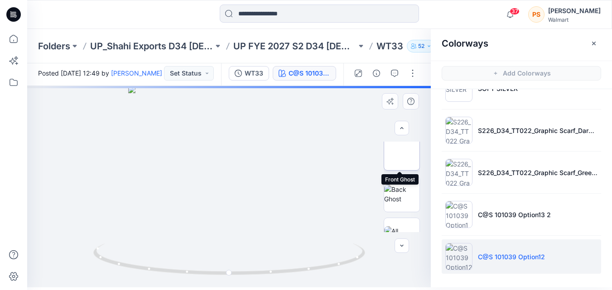
click at [402, 153] on img at bounding box center [402, 153] width 0 height 0
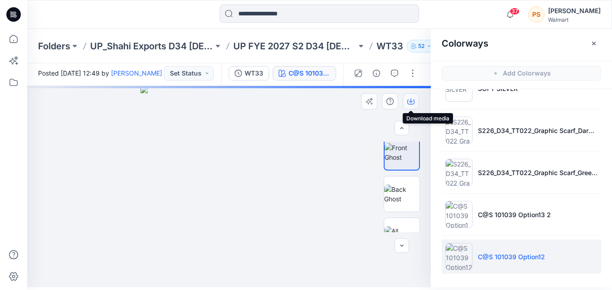
click at [410, 102] on icon "button" at bounding box center [411, 100] width 4 height 5
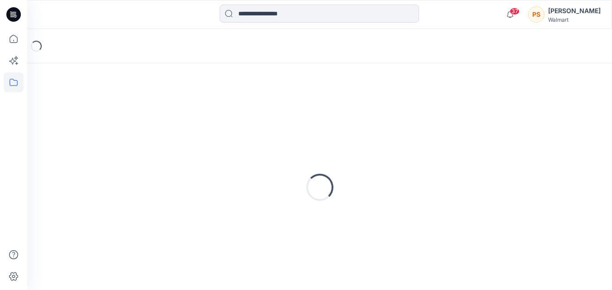
click at [261, 12] on input at bounding box center [319, 14] width 199 height 18
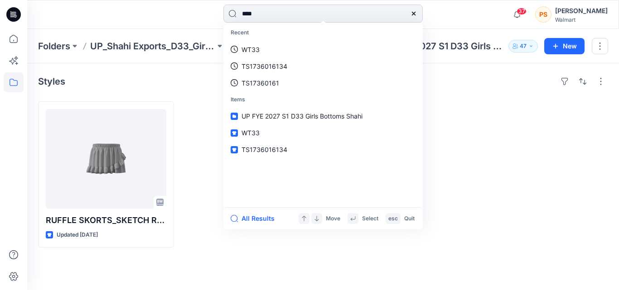
type input "****"
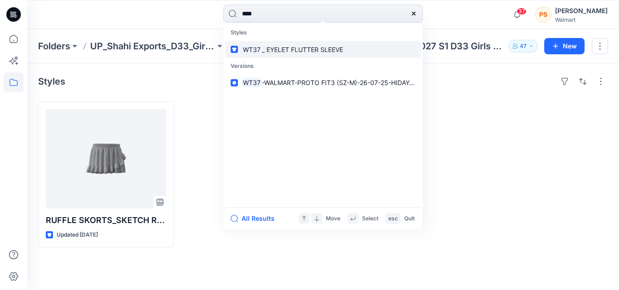
click at [284, 54] on p "WT37 _ EYELET FLUTTER SLEEVE" at bounding box center [291, 50] width 101 height 10
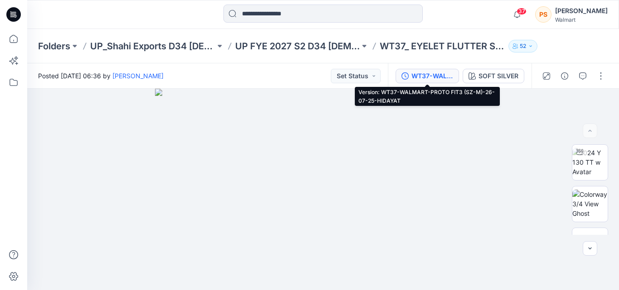
click at [446, 75] on div "WT37-WALMART-PROTO FIT3 (SZ-M)-26-07-25-HIDAYAT" at bounding box center [432, 76] width 42 height 10
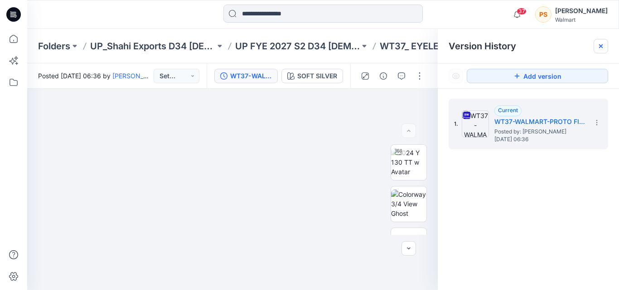
click at [600, 47] on icon at bounding box center [601, 46] width 4 height 4
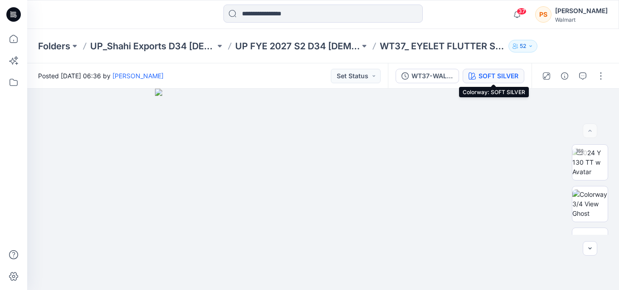
click at [497, 77] on div "SOFT SILVER" at bounding box center [498, 76] width 40 height 10
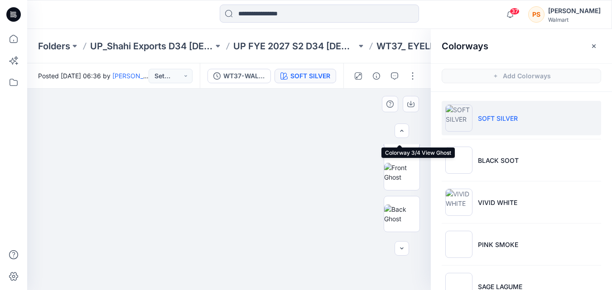
scroll to position [91, 0]
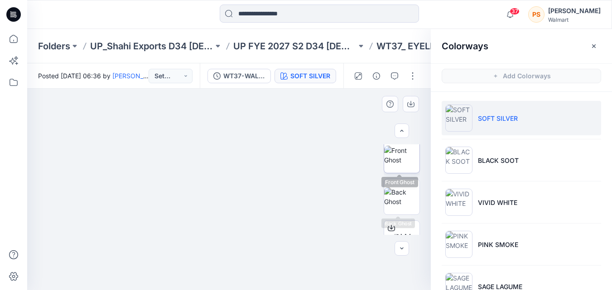
click at [398, 165] on img at bounding box center [401, 155] width 35 height 19
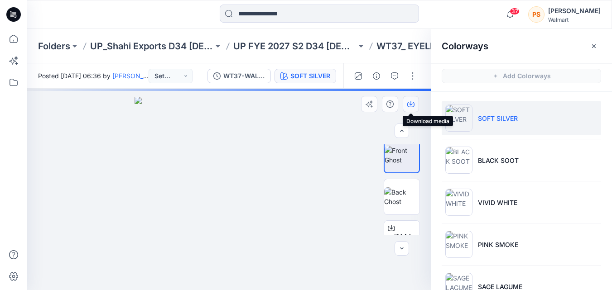
click at [412, 104] on icon "button" at bounding box center [410, 104] width 7 height 7
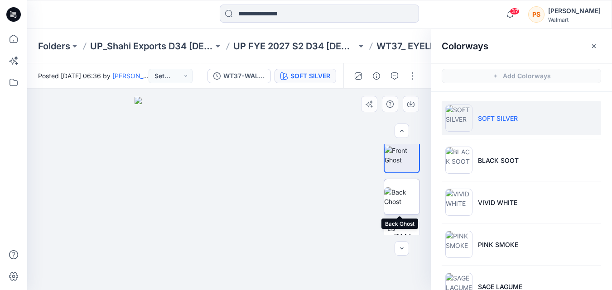
drag, startPoint x: 391, startPoint y: 196, endPoint x: 393, endPoint y: 187, distance: 9.2
click at [391, 196] on img at bounding box center [401, 196] width 35 height 19
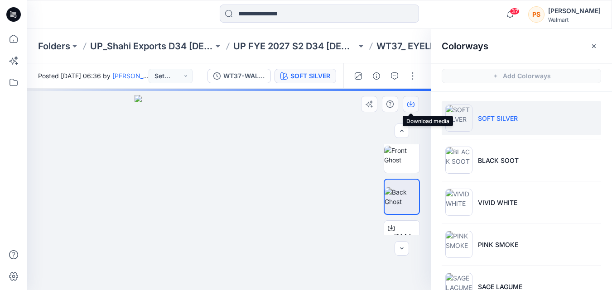
click at [412, 102] on icon "button" at bounding box center [410, 104] width 7 height 7
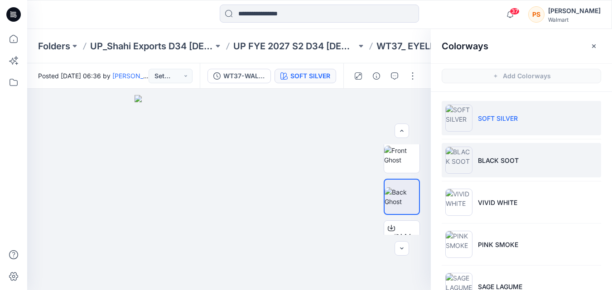
click at [486, 160] on p "BLACK SOOT" at bounding box center [498, 161] width 41 height 10
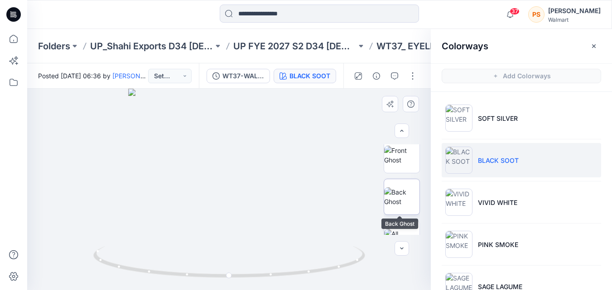
click at [411, 198] on img at bounding box center [401, 196] width 35 height 19
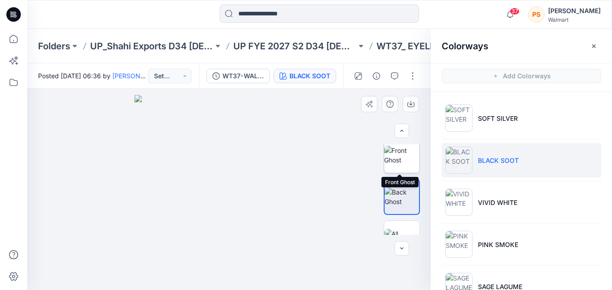
click at [408, 165] on img at bounding box center [401, 155] width 35 height 19
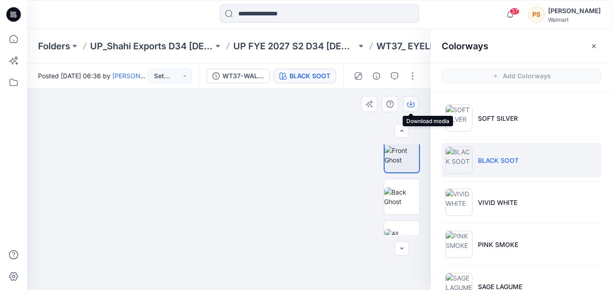
click at [410, 106] on icon "button" at bounding box center [410, 104] width 7 height 7
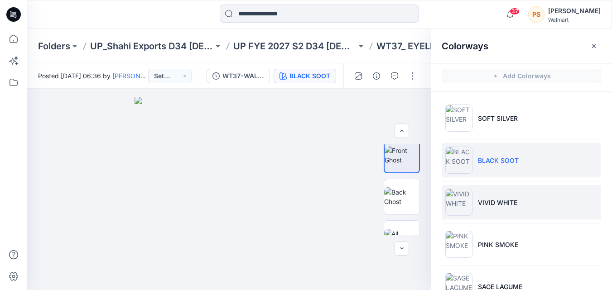
click at [491, 217] on li "VIVID WHITE" at bounding box center [521, 202] width 159 height 34
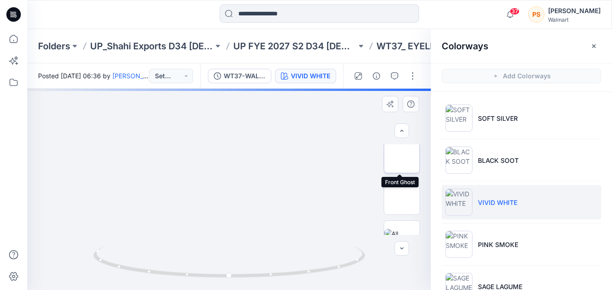
click at [402, 155] on img at bounding box center [402, 155] width 0 height 0
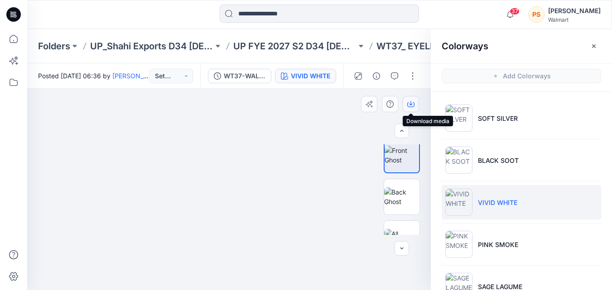
click at [413, 105] on icon "button" at bounding box center [410, 104] width 7 height 7
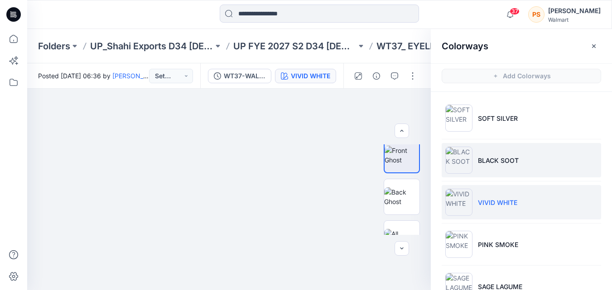
scroll to position [27, 0]
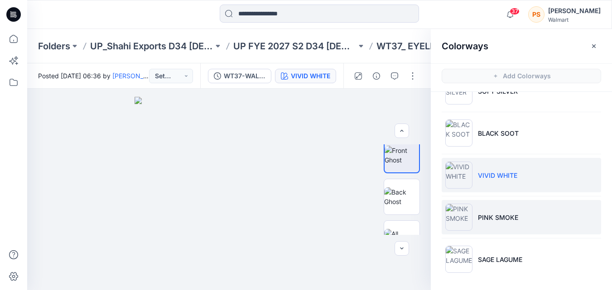
click at [496, 221] on p "PINK SMOKE" at bounding box center [498, 218] width 40 height 10
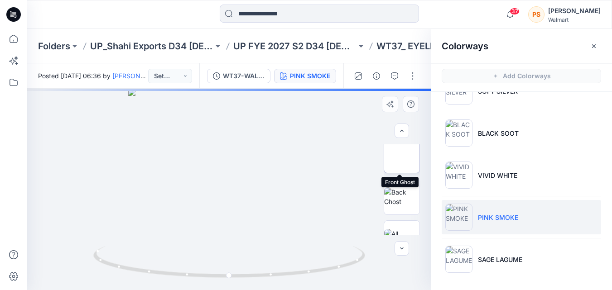
click at [402, 155] on img at bounding box center [402, 155] width 0 height 0
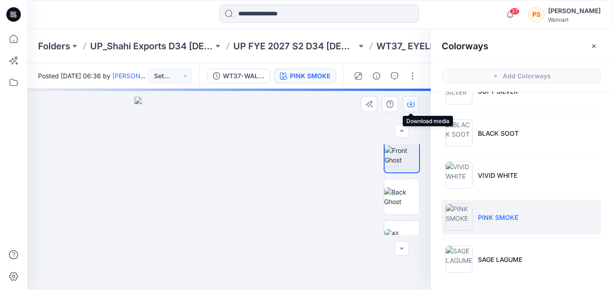
click at [410, 101] on icon "button" at bounding box center [410, 104] width 7 height 7
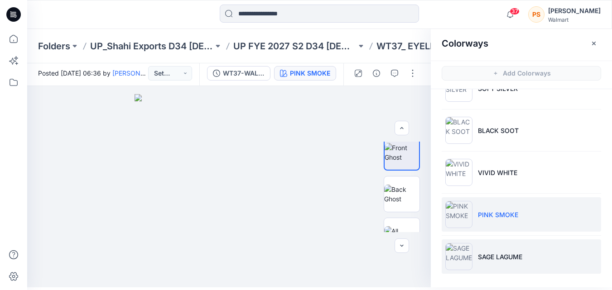
click at [480, 249] on li "SAGE LAGUME" at bounding box center [521, 257] width 159 height 34
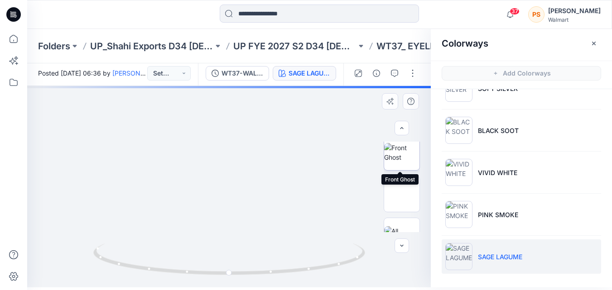
click at [400, 162] on img at bounding box center [401, 152] width 35 height 19
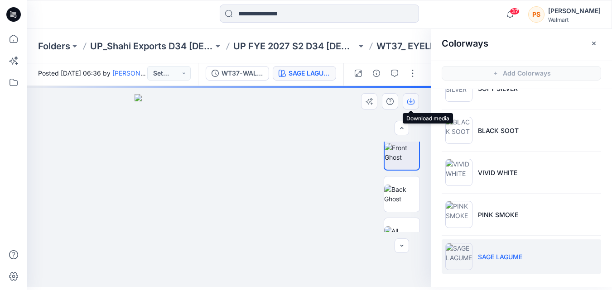
click at [408, 104] on icon "button" at bounding box center [410, 102] width 7 height 5
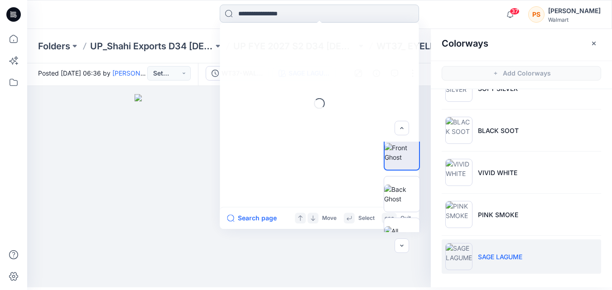
click at [268, 17] on input at bounding box center [319, 14] width 199 height 18
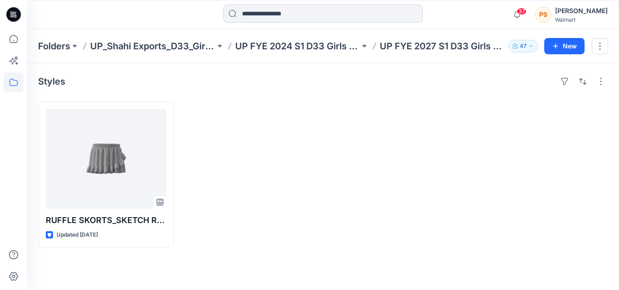
click at [249, 15] on input at bounding box center [322, 14] width 199 height 18
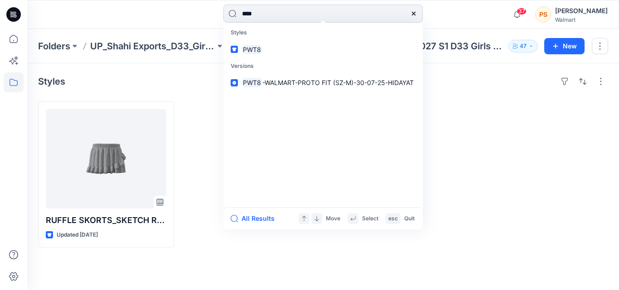
type input "****"
click at [302, 56] on link "PWT8" at bounding box center [323, 49] width 196 height 17
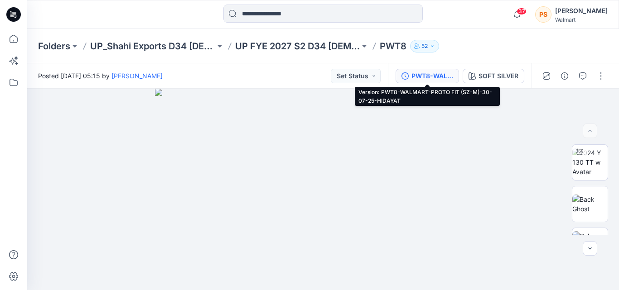
click at [440, 79] on div "PWT8-WALMART-PROTO FIT (SZ-M)-30-07-25-HIDAYAT" at bounding box center [432, 76] width 42 height 10
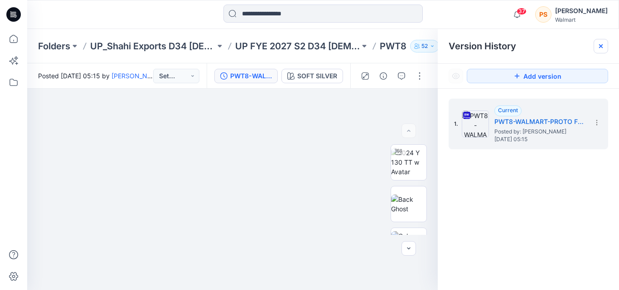
click at [597, 48] on icon at bounding box center [600, 46] width 7 height 7
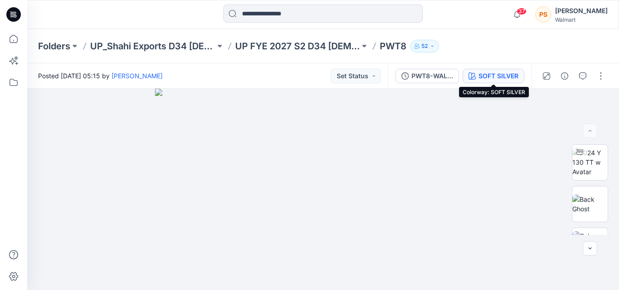
click at [479, 76] on div "SOFT SILVER" at bounding box center [498, 76] width 40 height 10
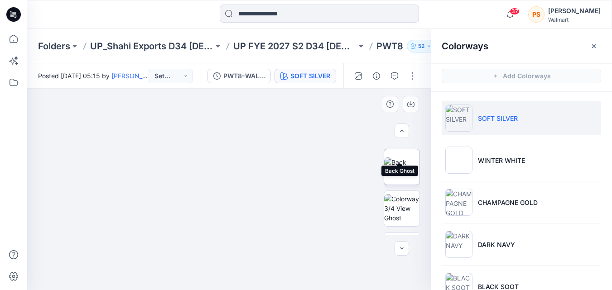
scroll to position [91, 0]
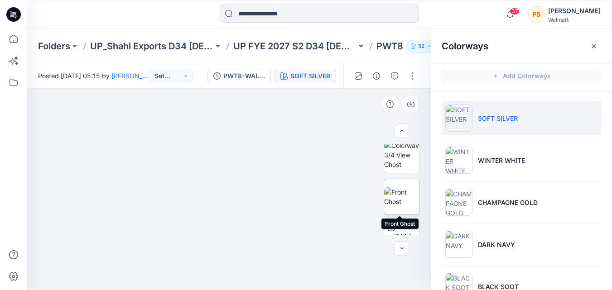
click at [398, 196] on img at bounding box center [401, 196] width 35 height 19
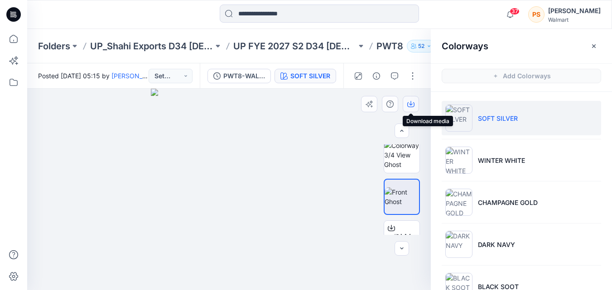
click at [408, 106] on icon "button" at bounding box center [410, 104] width 7 height 5
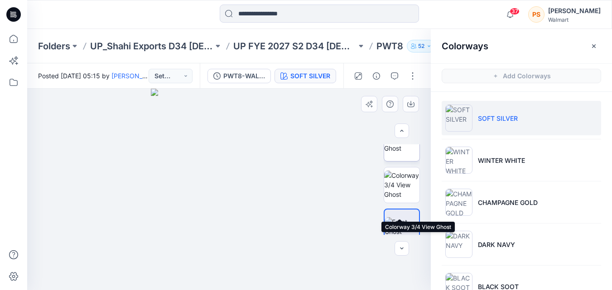
scroll to position [45, 0]
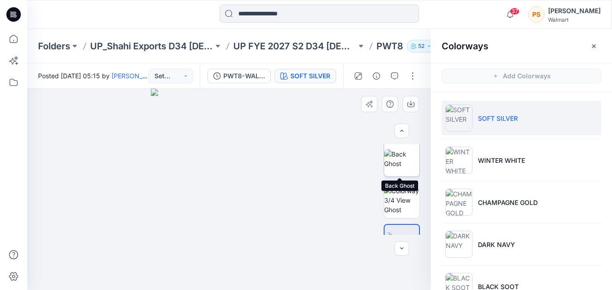
click at [398, 166] on img at bounding box center [401, 158] width 35 height 19
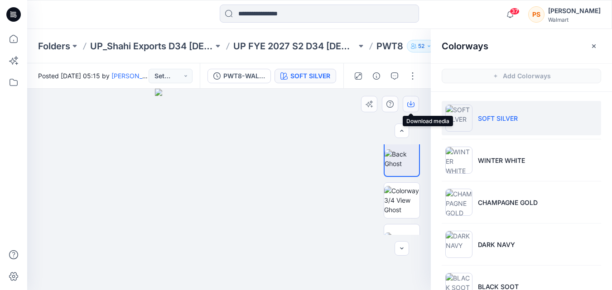
click at [413, 105] on icon "button" at bounding box center [410, 104] width 7 height 7
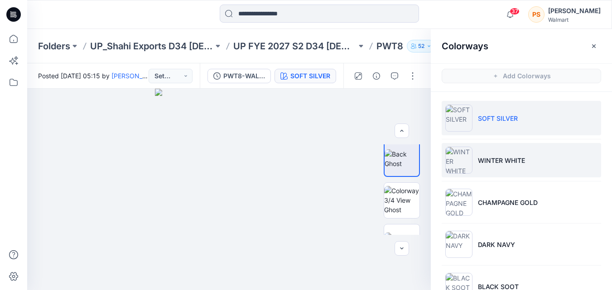
click at [485, 163] on p "WINTER WHITE" at bounding box center [501, 161] width 47 height 10
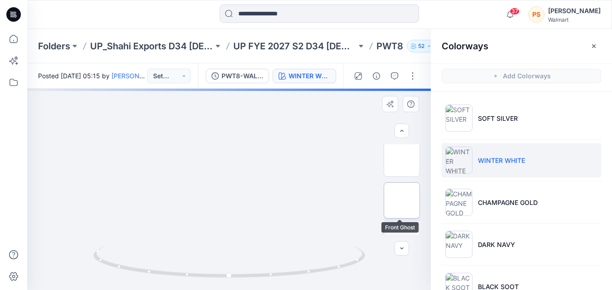
click at [402, 201] on img at bounding box center [402, 201] width 0 height 0
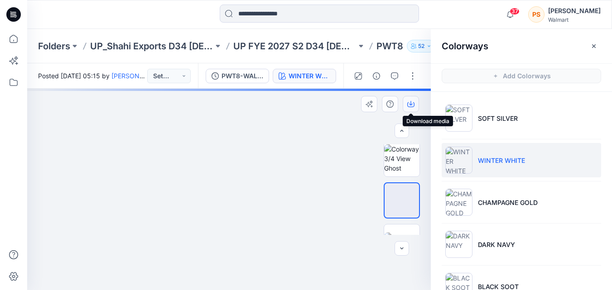
click at [413, 106] on icon "button" at bounding box center [410, 104] width 7 height 7
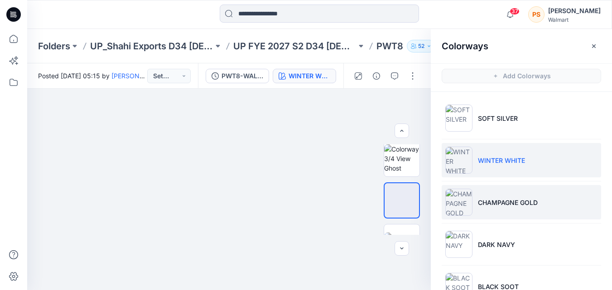
click at [511, 200] on p "CHAMPAGNE GOLD" at bounding box center [508, 203] width 60 height 10
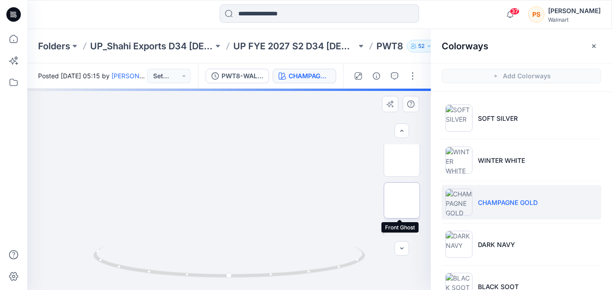
click at [402, 201] on img at bounding box center [402, 201] width 0 height 0
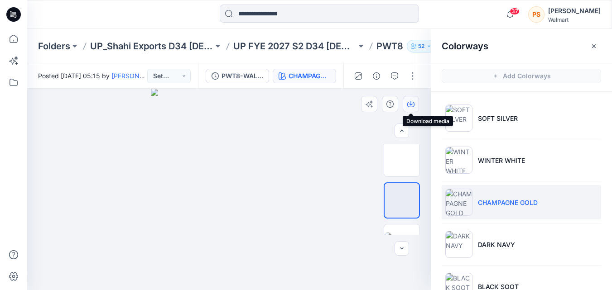
click at [411, 102] on icon "button" at bounding box center [411, 103] width 4 height 5
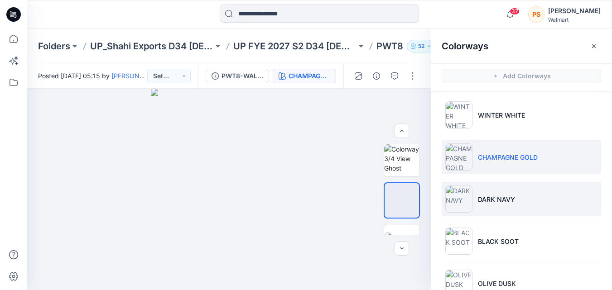
drag, startPoint x: 500, startPoint y: 207, endPoint x: 495, endPoint y: 197, distance: 11.7
click at [500, 207] on li "DARK NAVY" at bounding box center [521, 199] width 159 height 34
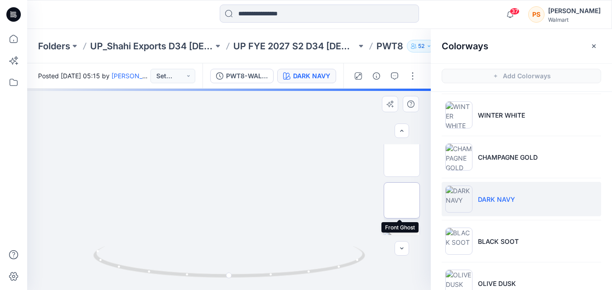
drag, startPoint x: 404, startPoint y: 199, endPoint x: 403, endPoint y: 130, distance: 69.3
click at [402, 201] on img at bounding box center [402, 201] width 0 height 0
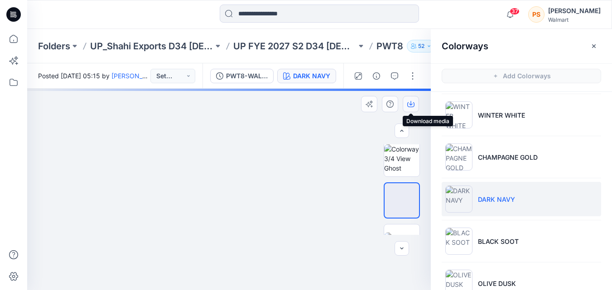
click at [411, 104] on icon "button" at bounding box center [411, 103] width 4 height 5
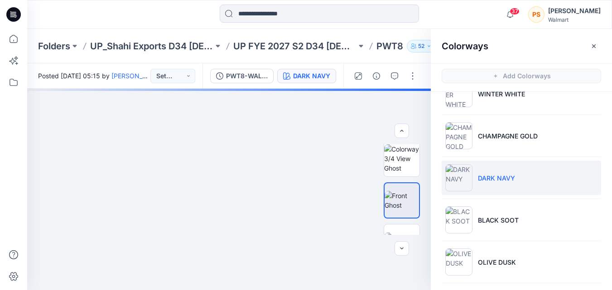
scroll to position [91, 0]
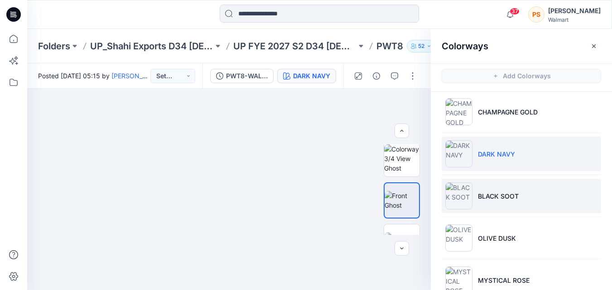
click at [483, 196] on p "BLACK SOOT" at bounding box center [498, 197] width 41 height 10
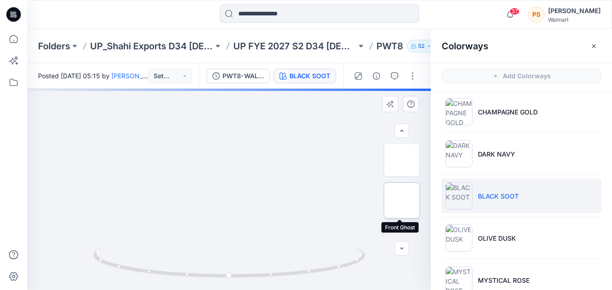
click at [402, 201] on img at bounding box center [402, 201] width 0 height 0
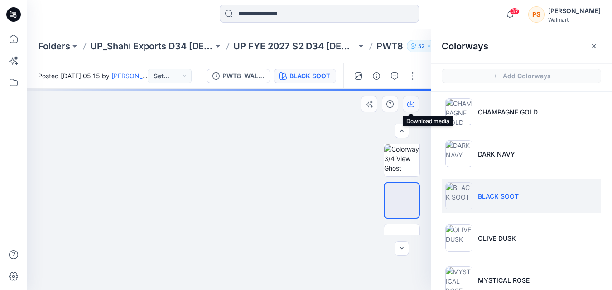
click at [408, 103] on icon "button" at bounding box center [410, 104] width 7 height 5
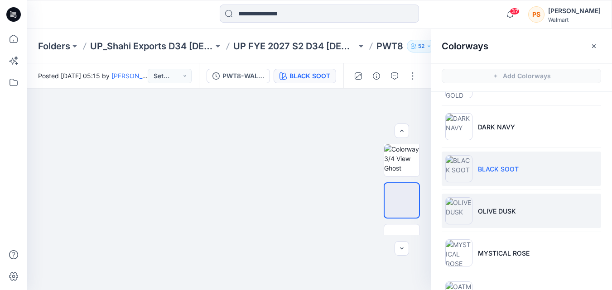
scroll to position [136, 0]
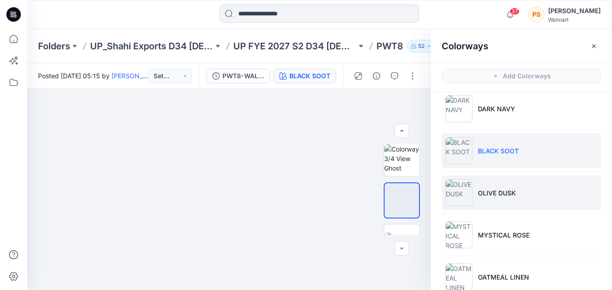
click at [500, 203] on li "OLIVE DUSK" at bounding box center [521, 193] width 159 height 34
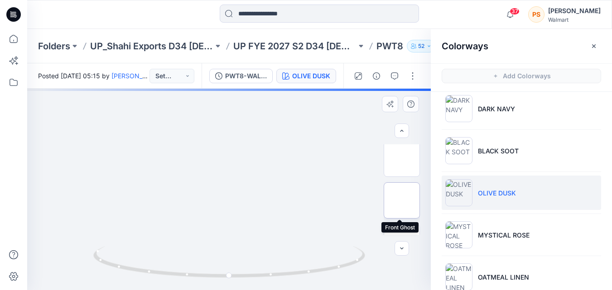
click at [402, 201] on img at bounding box center [402, 201] width 0 height 0
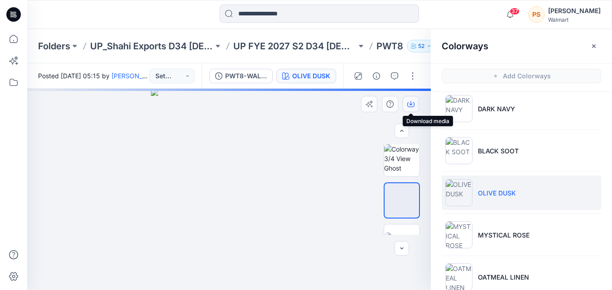
click at [411, 105] on icon "button" at bounding box center [411, 103] width 4 height 5
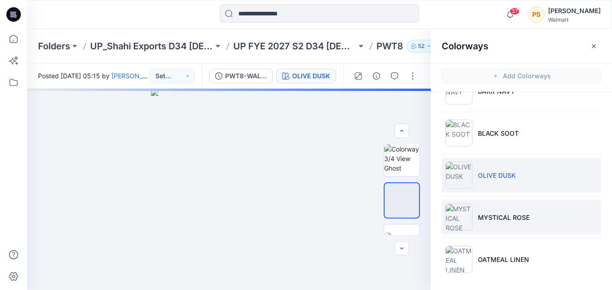
click at [485, 225] on li "MYSTICAL ROSE" at bounding box center [521, 217] width 159 height 34
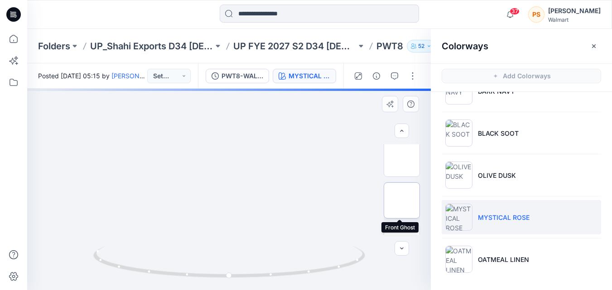
drag, startPoint x: 400, startPoint y: 204, endPoint x: 396, endPoint y: 201, distance: 4.9
click at [402, 201] on img at bounding box center [402, 201] width 0 height 0
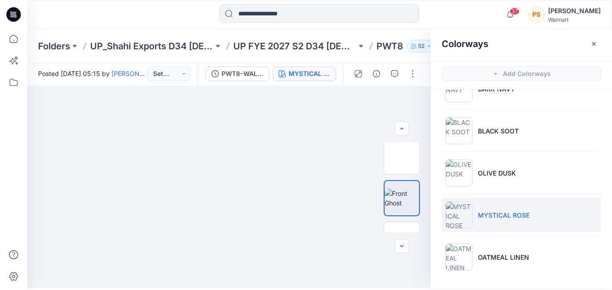
scroll to position [3, 0]
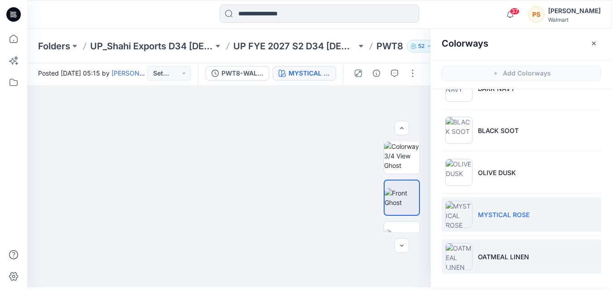
click at [489, 250] on li "OATMEAL LINEN" at bounding box center [521, 257] width 159 height 34
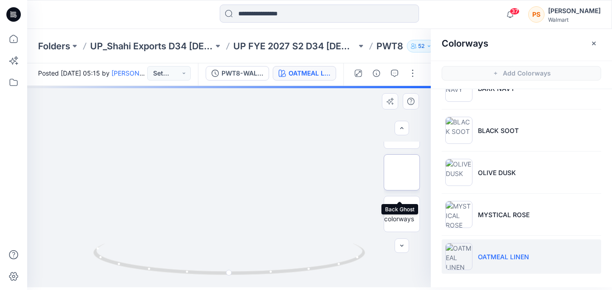
scroll to position [67, 0]
click at [403, 173] on img at bounding box center [401, 176] width 35 height 19
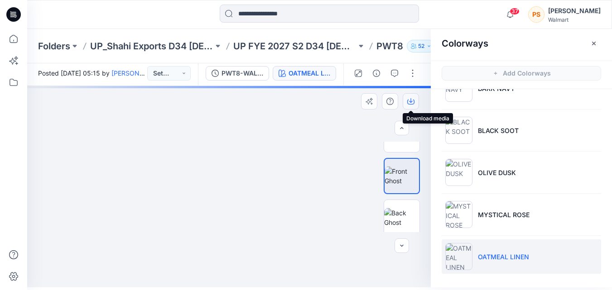
click at [408, 100] on icon "button" at bounding box center [410, 102] width 7 height 5
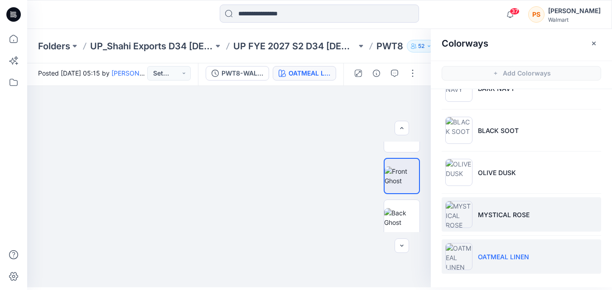
click at [484, 212] on p "MYSTICAL ROSE" at bounding box center [504, 215] width 52 height 10
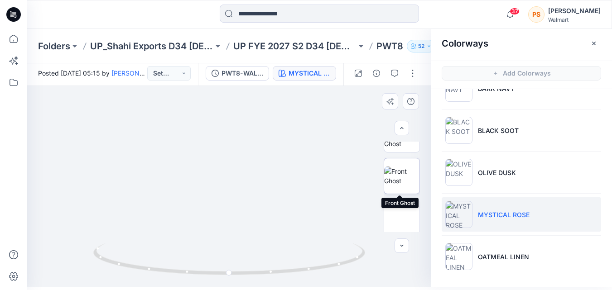
click at [402, 181] on img at bounding box center [401, 176] width 35 height 19
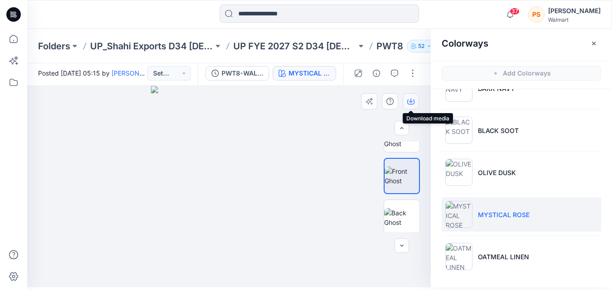
click at [413, 103] on icon "button" at bounding box center [410, 101] width 7 height 7
click at [399, 176] on img at bounding box center [401, 176] width 34 height 19
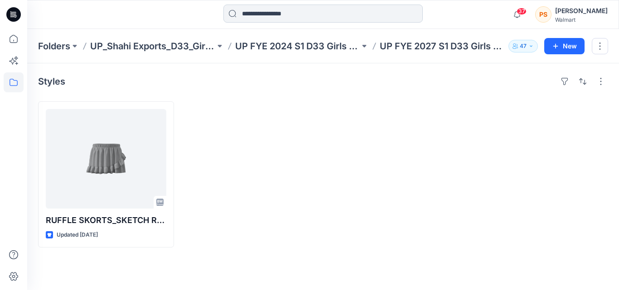
click at [245, 13] on input at bounding box center [322, 14] width 199 height 18
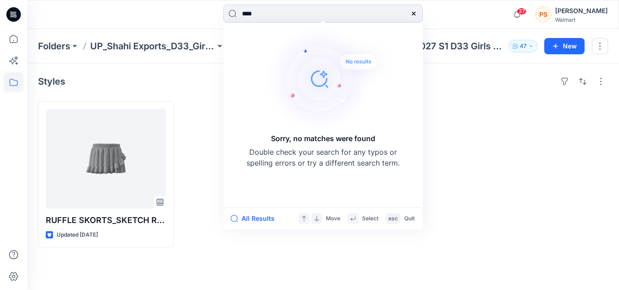
type input "****"
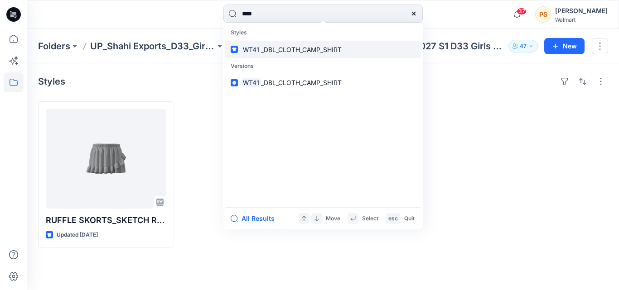
click at [264, 53] on span "_DBL_CLOTH_CAMP_SHIRT" at bounding box center [301, 50] width 81 height 8
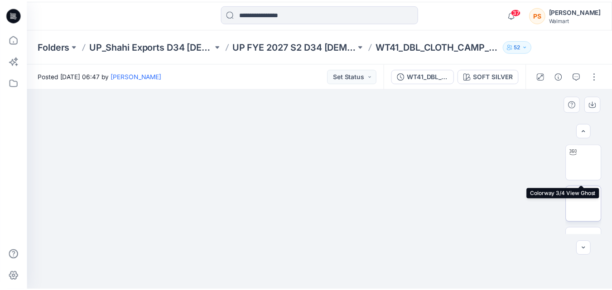
scroll to position [91, 0]
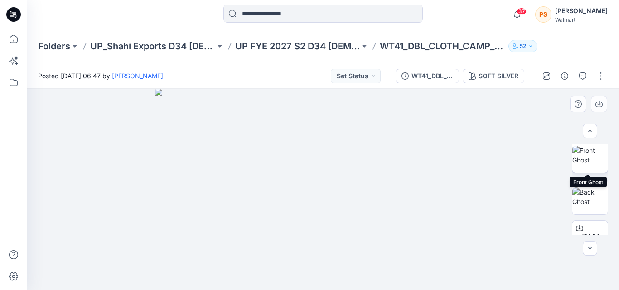
click at [585, 165] on img at bounding box center [589, 155] width 35 height 19
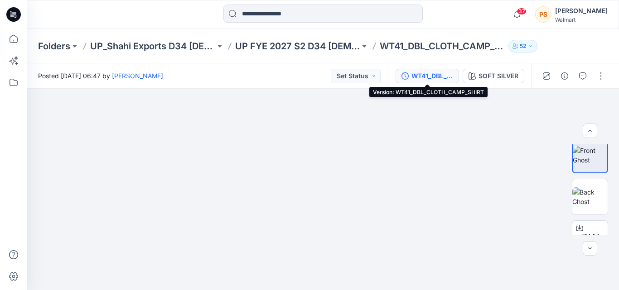
click at [423, 76] on div "WT41_DBL_CLOTH_CAMP_SHIRT" at bounding box center [432, 76] width 42 height 10
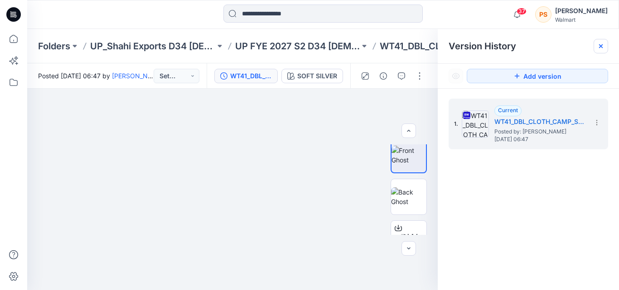
click at [603, 47] on icon at bounding box center [600, 46] width 7 height 7
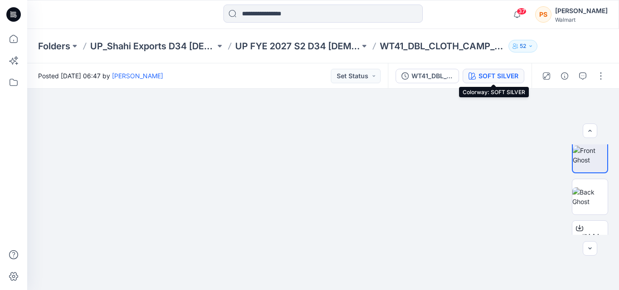
click at [513, 80] on div "SOFT SILVER" at bounding box center [498, 76] width 40 height 10
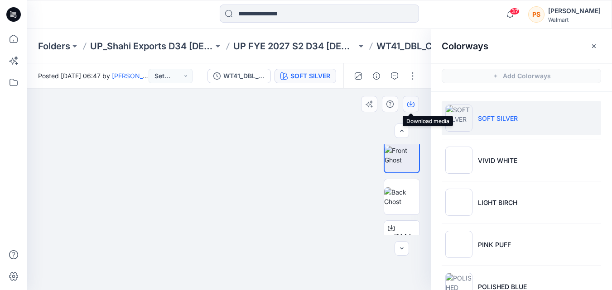
click at [412, 103] on icon "button" at bounding box center [410, 104] width 7 height 7
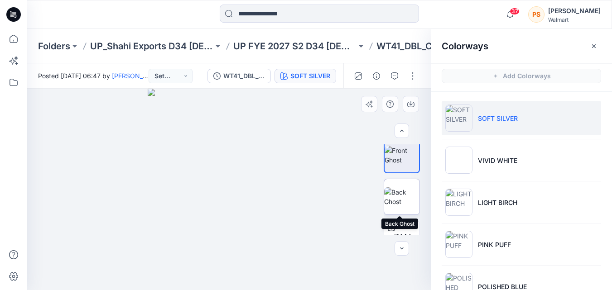
click at [400, 202] on img at bounding box center [401, 196] width 35 height 19
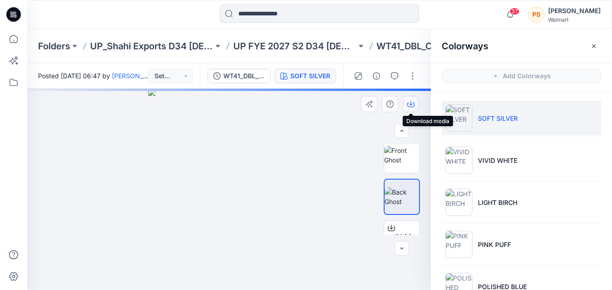
click at [413, 106] on icon "button" at bounding box center [410, 104] width 7 height 7
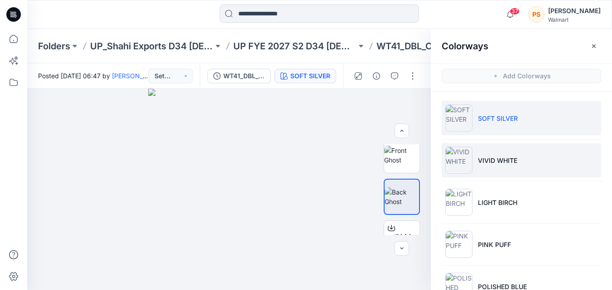
click at [478, 162] on p "VIVID WHITE" at bounding box center [497, 161] width 39 height 10
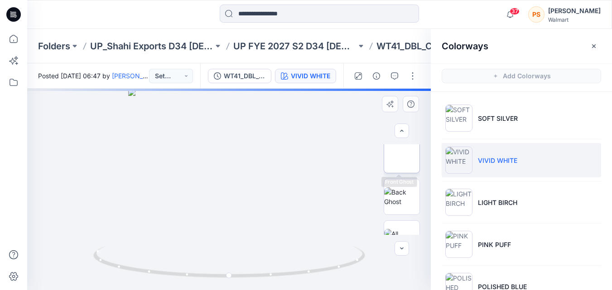
click at [402, 155] on img at bounding box center [402, 155] width 0 height 0
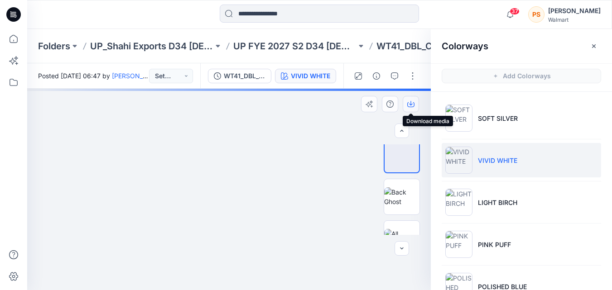
click at [413, 106] on icon "button" at bounding box center [410, 104] width 7 height 7
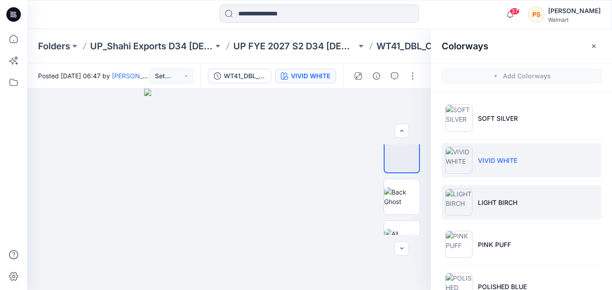
click at [464, 195] on img at bounding box center [458, 202] width 27 height 27
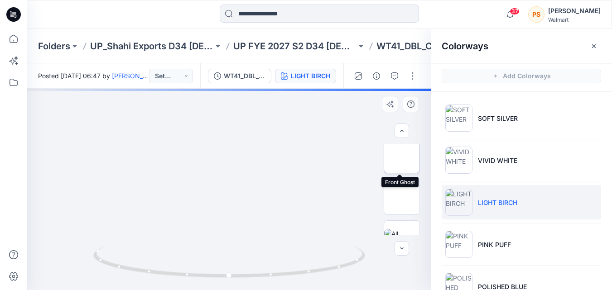
click at [402, 155] on img at bounding box center [402, 155] width 0 height 0
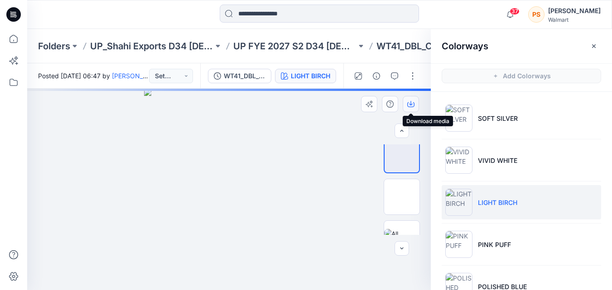
click at [412, 104] on icon "button" at bounding box center [410, 104] width 7 height 7
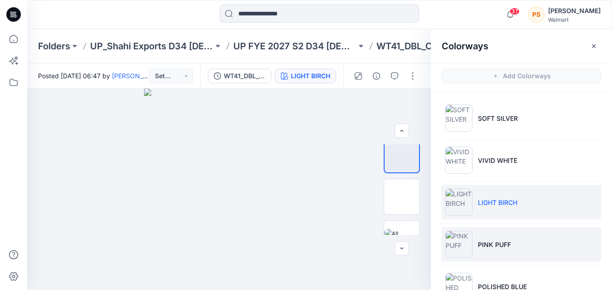
click at [489, 235] on li "PINK PUFF" at bounding box center [521, 244] width 159 height 34
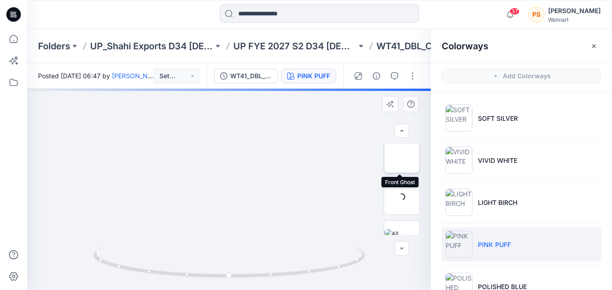
click at [402, 155] on img at bounding box center [402, 155] width 0 height 0
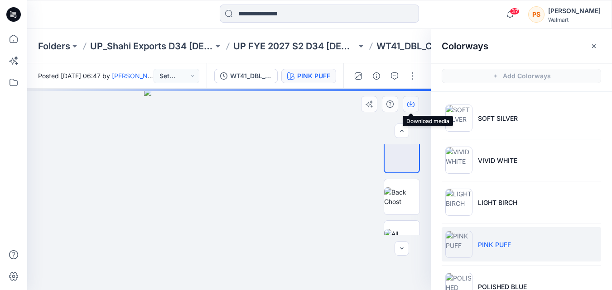
click at [413, 104] on icon "button" at bounding box center [410, 104] width 7 height 7
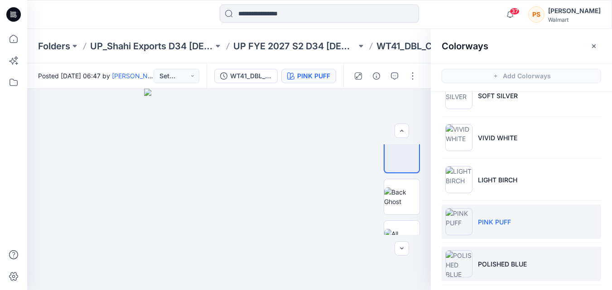
scroll to position [45, 0]
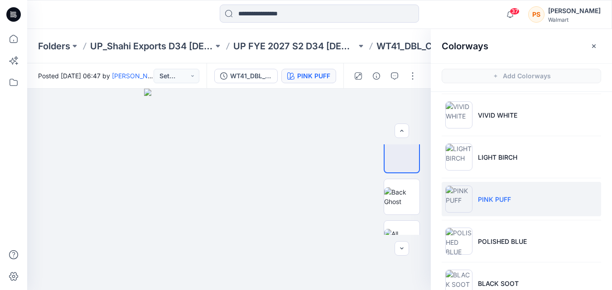
drag, startPoint x: 517, startPoint y: 247, endPoint x: 477, endPoint y: 222, distance: 47.4
click at [517, 247] on li "POLISHED BLUE" at bounding box center [521, 241] width 159 height 34
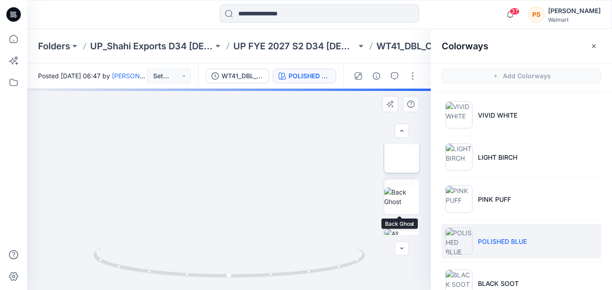
click at [402, 155] on img at bounding box center [402, 155] width 0 height 0
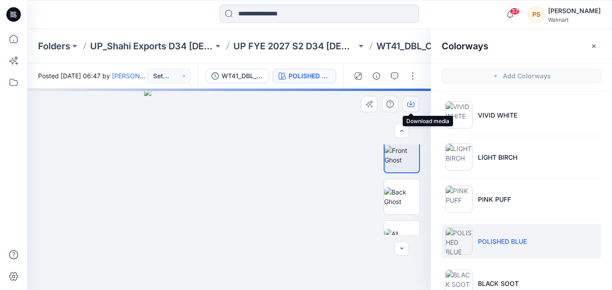
click at [411, 104] on icon "button" at bounding box center [411, 103] width 4 height 5
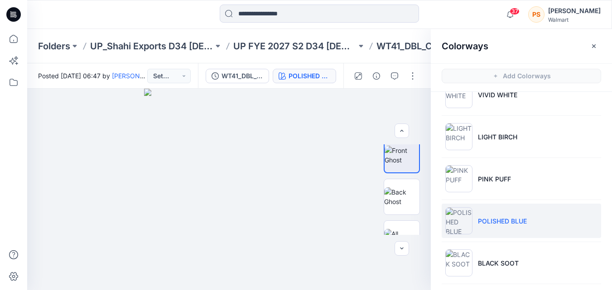
scroll to position [91, 0]
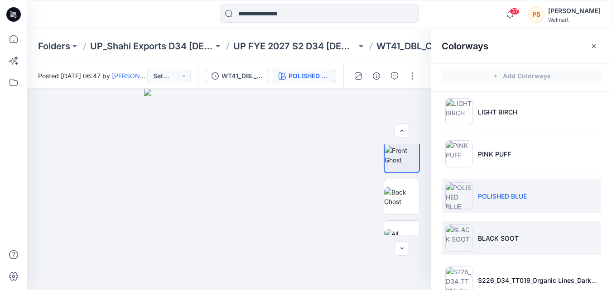
drag, startPoint x: 502, startPoint y: 242, endPoint x: 497, endPoint y: 235, distance: 8.8
click at [502, 242] on p "BLACK SOOT" at bounding box center [498, 239] width 41 height 10
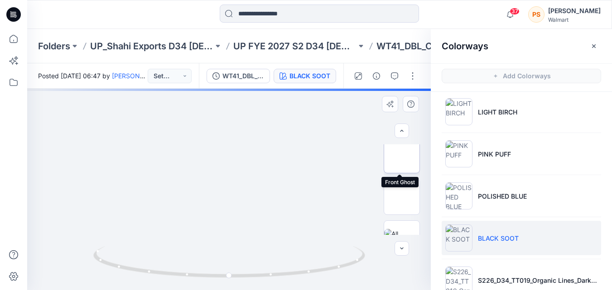
click at [402, 155] on img at bounding box center [402, 155] width 0 height 0
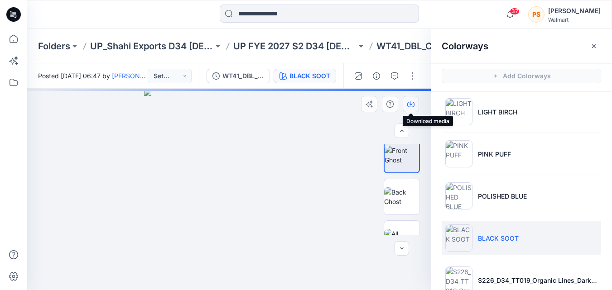
click at [410, 104] on icon "button" at bounding box center [410, 104] width 7 height 7
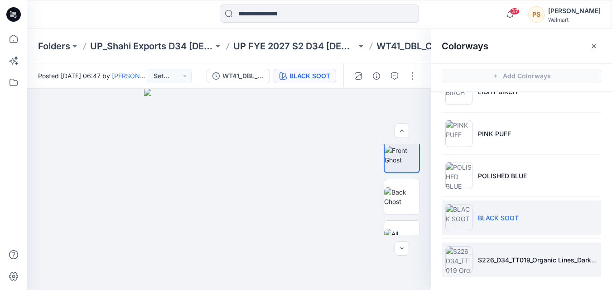
scroll to position [111, 0]
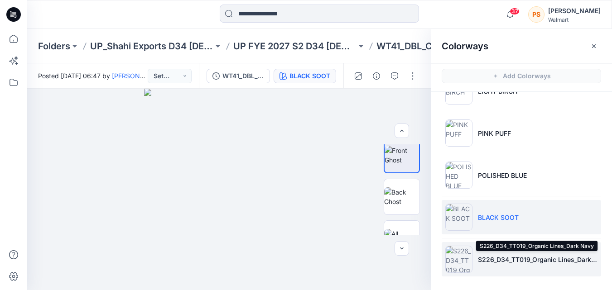
click at [481, 259] on p "S226_D34_TT019_Organic Lines_Dark Navy" at bounding box center [538, 260] width 120 height 10
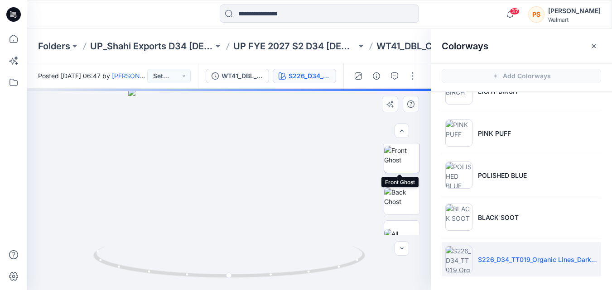
click at [406, 165] on img at bounding box center [401, 155] width 35 height 19
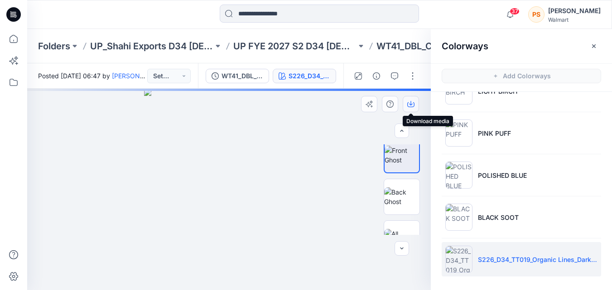
click at [412, 106] on icon "button" at bounding box center [410, 104] width 7 height 7
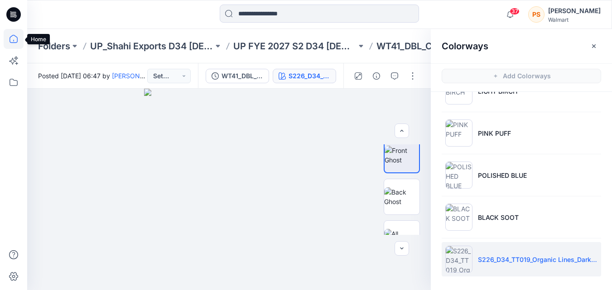
click at [15, 40] on icon at bounding box center [14, 39] width 20 height 20
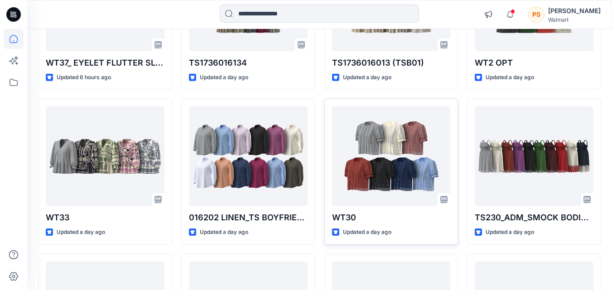
scroll to position [563, 0]
